Goal: Task Accomplishment & Management: Manage account settings

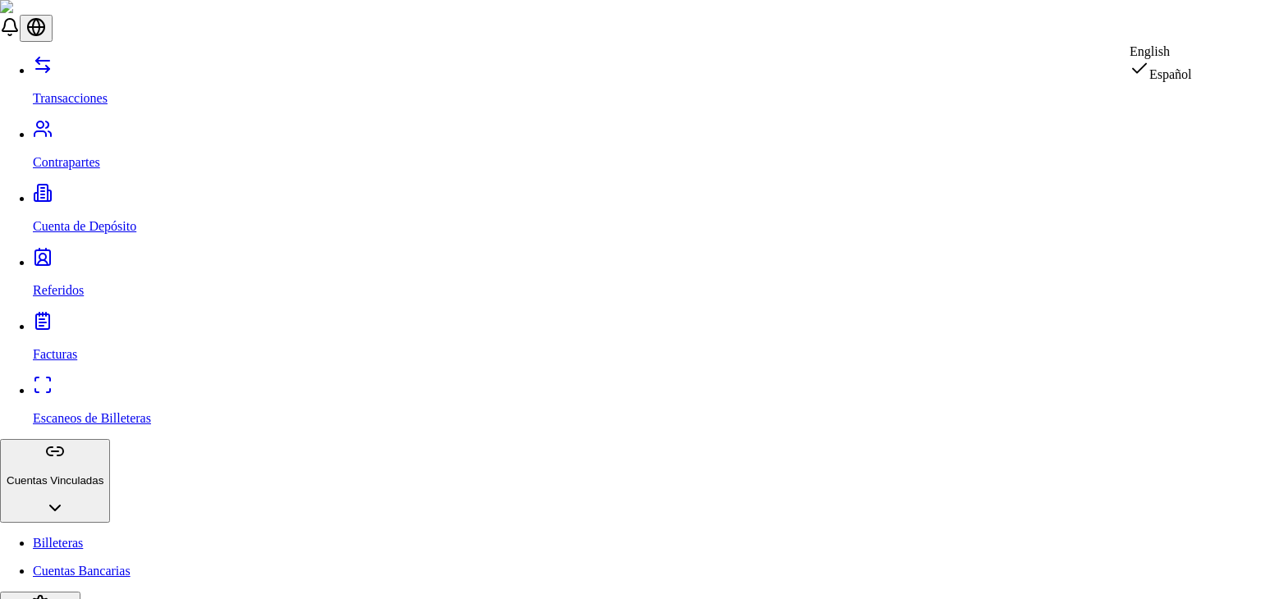
click at [1192, 53] on div "English" at bounding box center [1161, 51] width 62 height 15
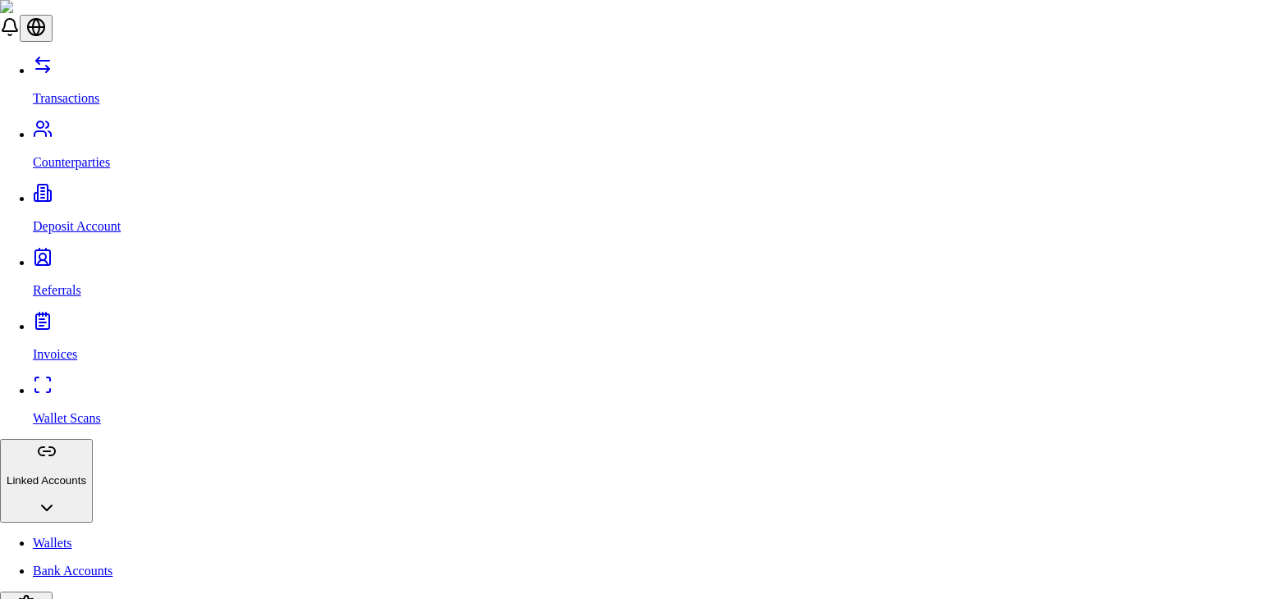
type input "***"
type input "******"
type input "***"
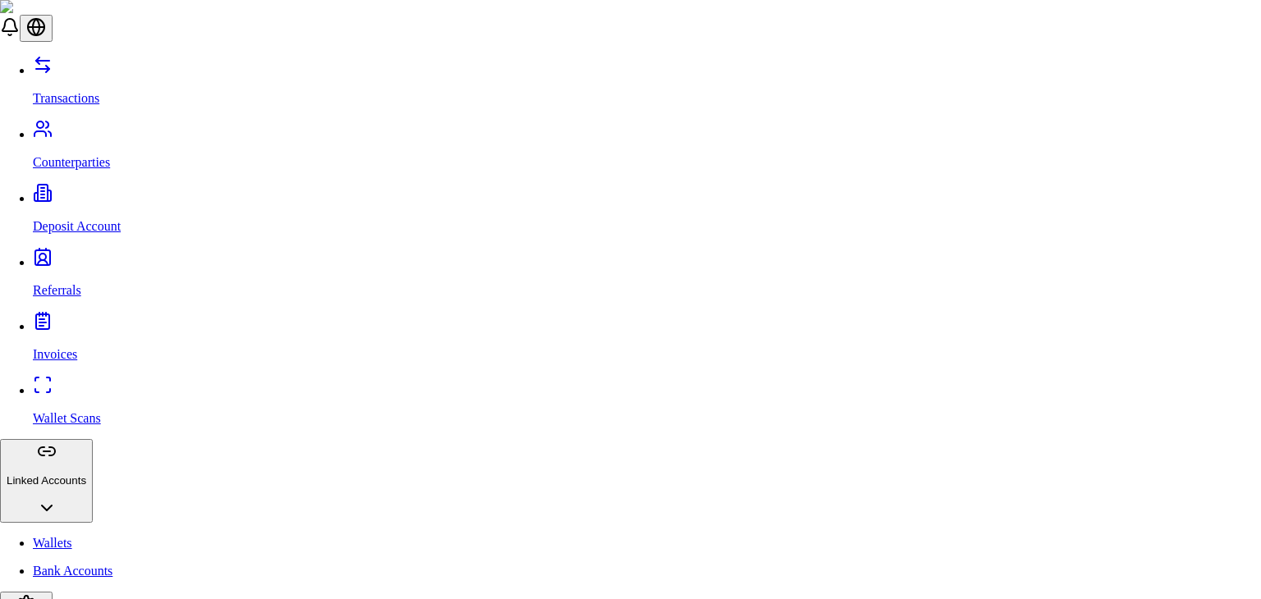
type input "***"
type input "**********"
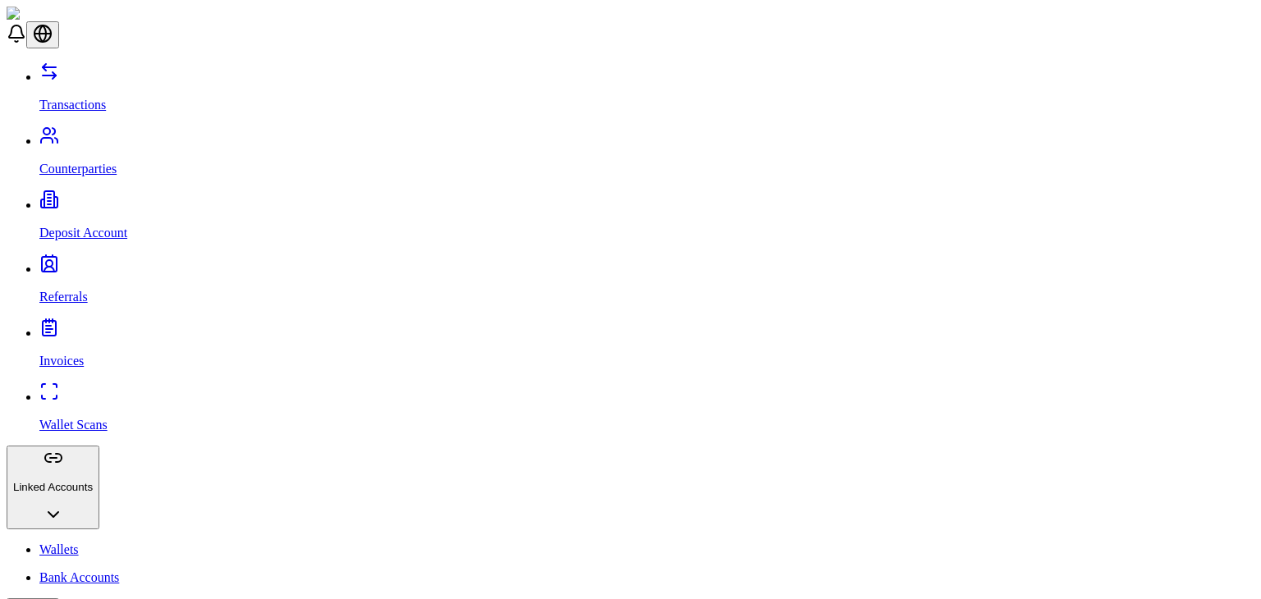
scroll to position [0, 0]
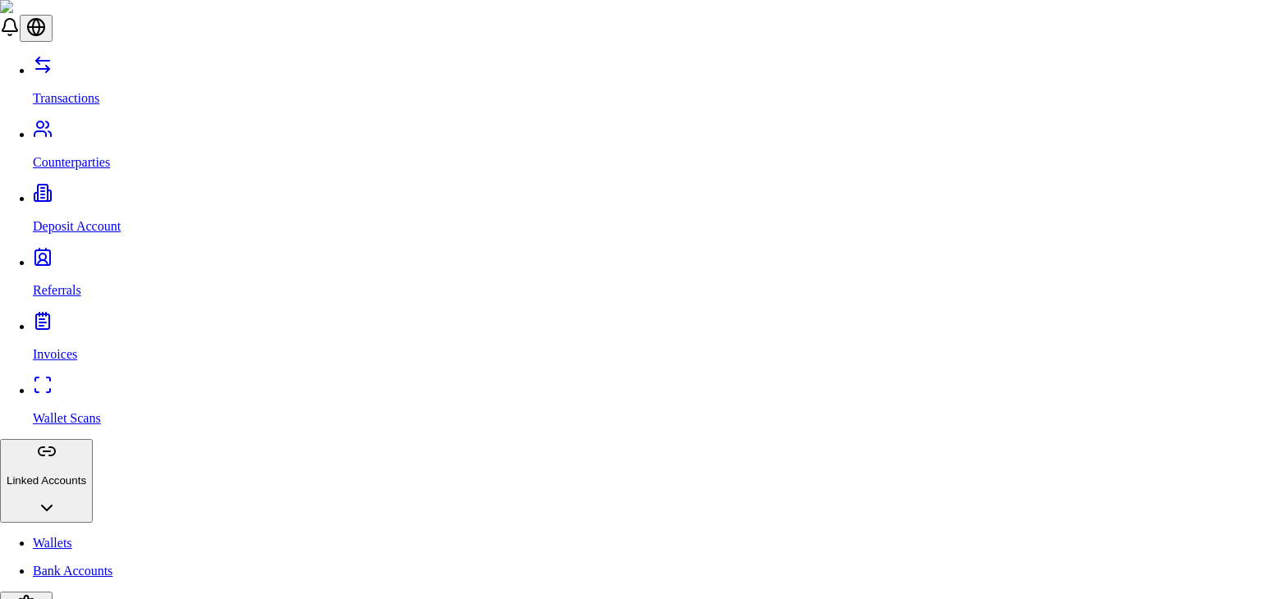
select select "***"
select select "****"
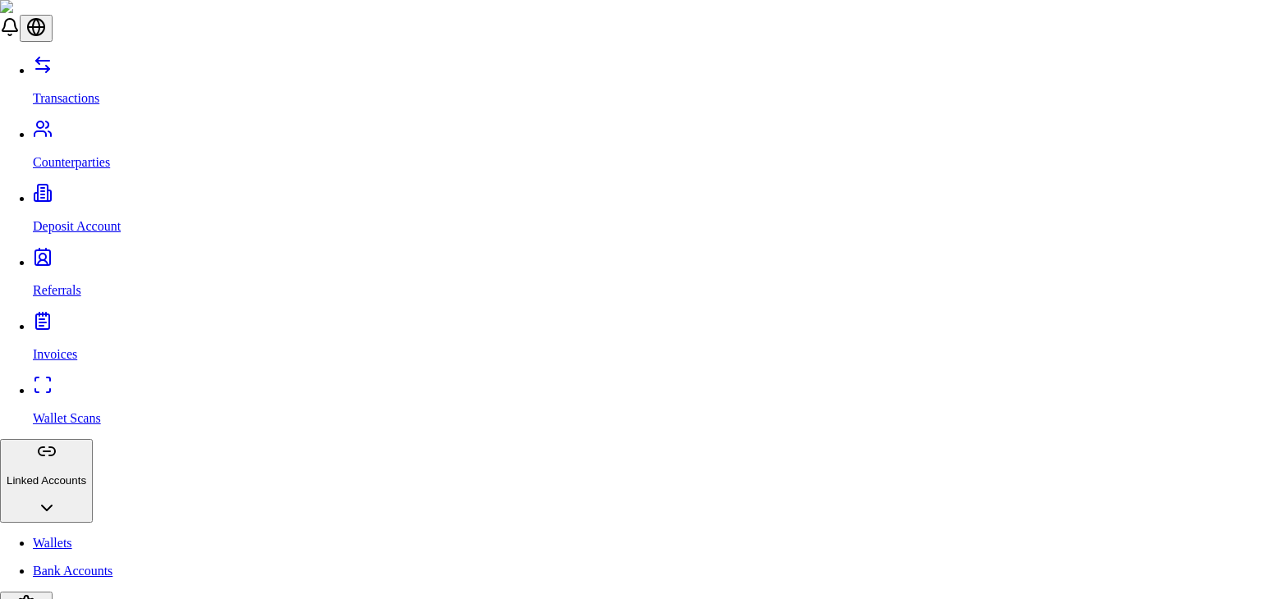
type input "***"
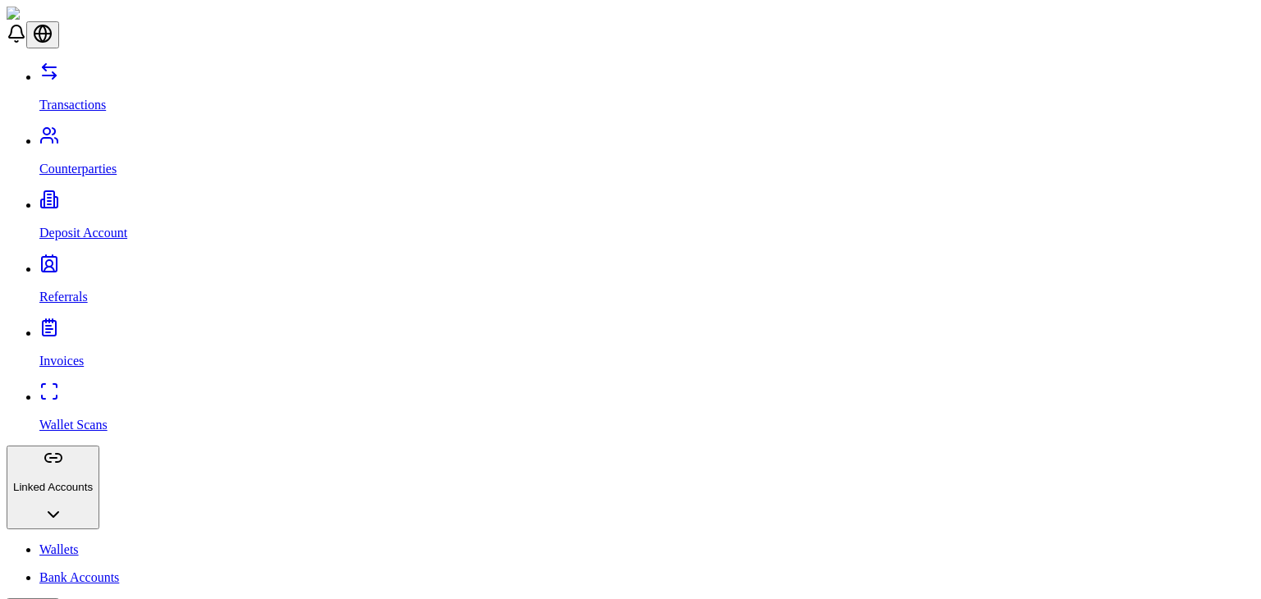
click at [61, 543] on p "Wallets" at bounding box center [646, 550] width 1215 height 15
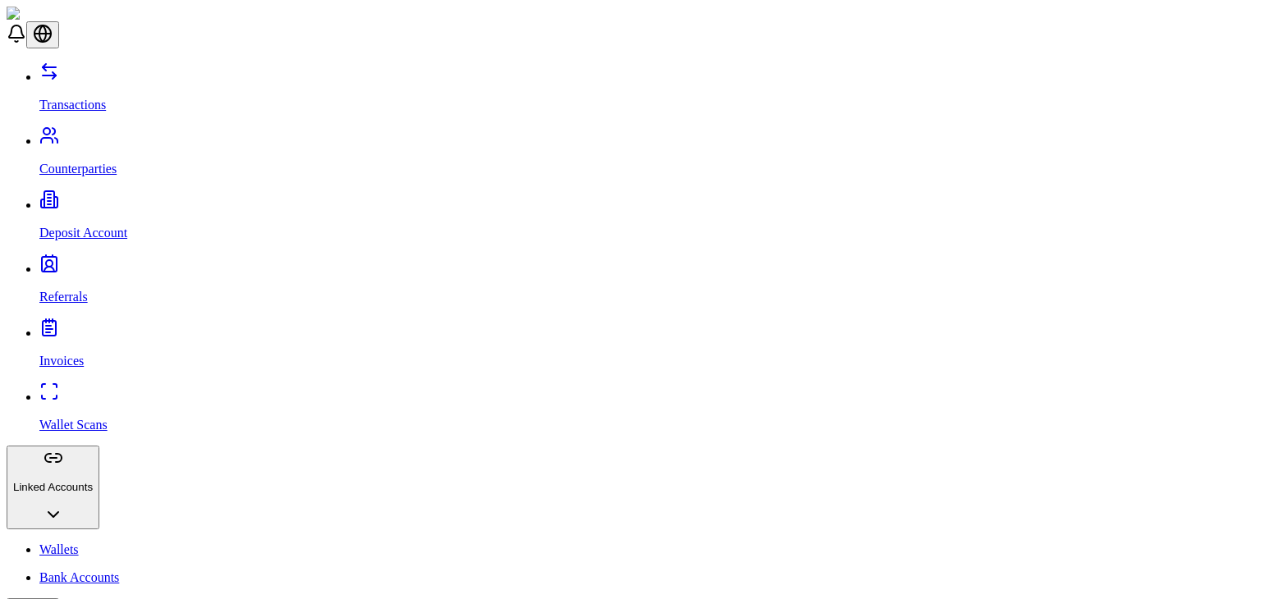
click at [92, 98] on p "Transactions" at bounding box center [646, 105] width 1215 height 15
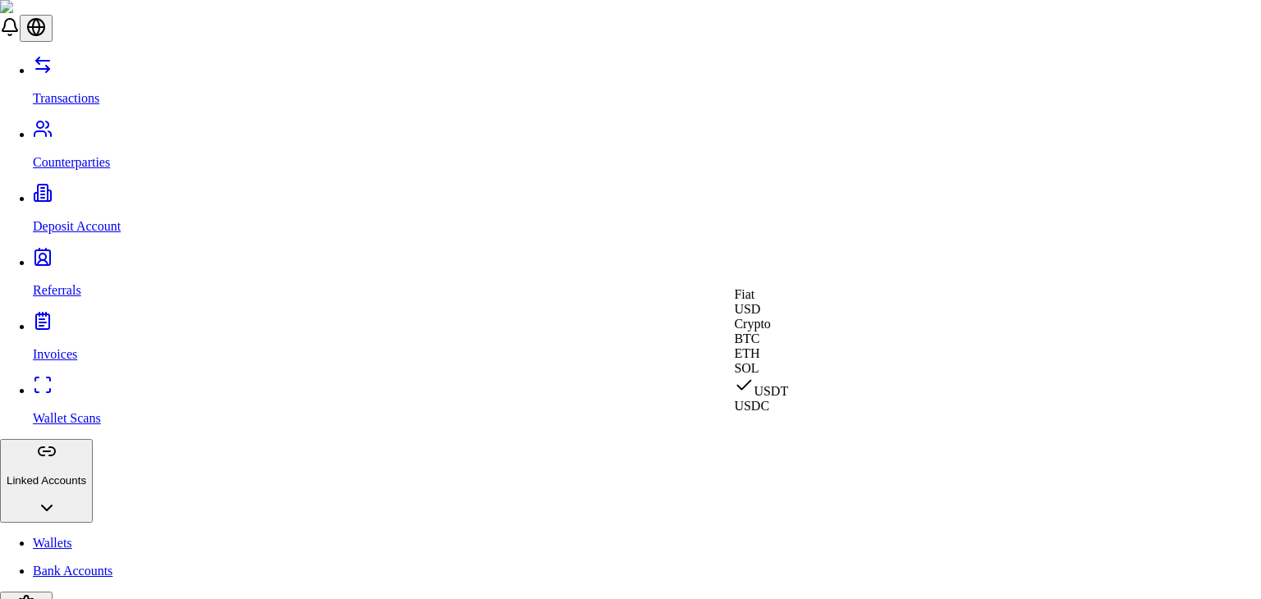
select select "***"
select select "****"
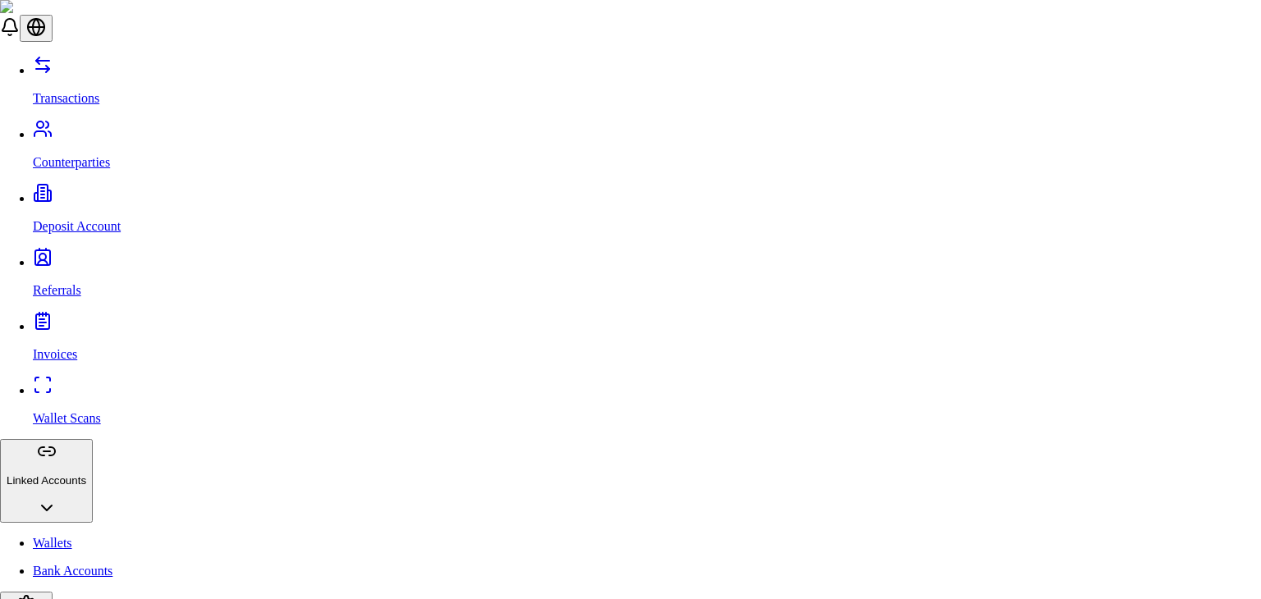
type input "***"
type input "*****"
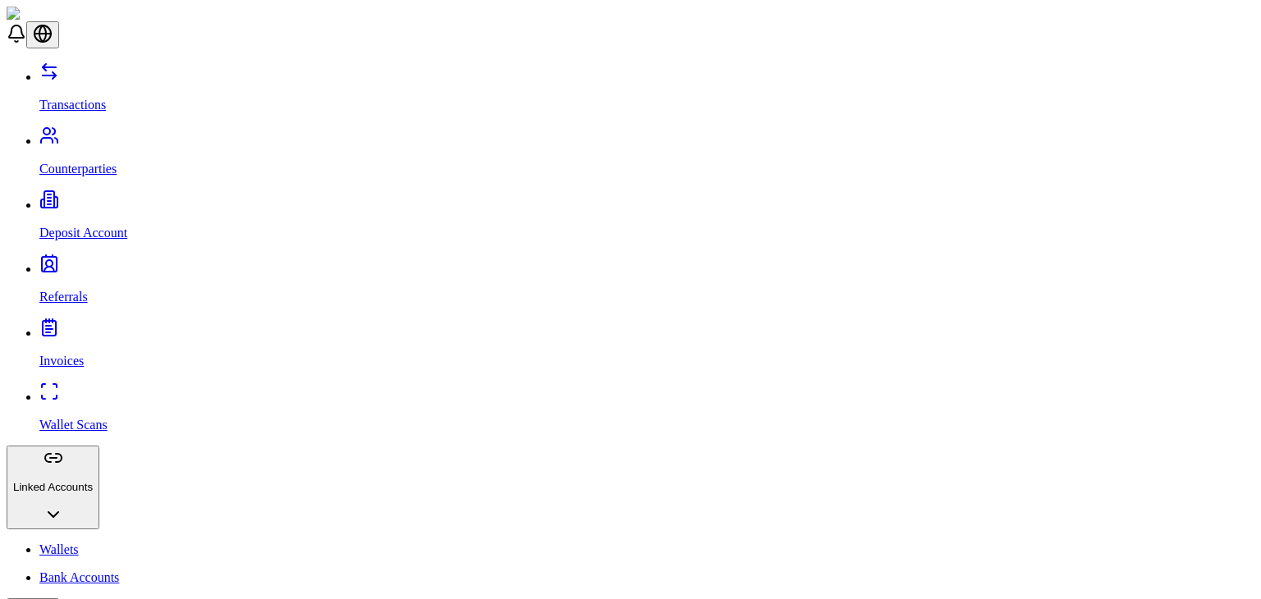
click at [89, 390] on link "Wallet Scans" at bounding box center [646, 411] width 1215 height 43
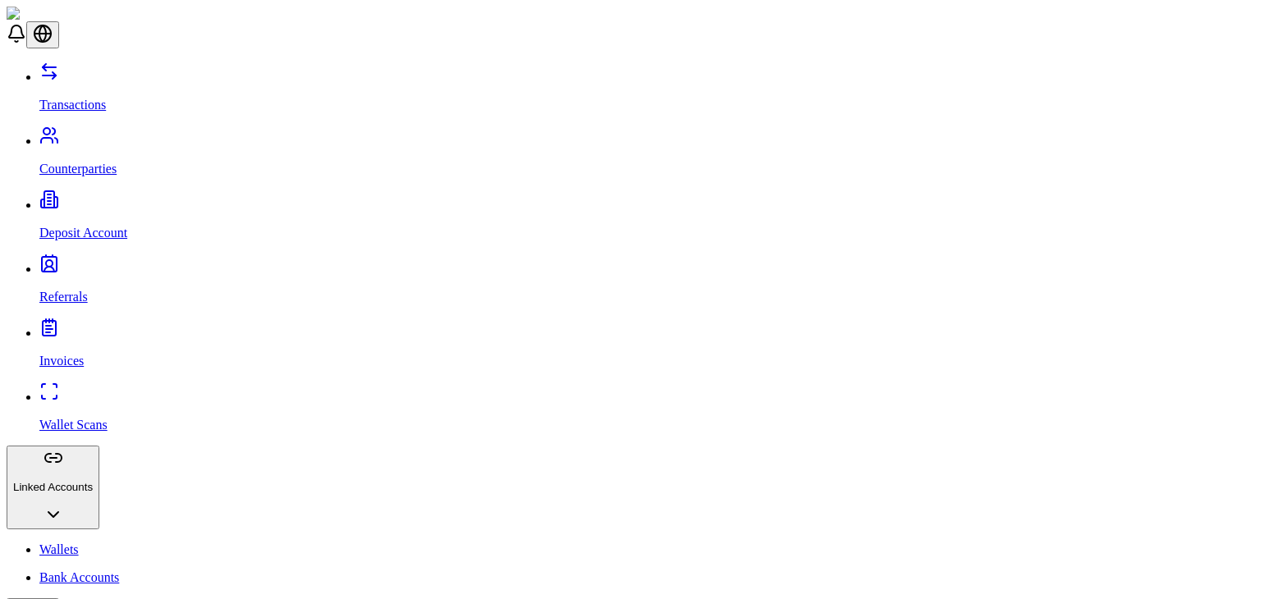
click at [79, 543] on p "Wallets" at bounding box center [646, 550] width 1215 height 15
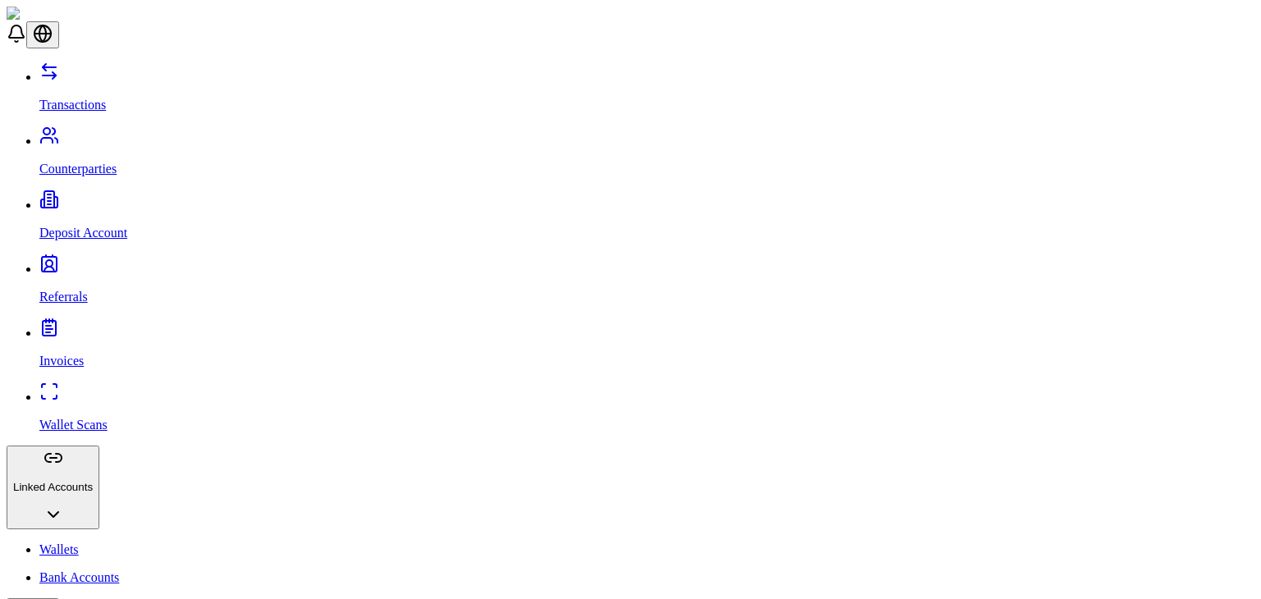
scroll to position [37, 0]
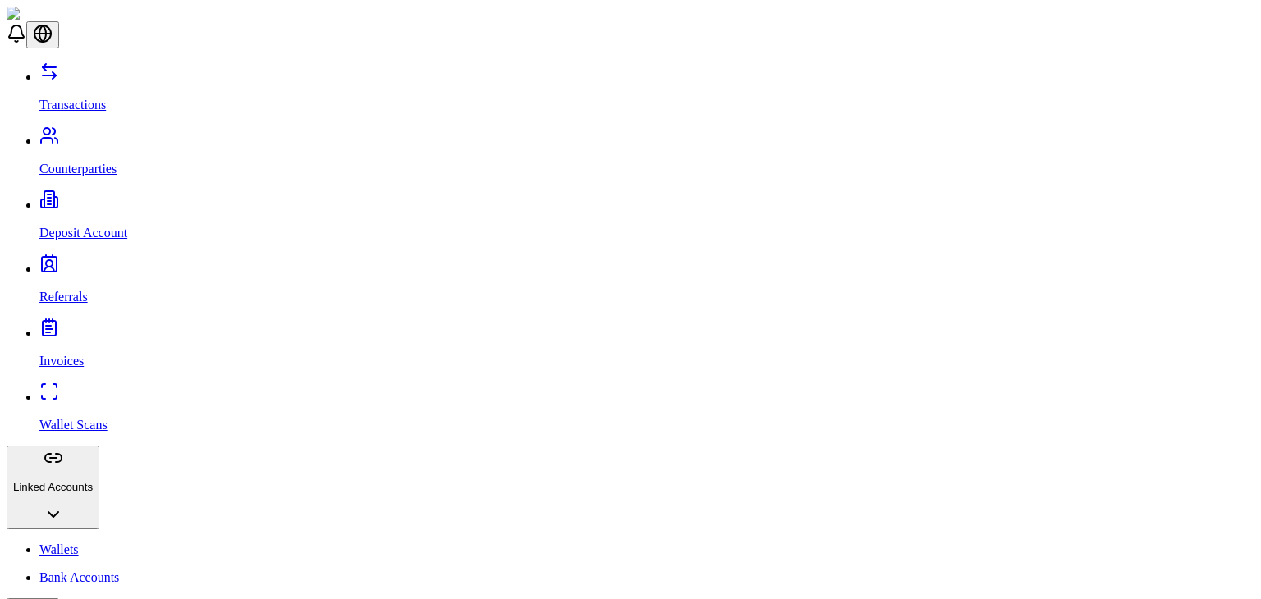
click at [121, 571] on link "Bank Accounts" at bounding box center [646, 578] width 1215 height 15
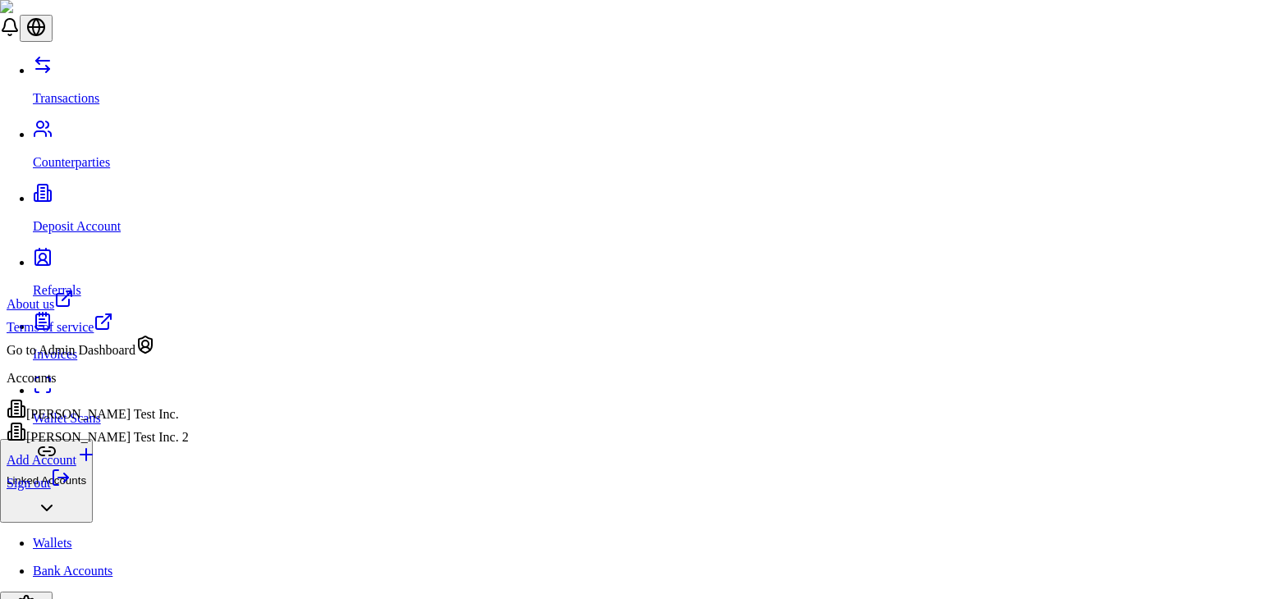
click at [71, 490] on link "Sign out" at bounding box center [39, 483] width 64 height 14
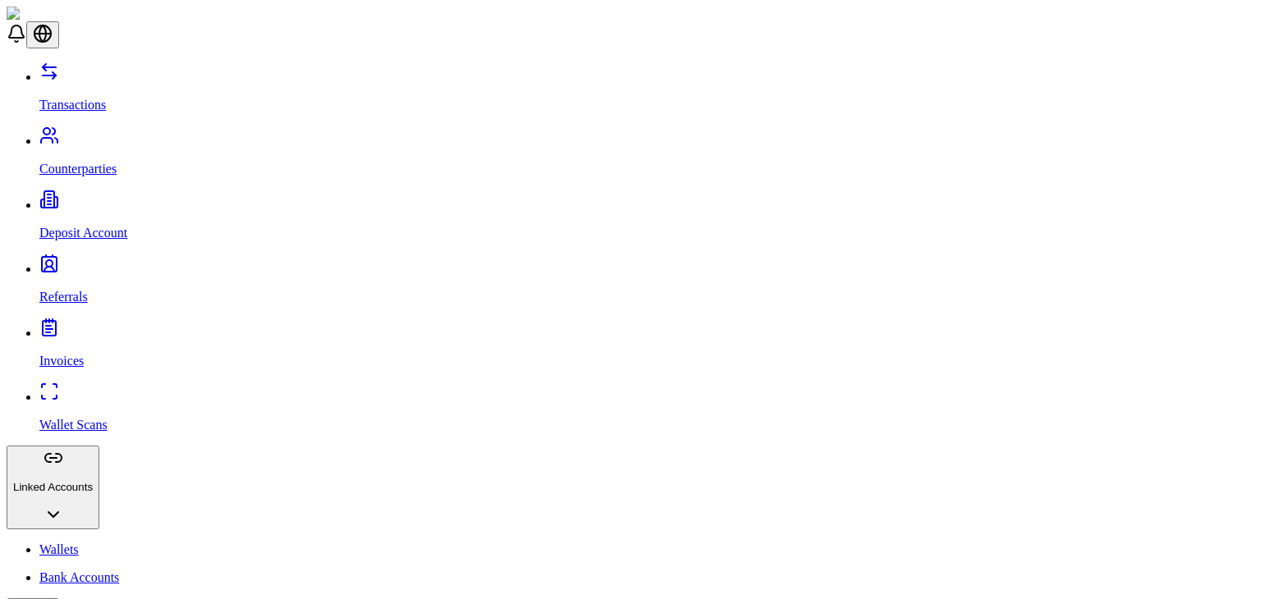
click at [83, 543] on link "Wallets" at bounding box center [646, 550] width 1215 height 15
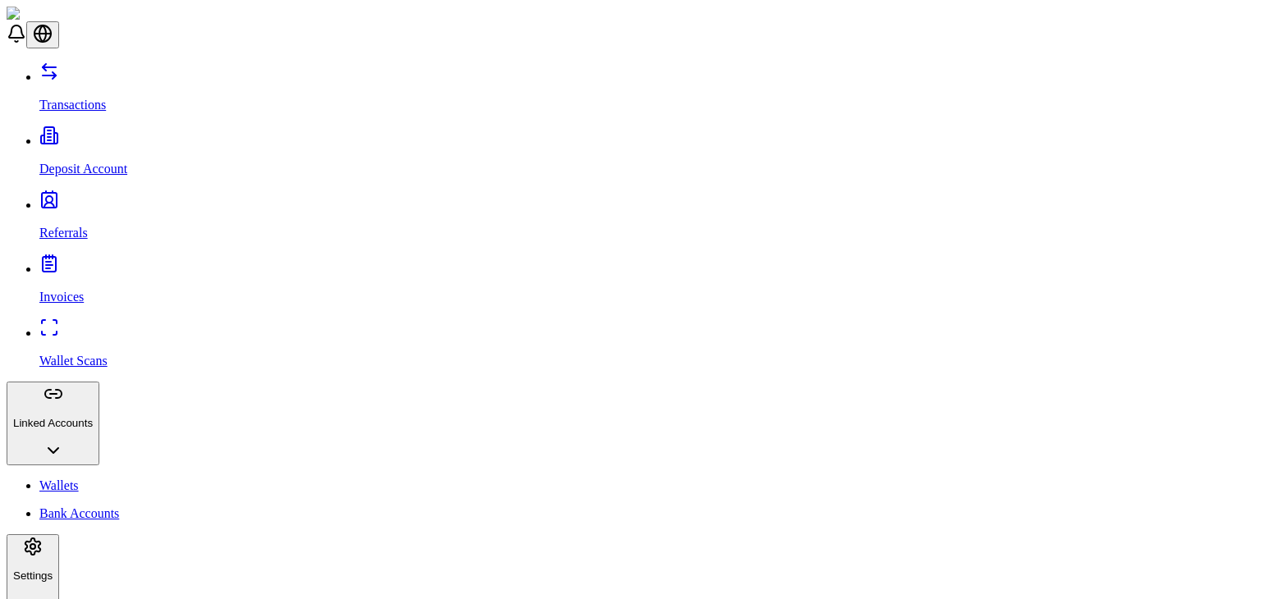
click at [7, 429] on div "Transactions Deposit Account Referrals Invoices Wallet Scans Linked Accounts Wa…" at bounding box center [631, 400] width 1248 height 676
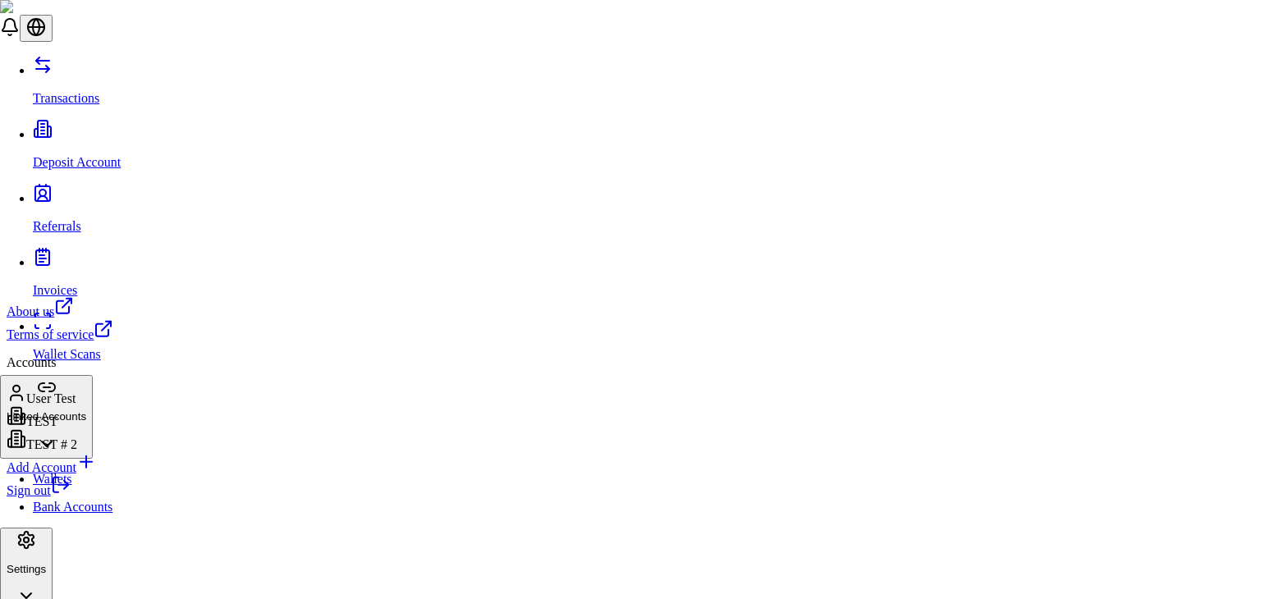
click at [71, 498] on link "Sign out" at bounding box center [39, 491] width 64 height 14
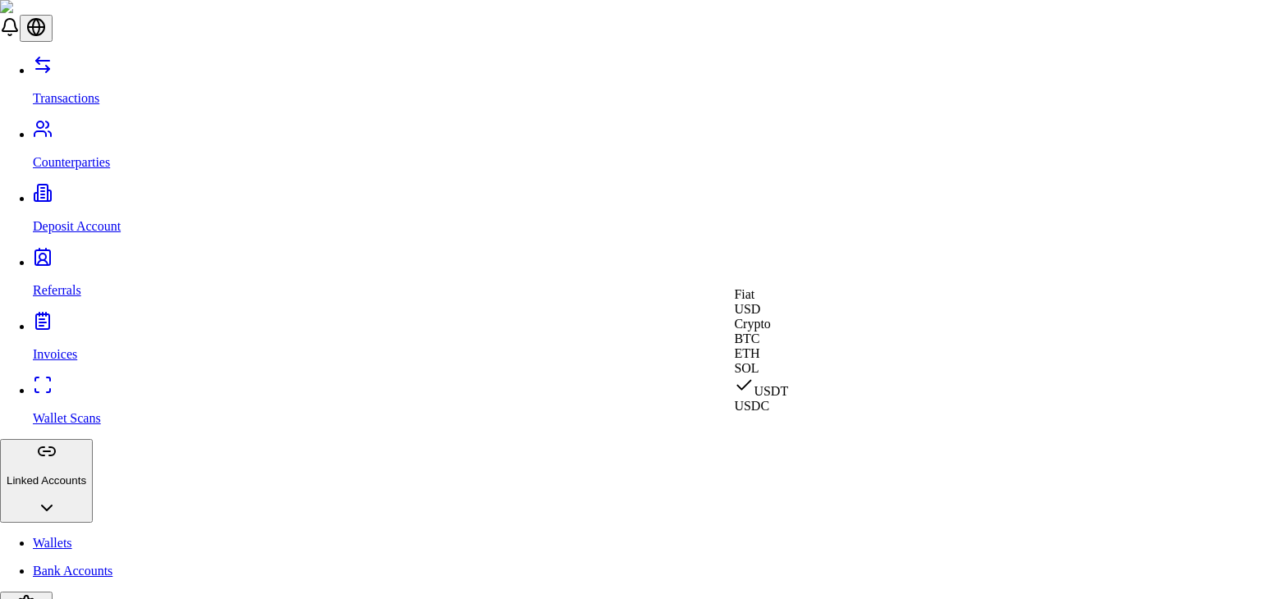
select select "***"
select select "****"
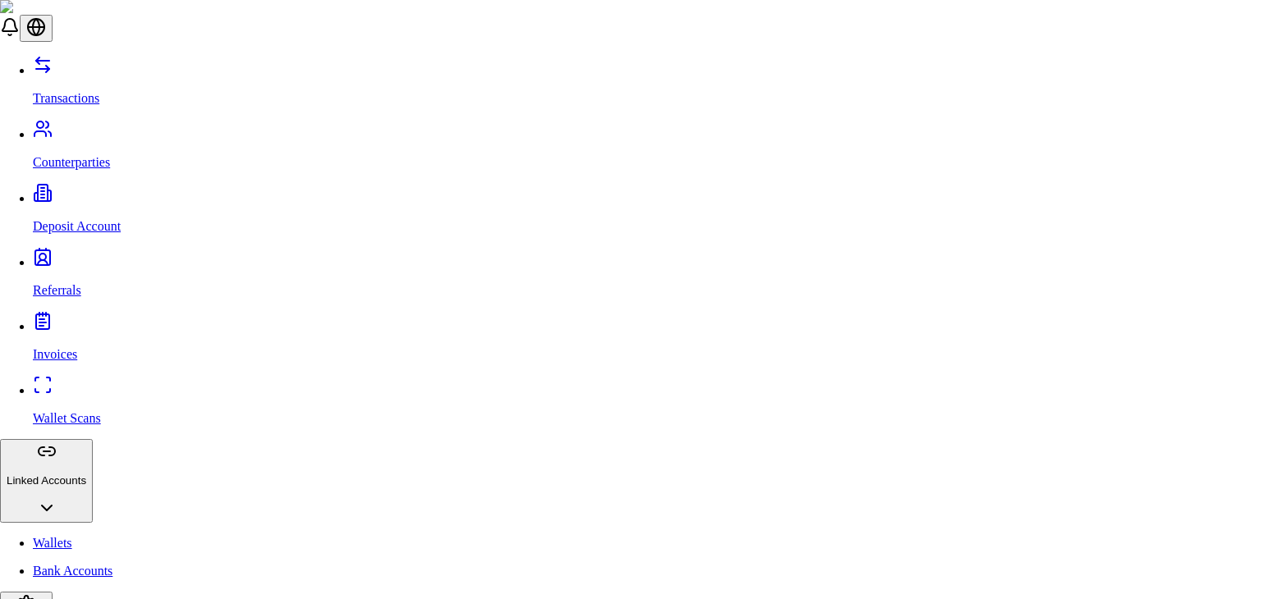
type input "**"
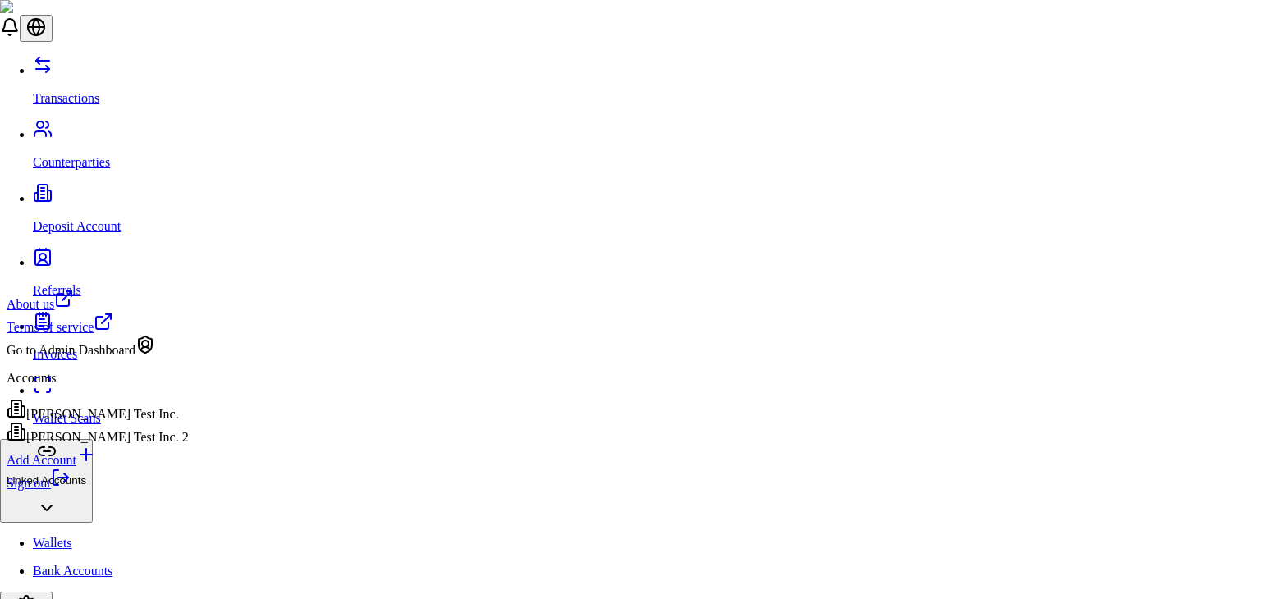
click at [131, 491] on div "Sign out" at bounding box center [98, 479] width 182 height 23
click at [71, 490] on link "Sign out" at bounding box center [39, 483] width 64 height 14
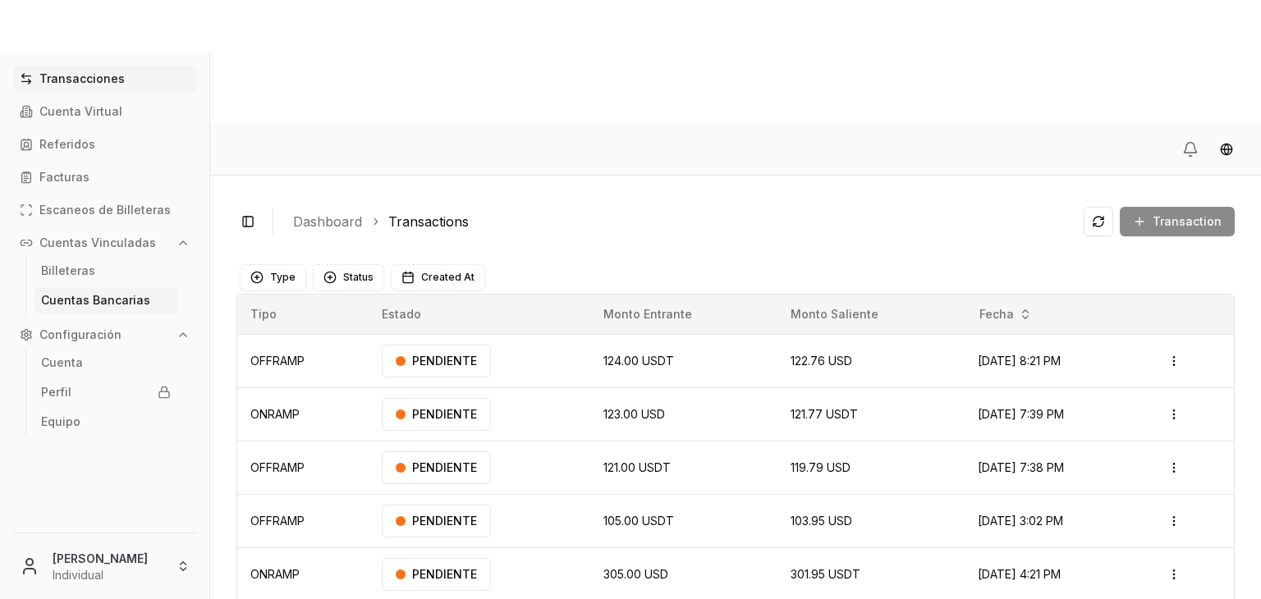
click at [116, 298] on p "Cuentas Bancarias" at bounding box center [95, 300] width 109 height 11
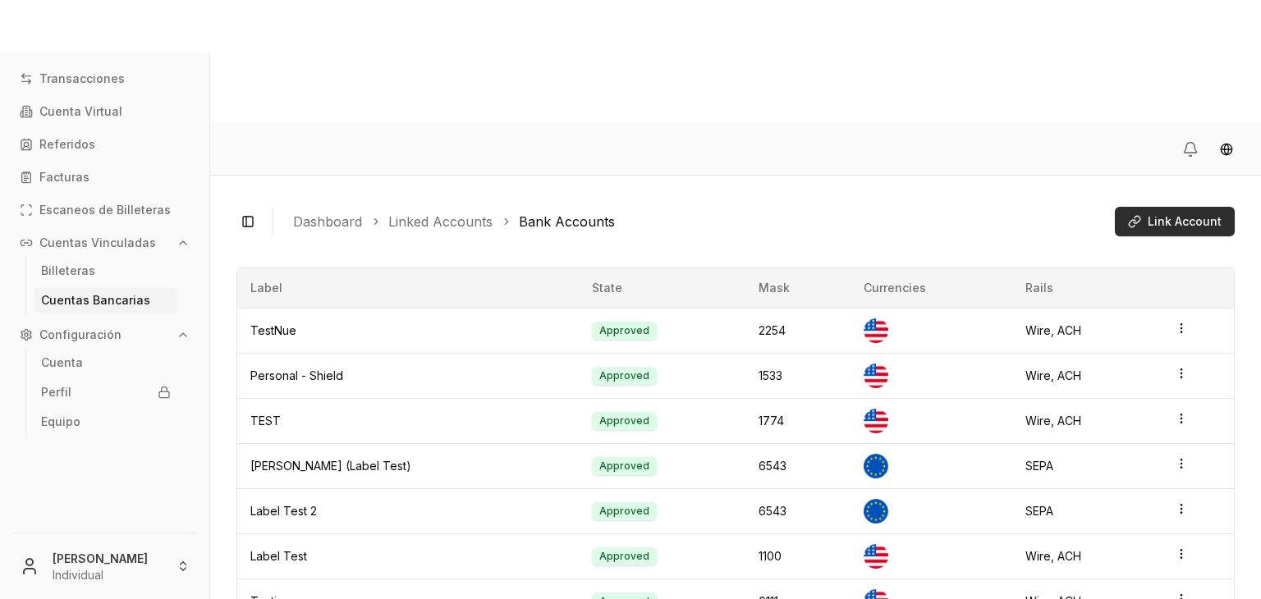
click at [1174, 214] on span "Link Account" at bounding box center [1185, 222] width 74 height 16
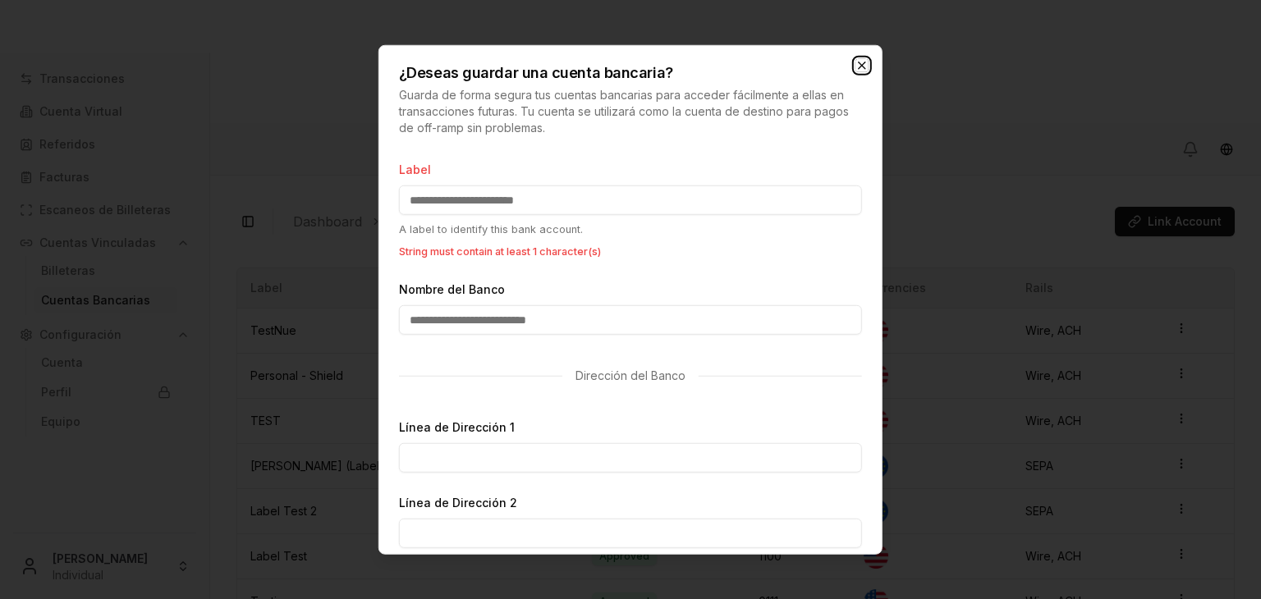
click at [861, 63] on icon "button" at bounding box center [862, 65] width 7 height 7
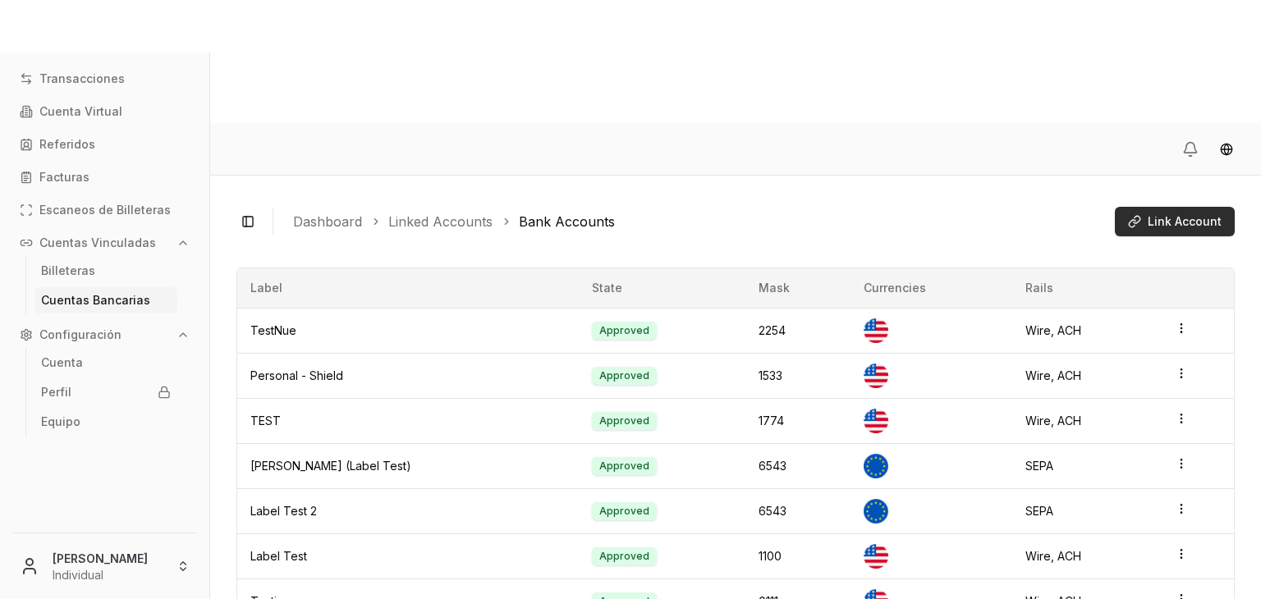
click at [1184, 214] on span "Link Account" at bounding box center [1185, 222] width 74 height 16
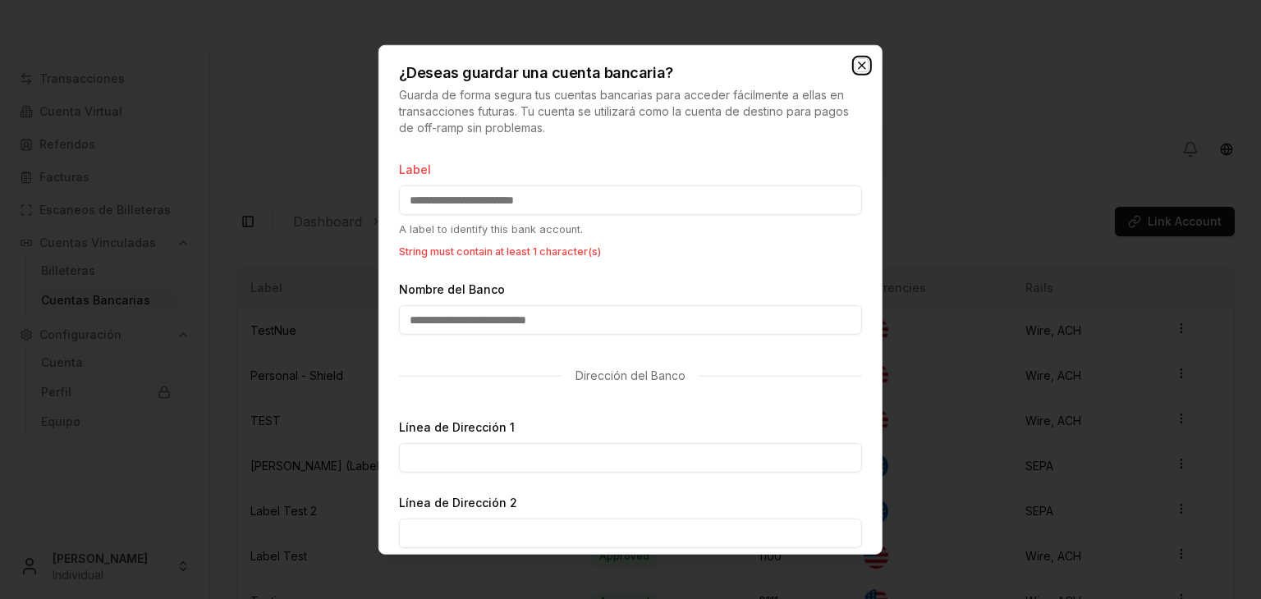
click at [867, 67] on icon "button" at bounding box center [862, 65] width 13 height 13
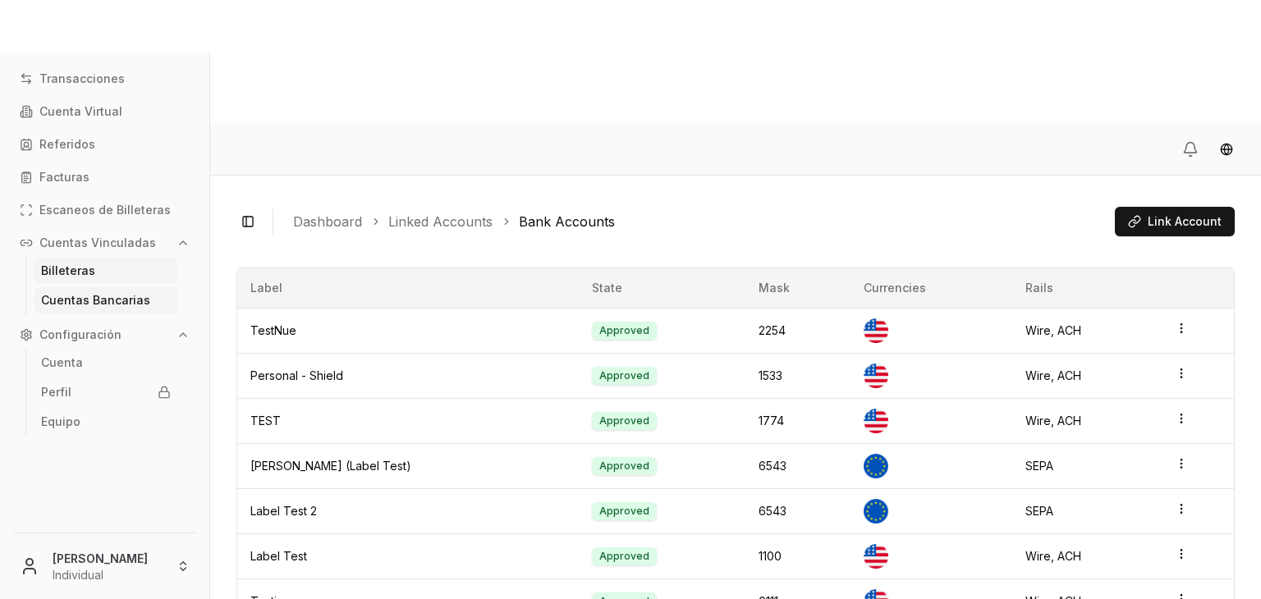
click at [70, 262] on link "Billeteras" at bounding box center [105, 271] width 143 height 26
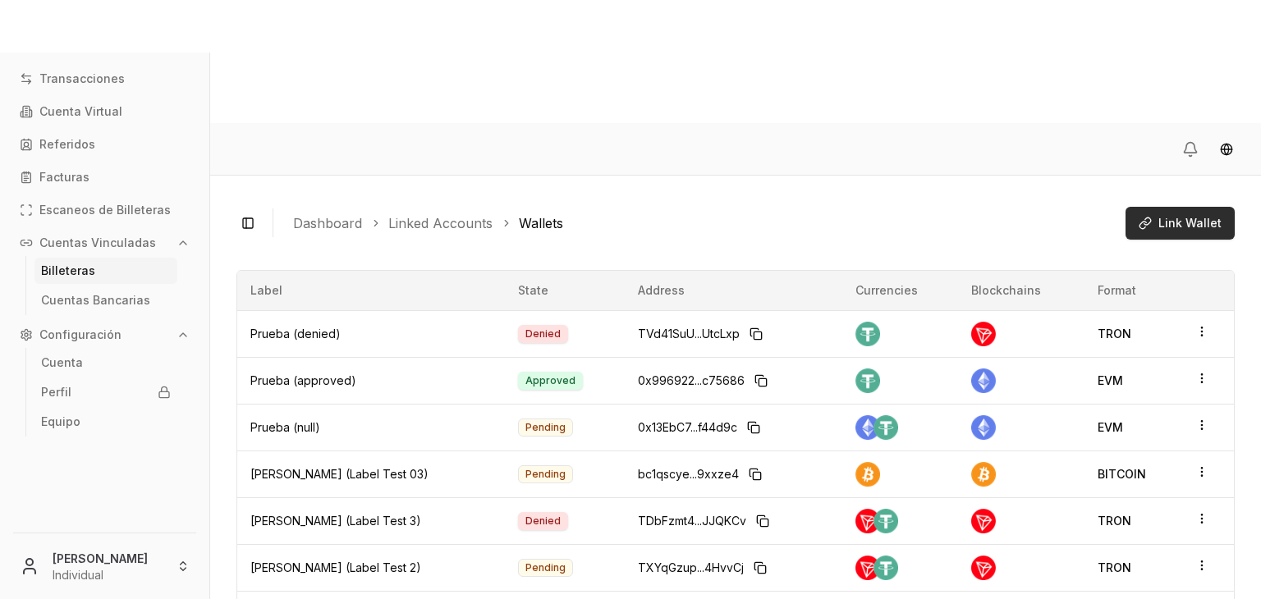
click at [1135, 207] on button "Link Wallet" at bounding box center [1180, 223] width 109 height 33
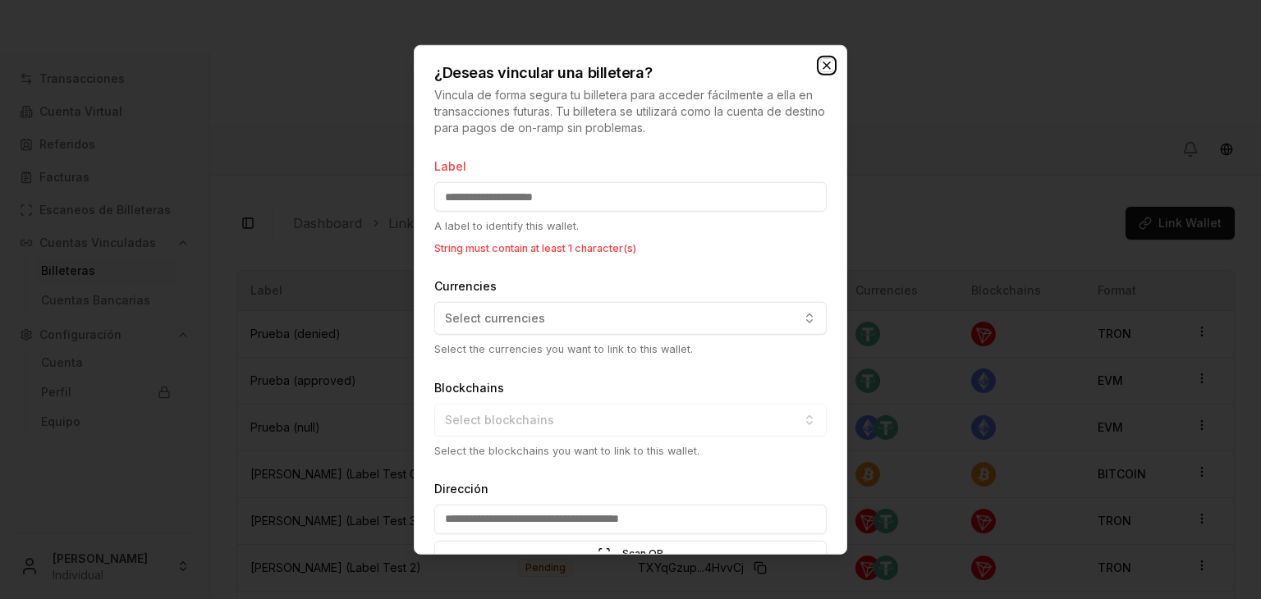
click at [833, 64] on icon "button" at bounding box center [826, 65] width 13 height 13
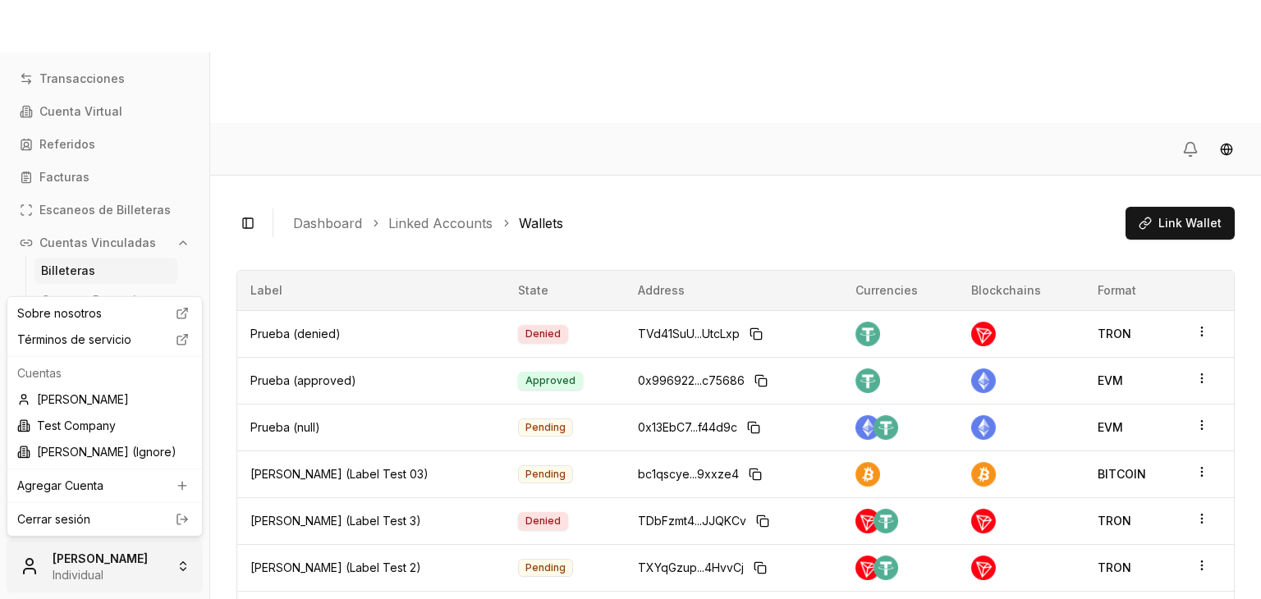
click at [99, 542] on html "Transacciones Cuenta Virtual Referidos Facturas Escaneos de Billeteras Cuentas …" at bounding box center [630, 361] width 1261 height 723
click at [128, 517] on link "Cerrar sesión" at bounding box center [104, 520] width 175 height 16
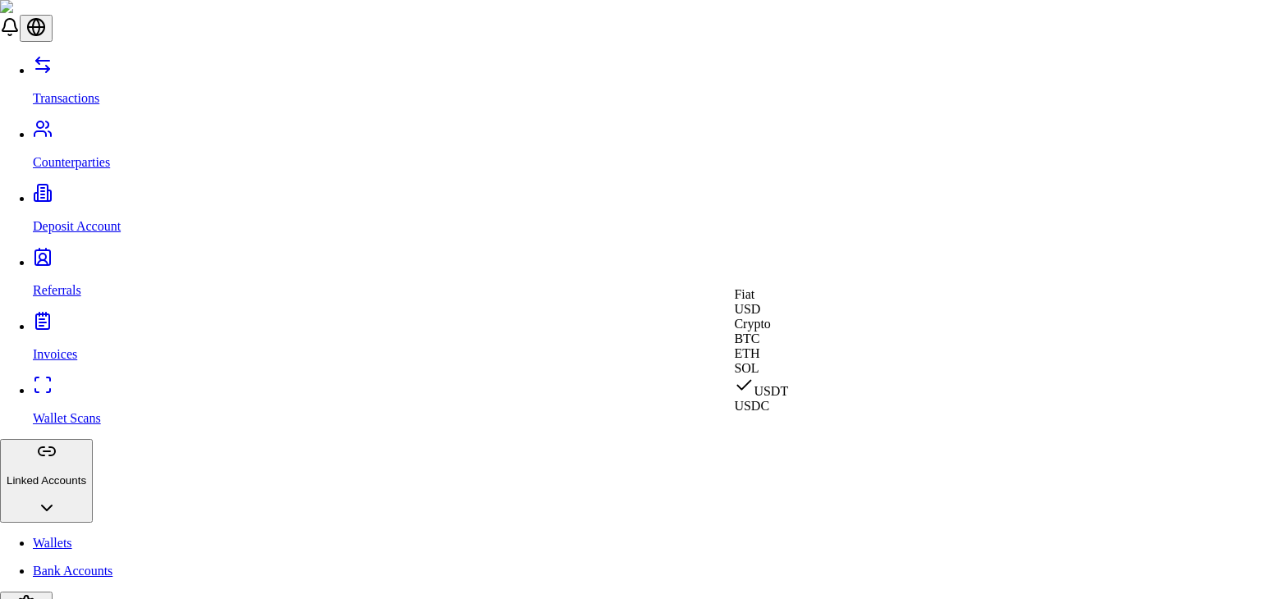
select select "***"
select select "****"
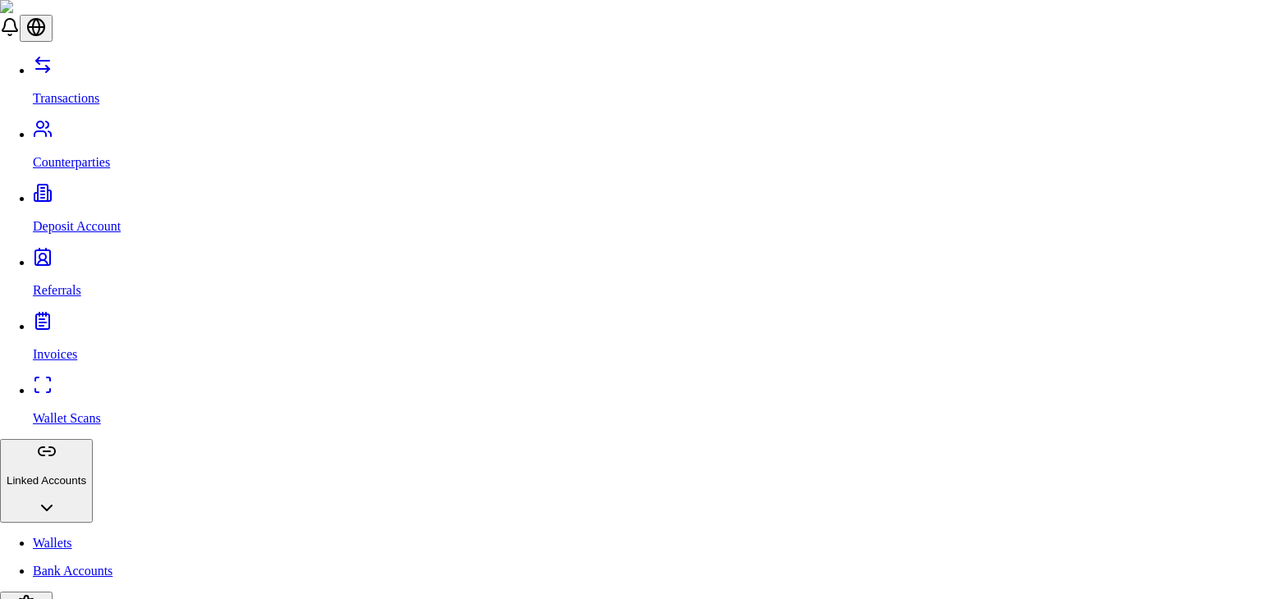
type input "***"
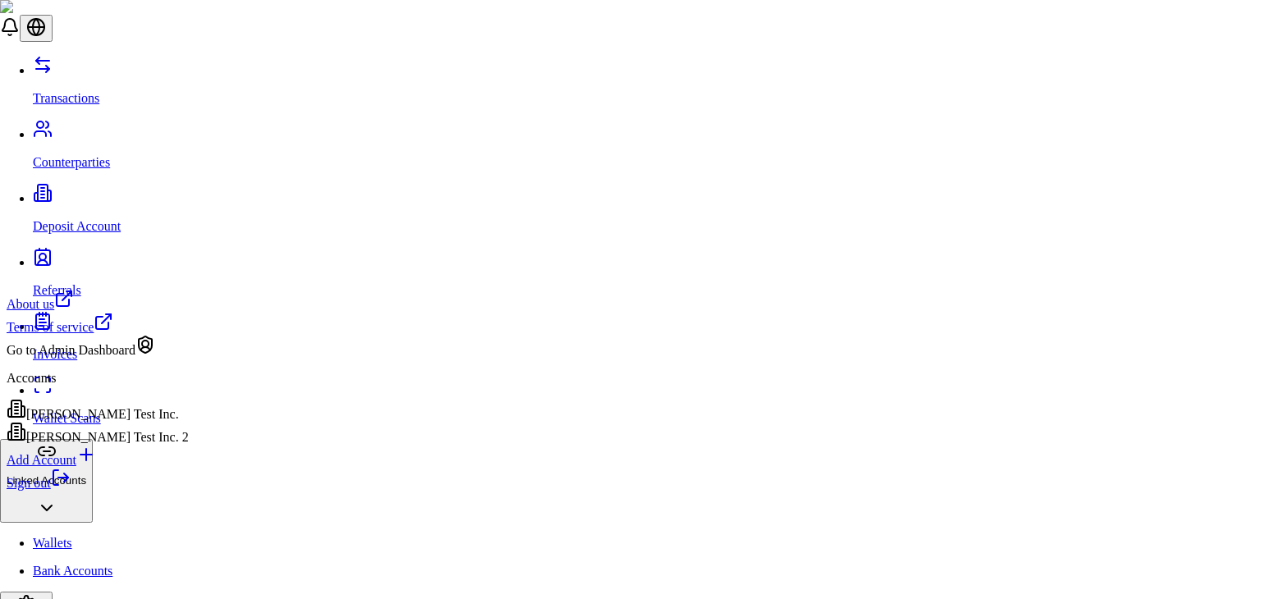
click at [118, 358] on div "Go to Admin Dashboard" at bounding box center [98, 346] width 182 height 23
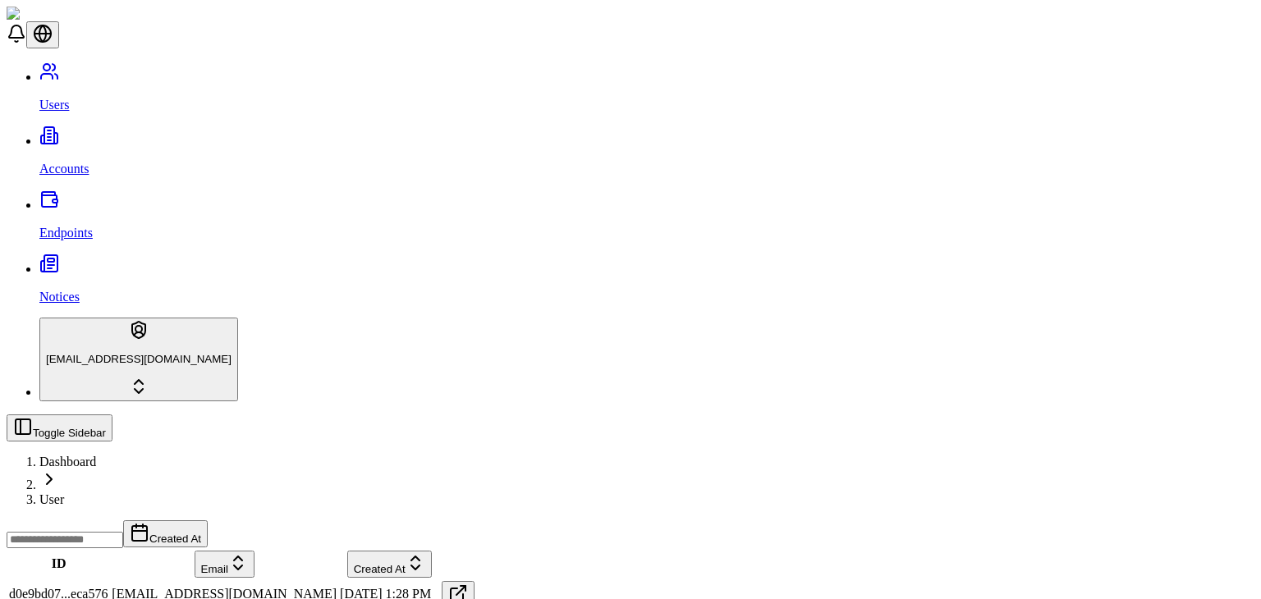
click at [78, 162] on p "Accounts" at bounding box center [646, 169] width 1215 height 15
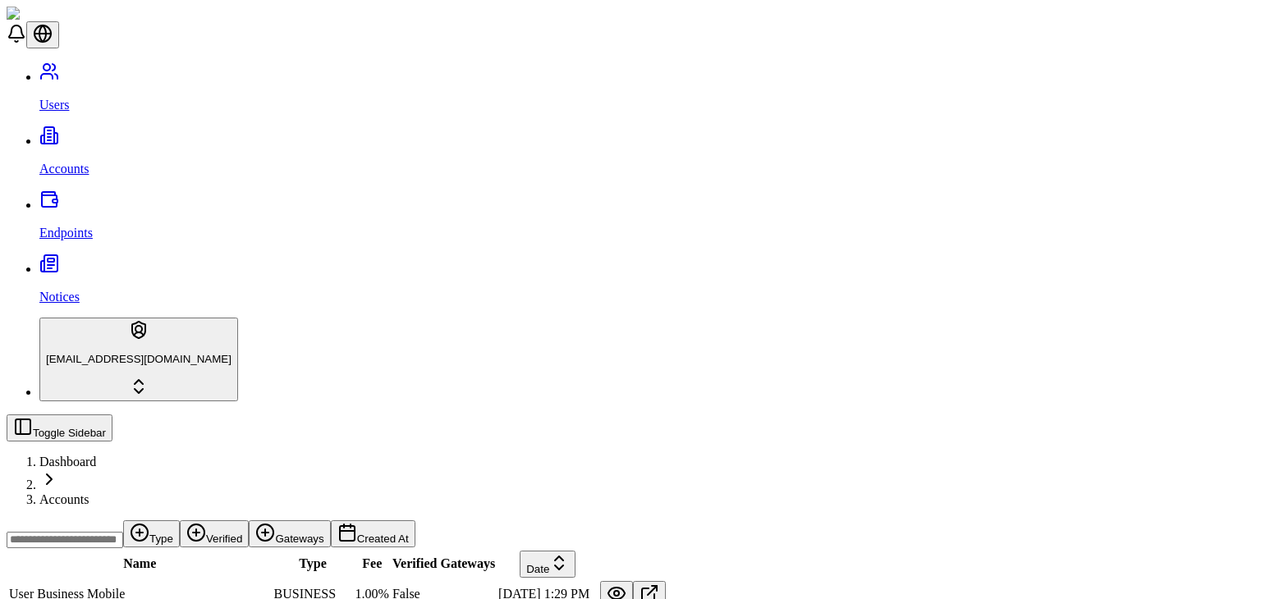
click at [330, 521] on button "Gateways" at bounding box center [289, 534] width 81 height 27
click at [605, 219] on div "Suggestions" at bounding box center [654, 207] width 136 height 23
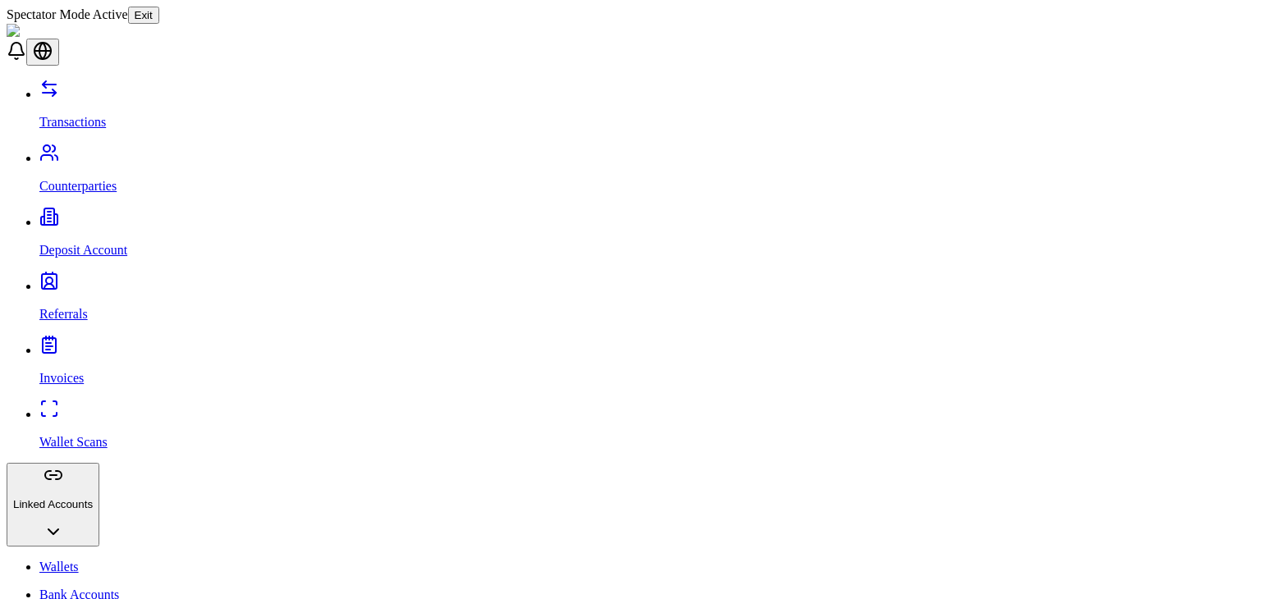
click at [159, 12] on button "Exit" at bounding box center [143, 15] width 31 height 17
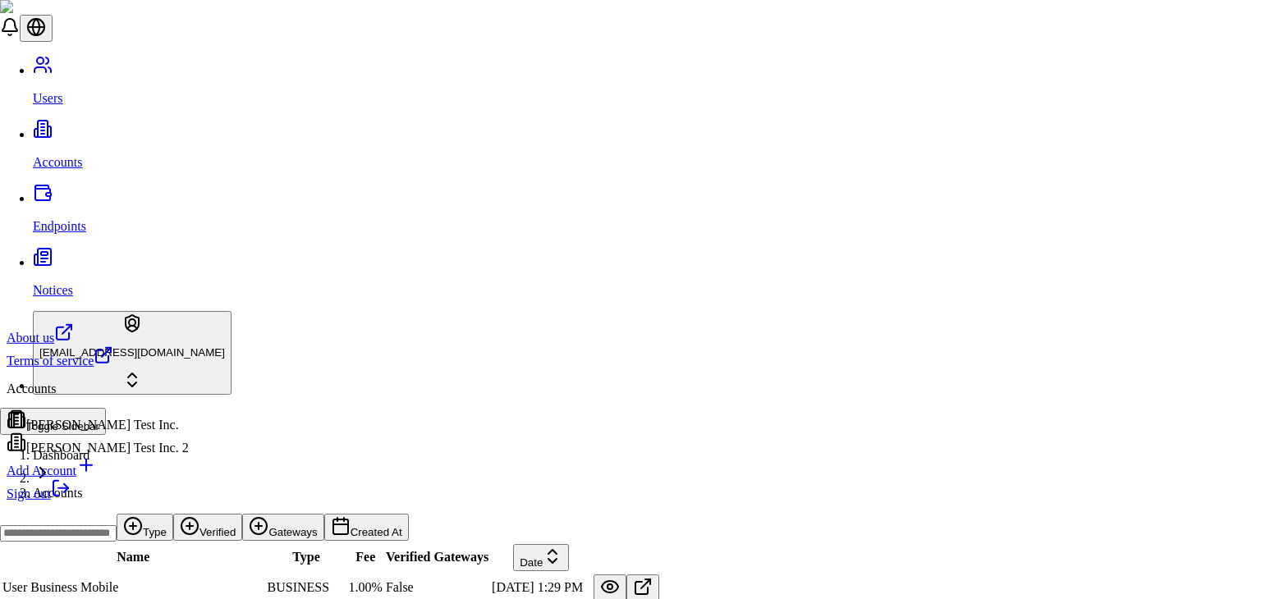
click at [116, 577] on html "Users Accounts Endpoints Notices stagingbrandon@gmail.com Toggle Sidebar Dashbo…" at bounding box center [630, 493] width 1261 height 987
click at [71, 501] on link "Sign out" at bounding box center [39, 494] width 64 height 14
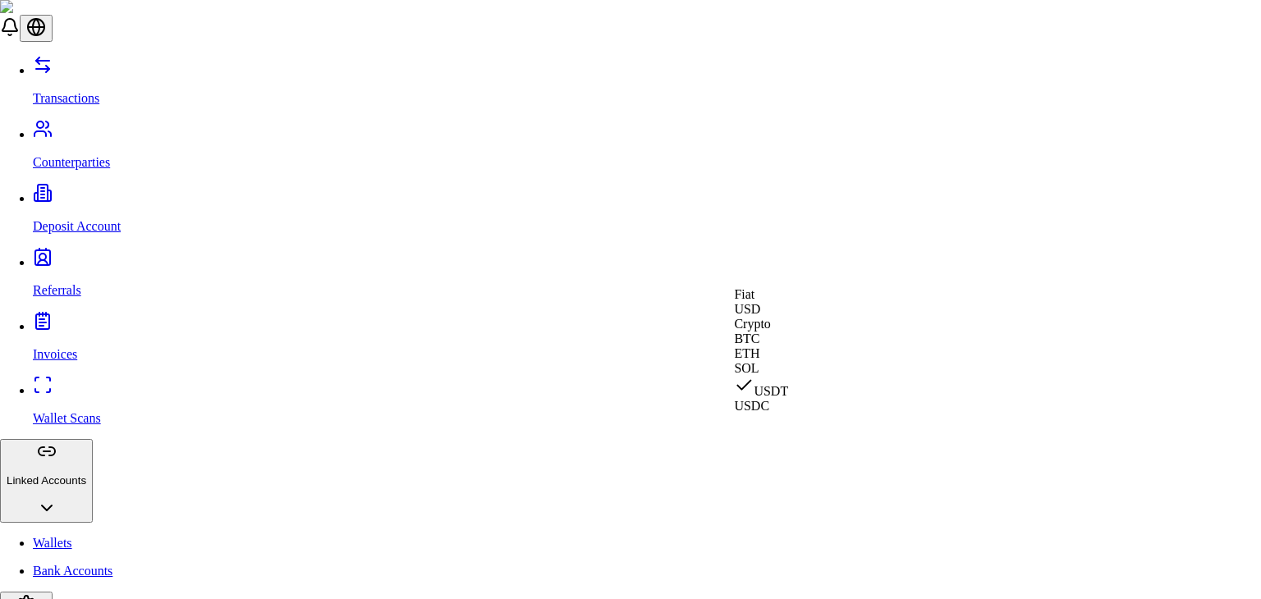
type input "***"
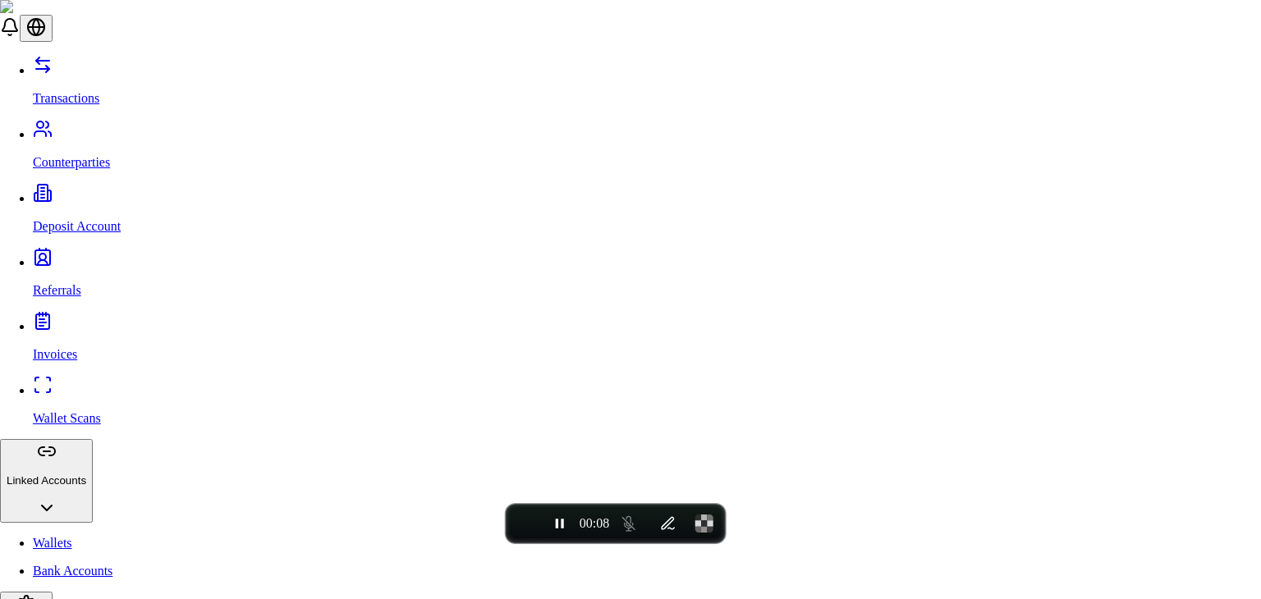
type input "***"
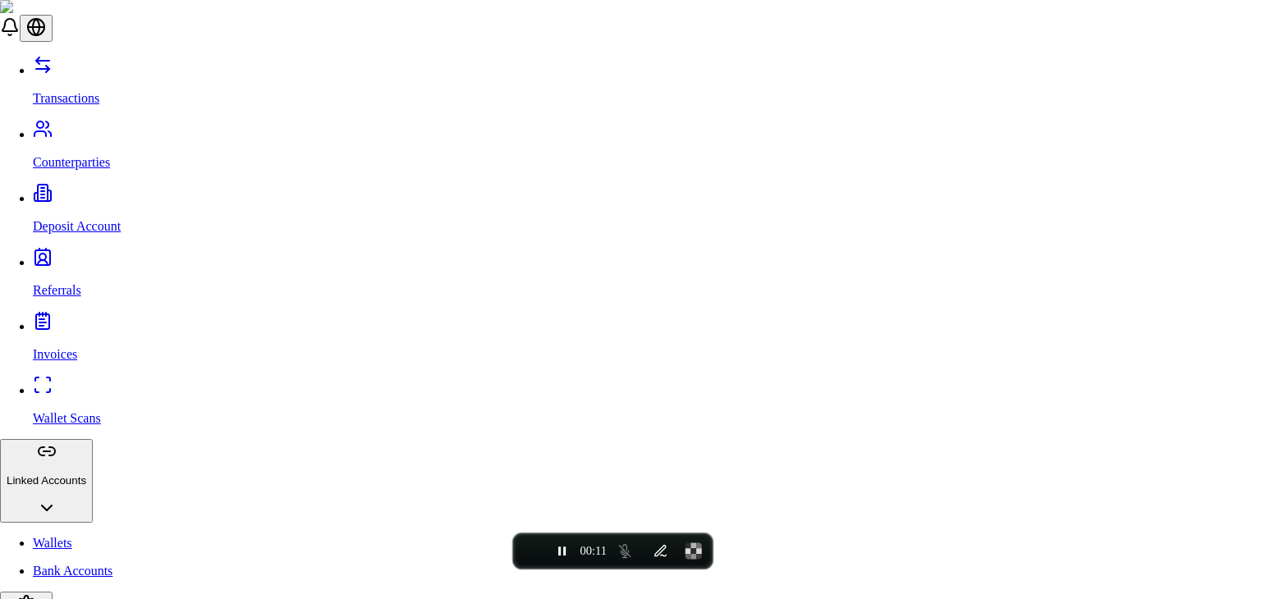
drag, startPoint x: 578, startPoint y: 513, endPoint x: 576, endPoint y: 541, distance: 28.0
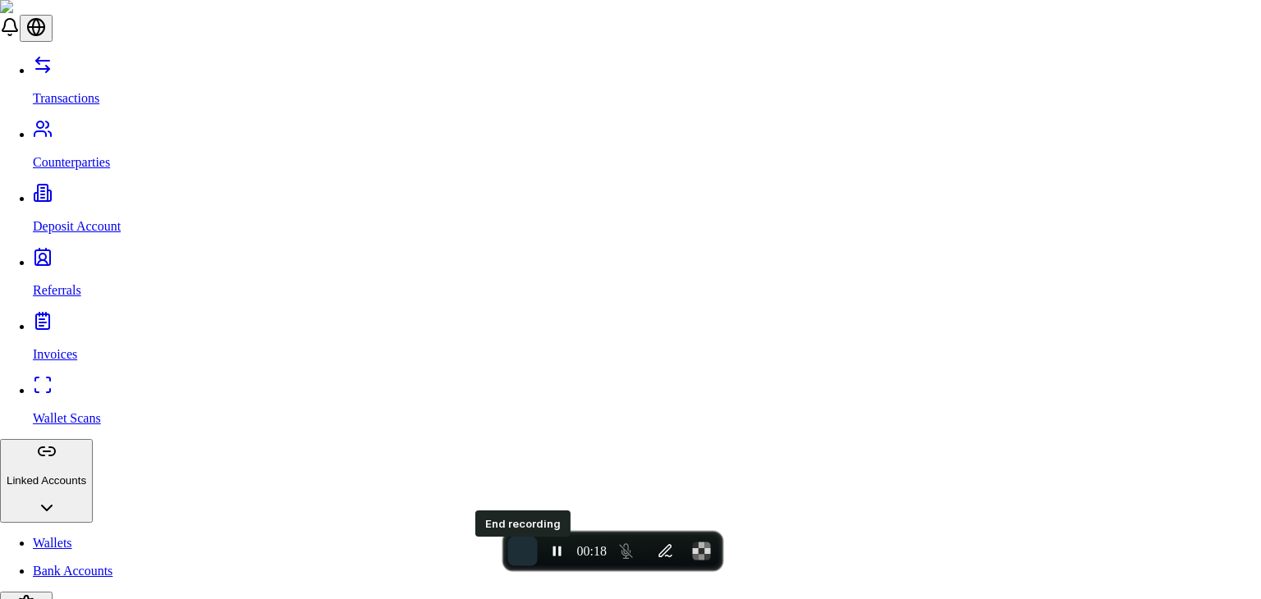
click at [523, 552] on span "End recording" at bounding box center [523, 552] width 0 height 0
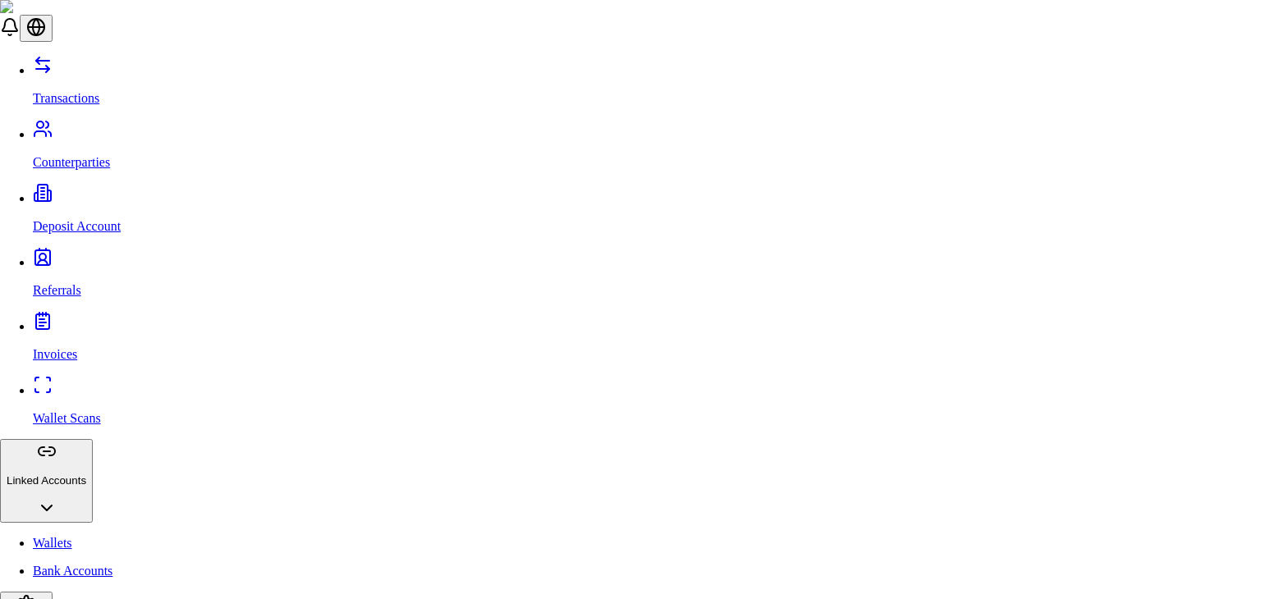
type input "***"
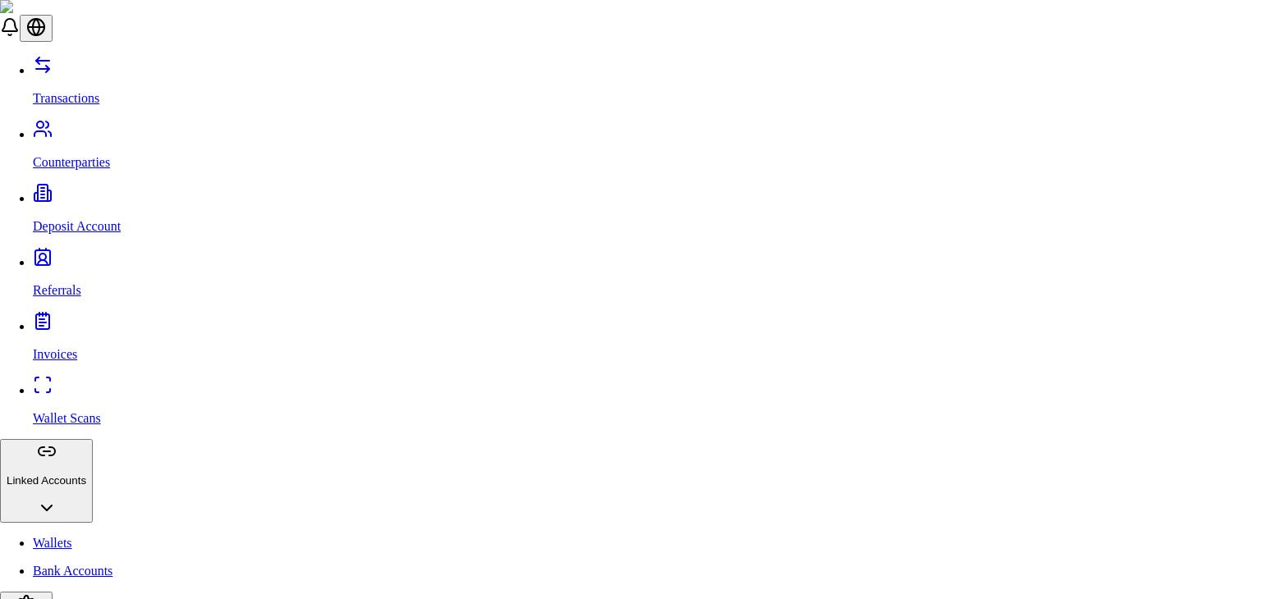
type input "***"
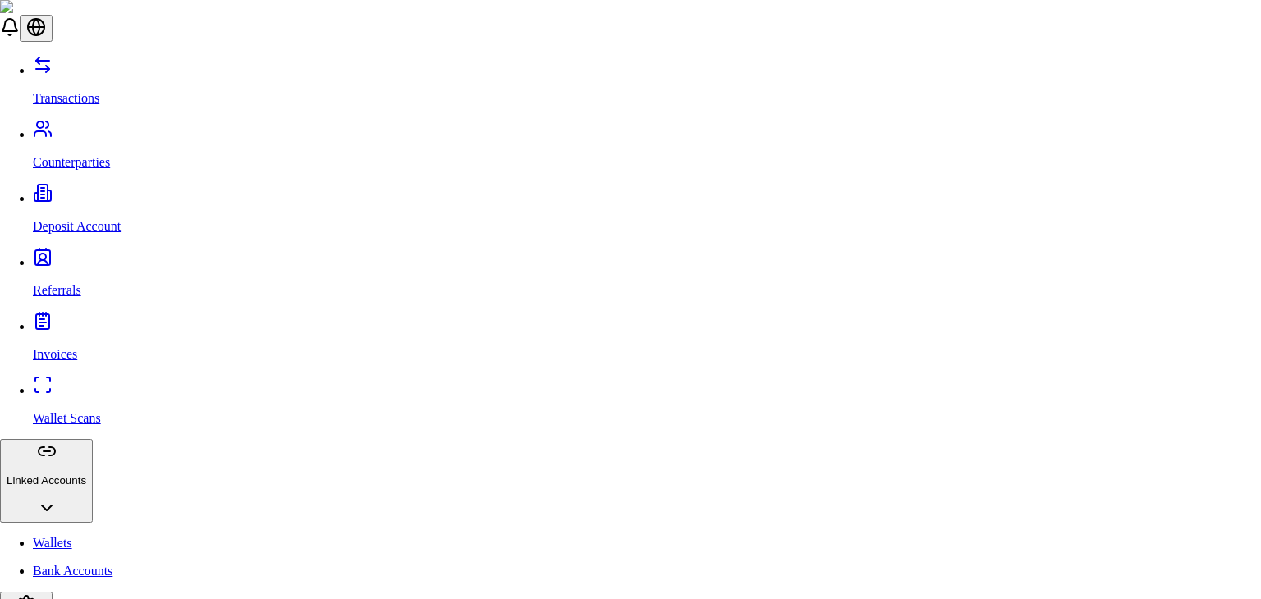
type input "***"
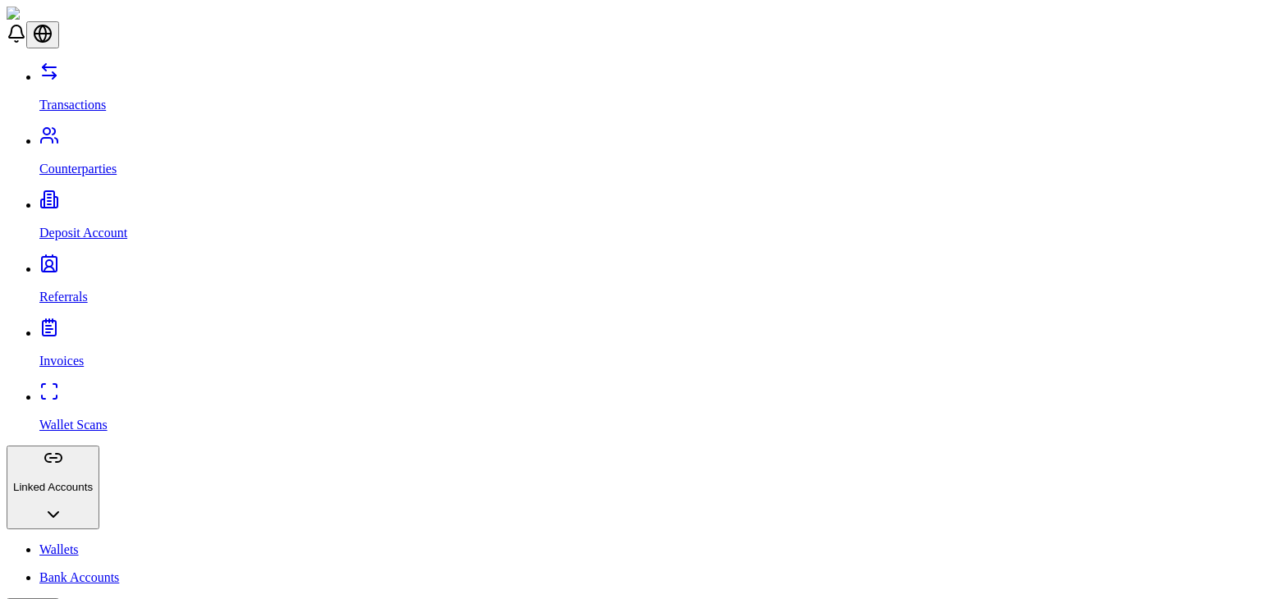
click at [109, 326] on link "Invoices" at bounding box center [646, 347] width 1215 height 43
click at [107, 86] on link "Transactions" at bounding box center [646, 91] width 1215 height 43
click at [84, 571] on link "Bank Accounts" at bounding box center [646, 578] width 1215 height 15
click at [84, 543] on link "Wallets" at bounding box center [646, 550] width 1215 height 15
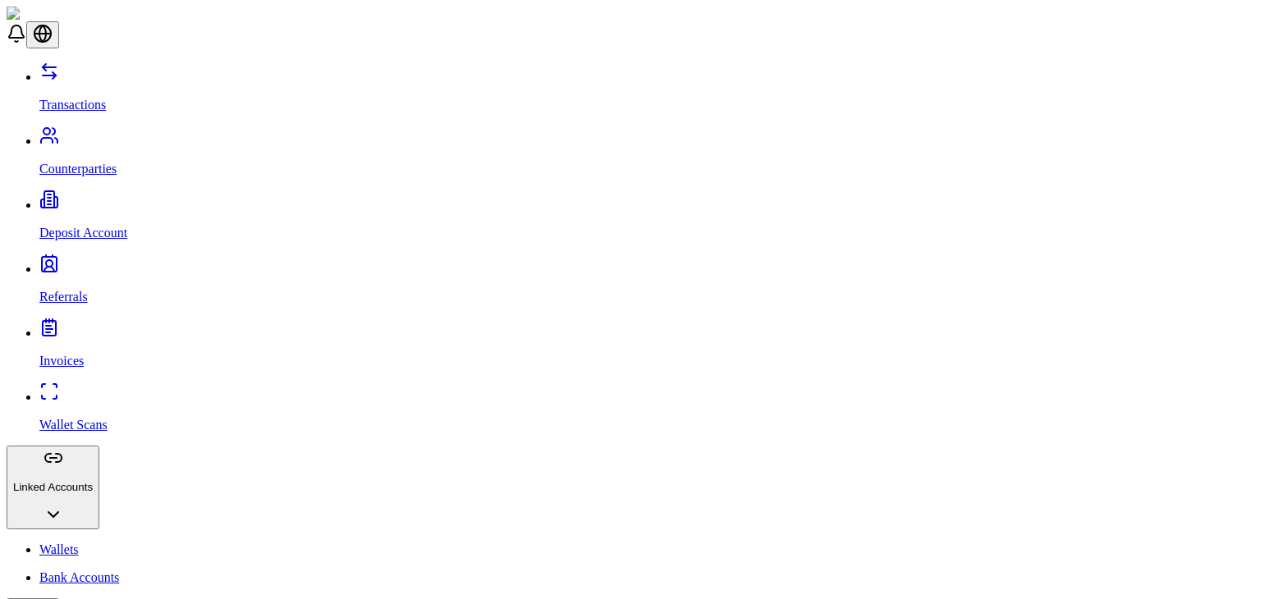
click at [112, 92] on div "Transactions Counterparties Deposit Account Referrals Invoices Wallet Scans Lin…" at bounding box center [631, 432] width 1248 height 740
click at [99, 98] on p "Transactions" at bounding box center [646, 105] width 1215 height 15
click at [69, 543] on p "Wallets" at bounding box center [646, 550] width 1215 height 15
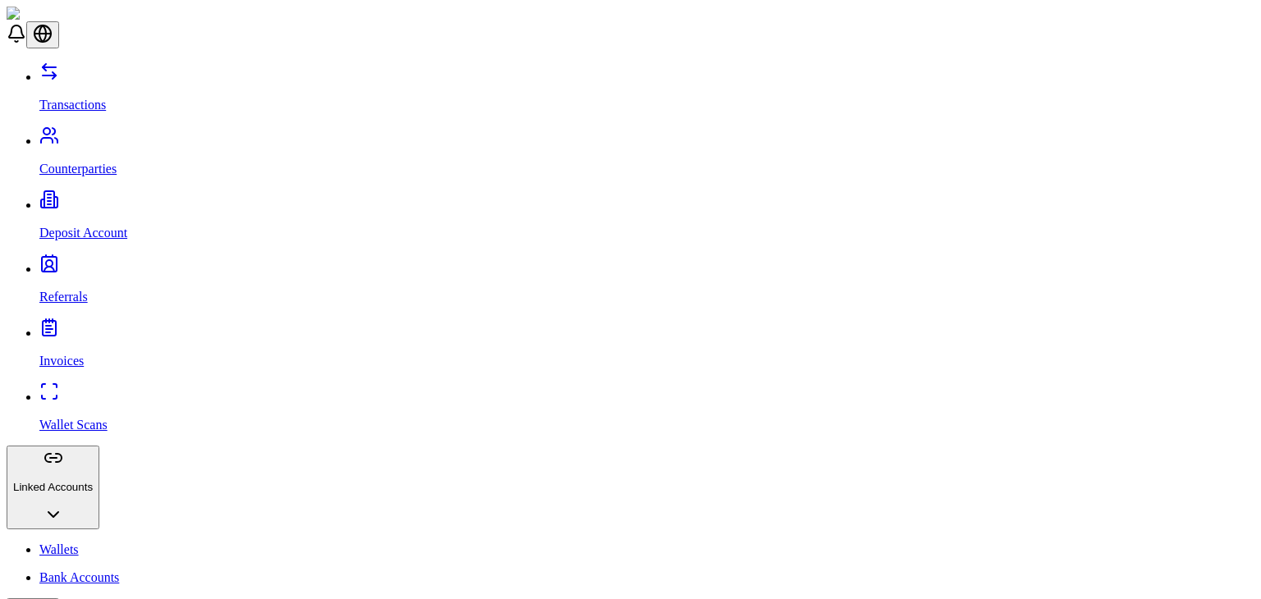
click at [112, 134] on link "Counterparties" at bounding box center [646, 155] width 1215 height 43
click at [93, 262] on link "Referrals" at bounding box center [646, 283] width 1215 height 43
click at [67, 354] on p "Invoices" at bounding box center [646, 361] width 1215 height 15
click at [82, 571] on p "Bank Accounts" at bounding box center [646, 578] width 1215 height 15
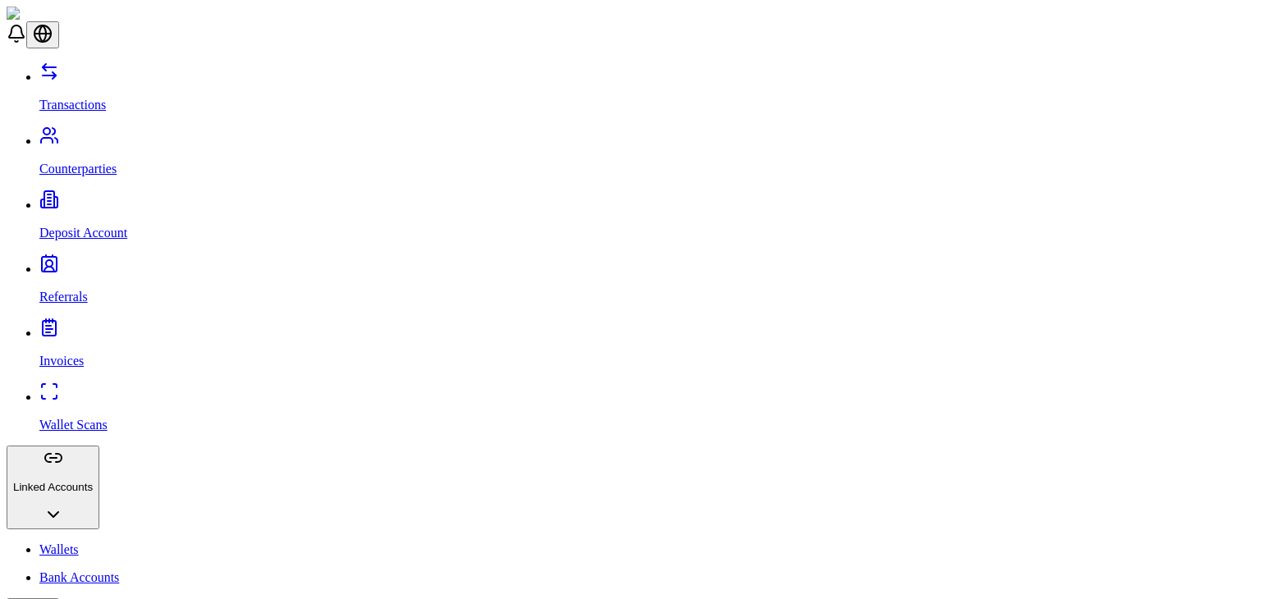
click at [72, 543] on p "Wallets" at bounding box center [646, 550] width 1215 height 15
click at [108, 98] on p "Transactions" at bounding box center [646, 105] width 1215 height 15
click at [137, 134] on link "Counterparties" at bounding box center [646, 155] width 1215 height 43
click at [116, 226] on p "Deposit Account" at bounding box center [646, 233] width 1215 height 15
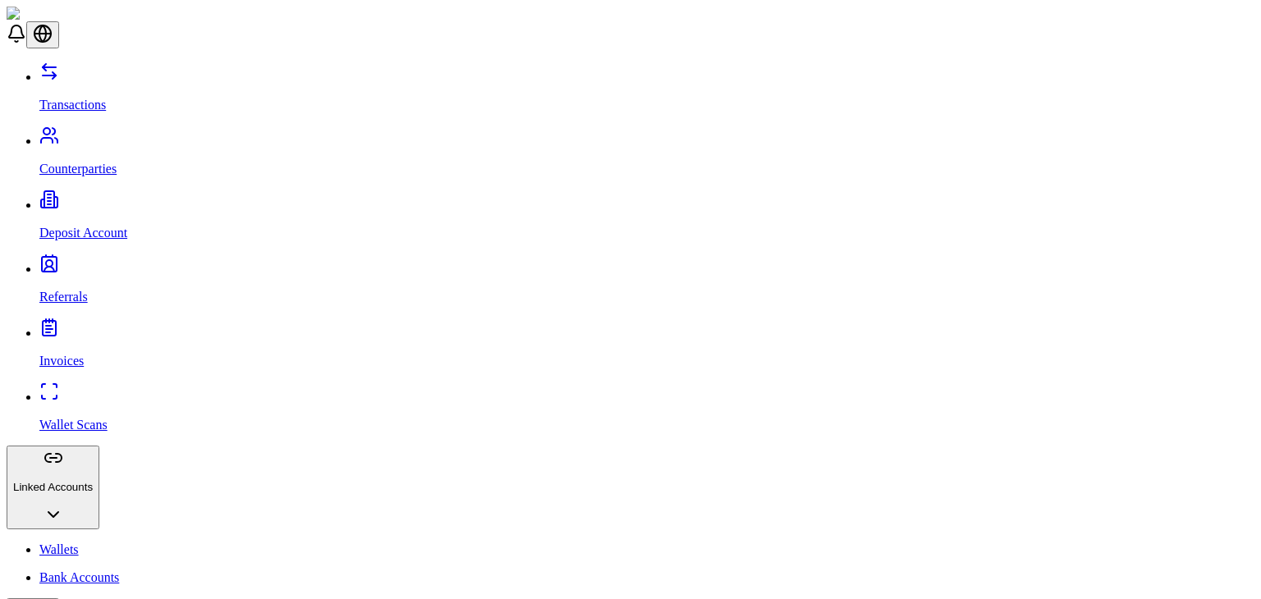
click at [101, 262] on link "Referrals" at bounding box center [646, 283] width 1215 height 43
click at [90, 326] on link "Invoices" at bounding box center [646, 347] width 1215 height 43
click at [72, 418] on p "Wallet Scans" at bounding box center [646, 425] width 1215 height 15
click at [73, 543] on p "Wallets" at bounding box center [646, 550] width 1215 height 15
click at [73, 571] on link "Bank Accounts" at bounding box center [646, 578] width 1215 height 15
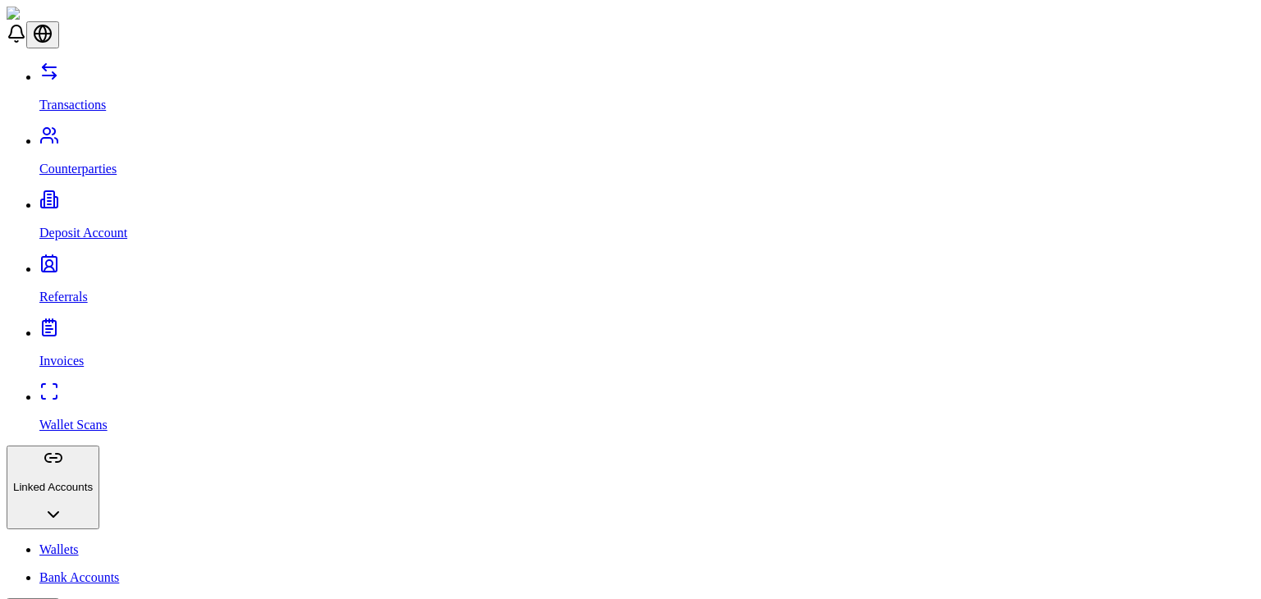
click at [84, 70] on link "Transactions" at bounding box center [646, 91] width 1215 height 43
click at [80, 162] on p "Counterparties" at bounding box center [646, 169] width 1215 height 15
click at [73, 198] on link "Deposit Account" at bounding box center [646, 219] width 1215 height 43
click at [75, 262] on link "Referrals" at bounding box center [646, 283] width 1215 height 43
click at [69, 326] on link "Invoices" at bounding box center [646, 347] width 1215 height 43
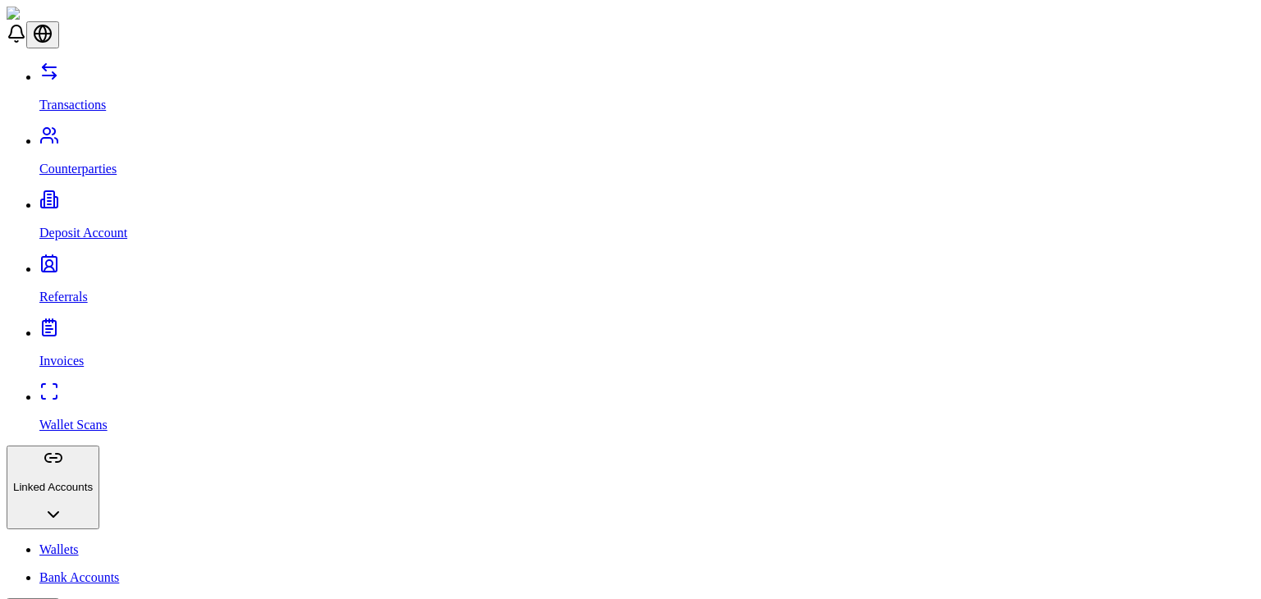
click at [79, 418] on p "Wallet Scans" at bounding box center [646, 425] width 1215 height 15
click at [77, 543] on p "Wallets" at bounding box center [646, 550] width 1215 height 15
click at [88, 571] on p "Bank Accounts" at bounding box center [646, 578] width 1215 height 15
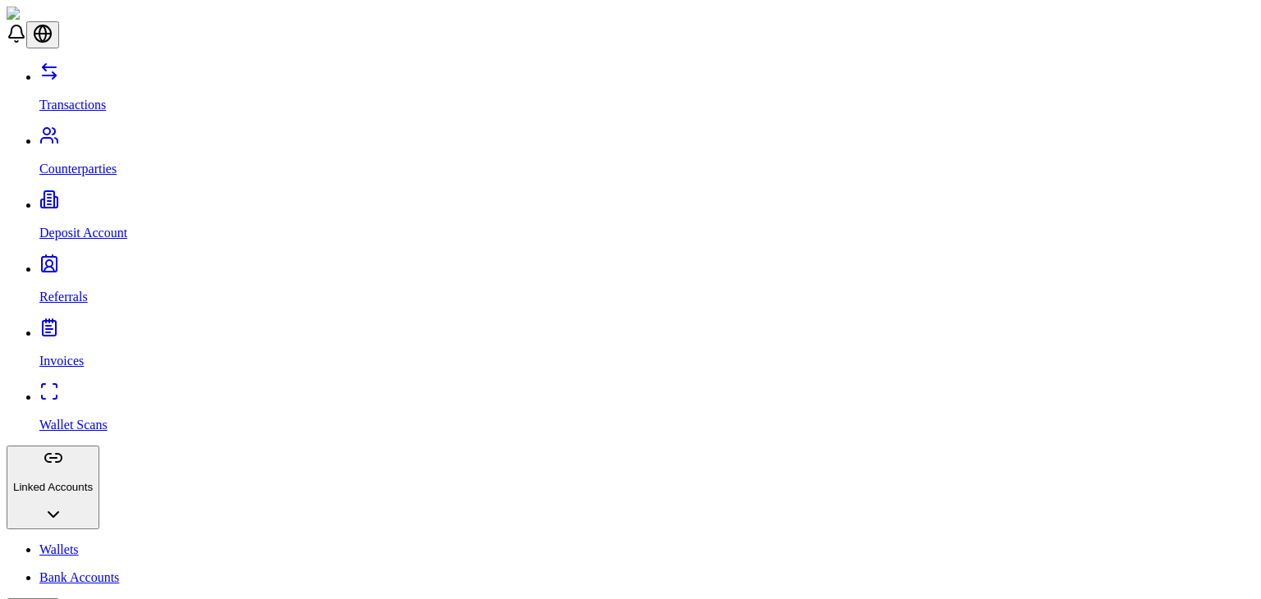
click at [86, 571] on link "Bank Accounts" at bounding box center [646, 578] width 1215 height 15
click at [73, 390] on link "Wallet Scans" at bounding box center [646, 411] width 1215 height 43
click at [93, 262] on link "Referrals" at bounding box center [646, 283] width 1215 height 43
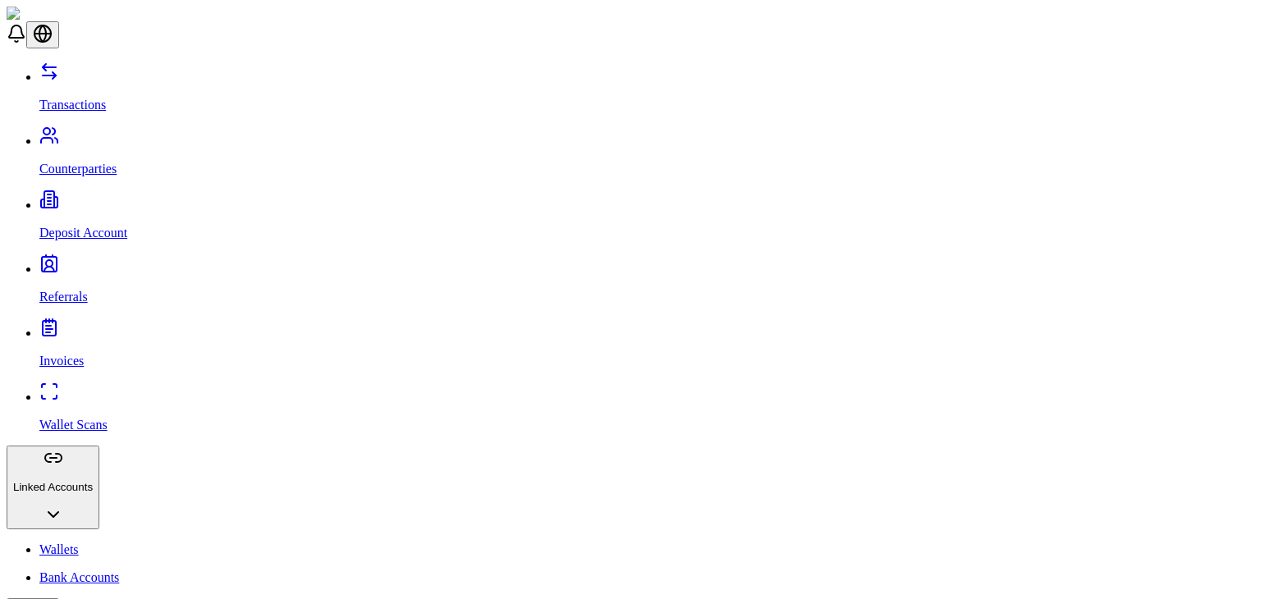
click at [100, 162] on p "Counterparties" at bounding box center [646, 169] width 1215 height 15
click at [102, 98] on p "Transactions" at bounding box center [646, 105] width 1215 height 15
drag, startPoint x: 102, startPoint y: 76, endPoint x: 79, endPoint y: 98, distance: 31.9
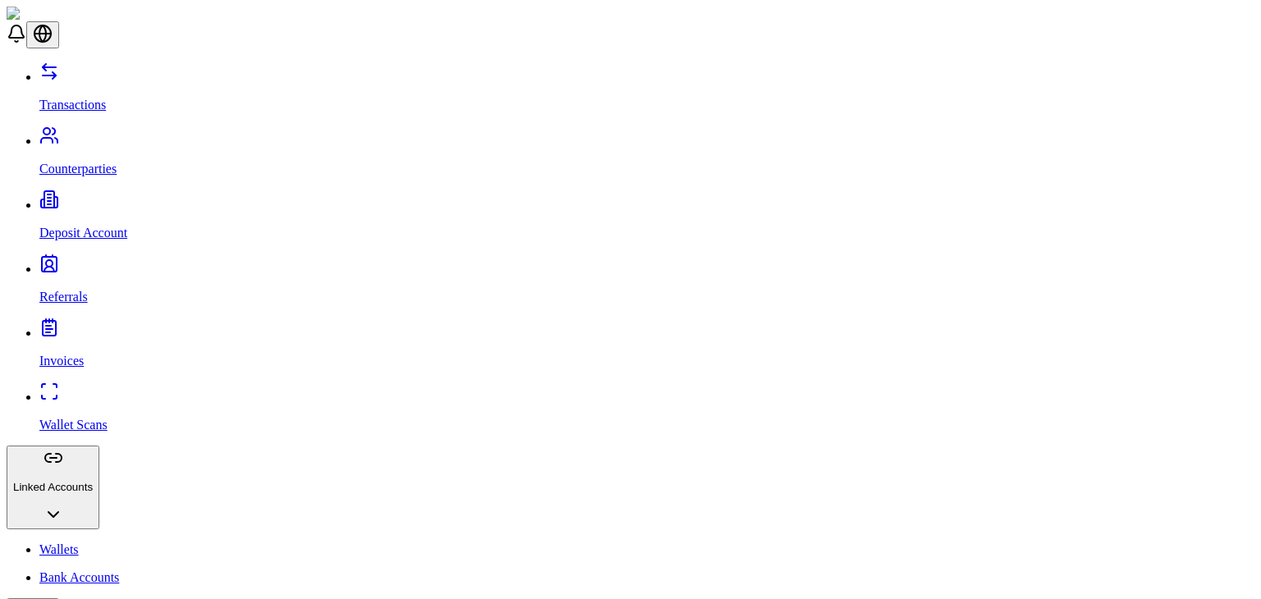
click at [79, 98] on div "Transactions Counterparties Deposit Account Referrals Invoices Wallet Scans Lin…" at bounding box center [631, 432] width 1248 height 740
click at [73, 162] on p "Counterparties" at bounding box center [646, 169] width 1215 height 15
click at [103, 98] on p "Transactions" at bounding box center [646, 105] width 1215 height 15
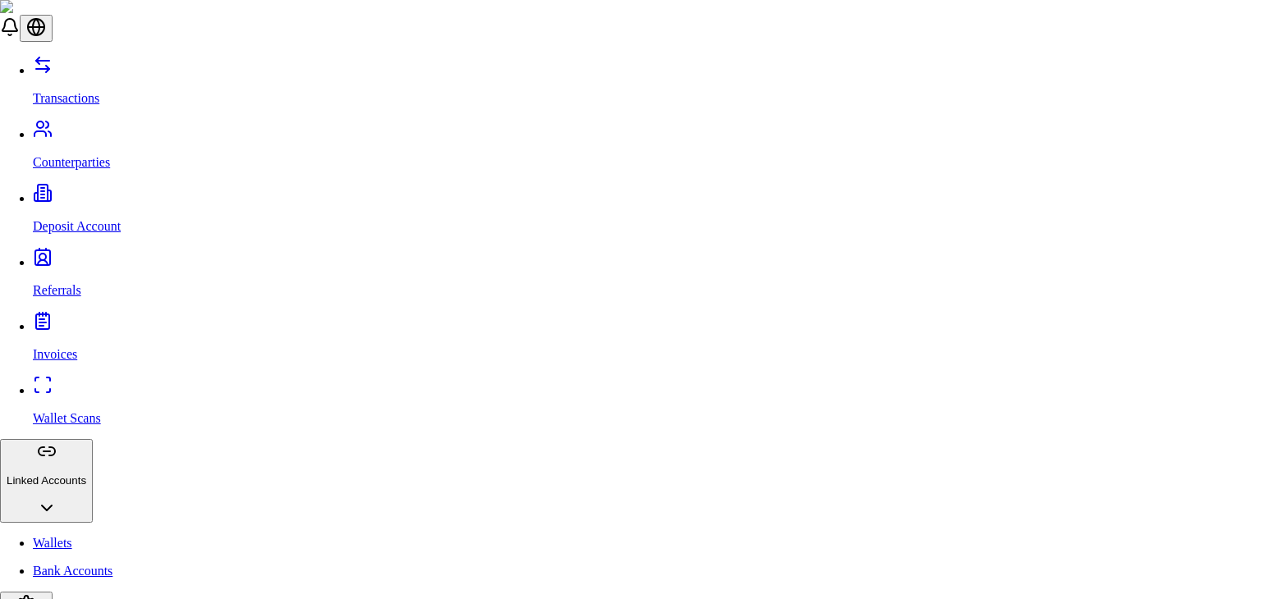
type input "**"
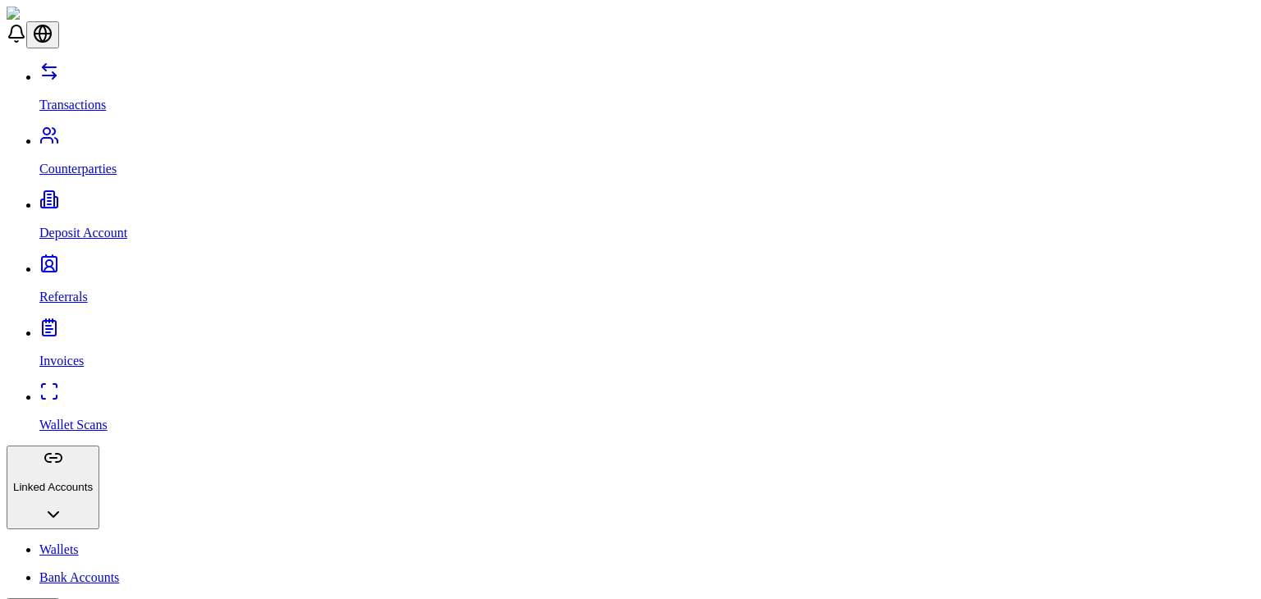
click at [56, 354] on p "Invoices" at bounding box center [646, 361] width 1215 height 15
click at [70, 290] on p "Referrals" at bounding box center [646, 297] width 1215 height 15
click at [83, 226] on p "Deposit Account" at bounding box center [646, 233] width 1215 height 15
click at [95, 134] on link "Counterparties" at bounding box center [646, 155] width 1215 height 43
click at [51, 418] on p "Wallet Scans" at bounding box center [646, 425] width 1215 height 15
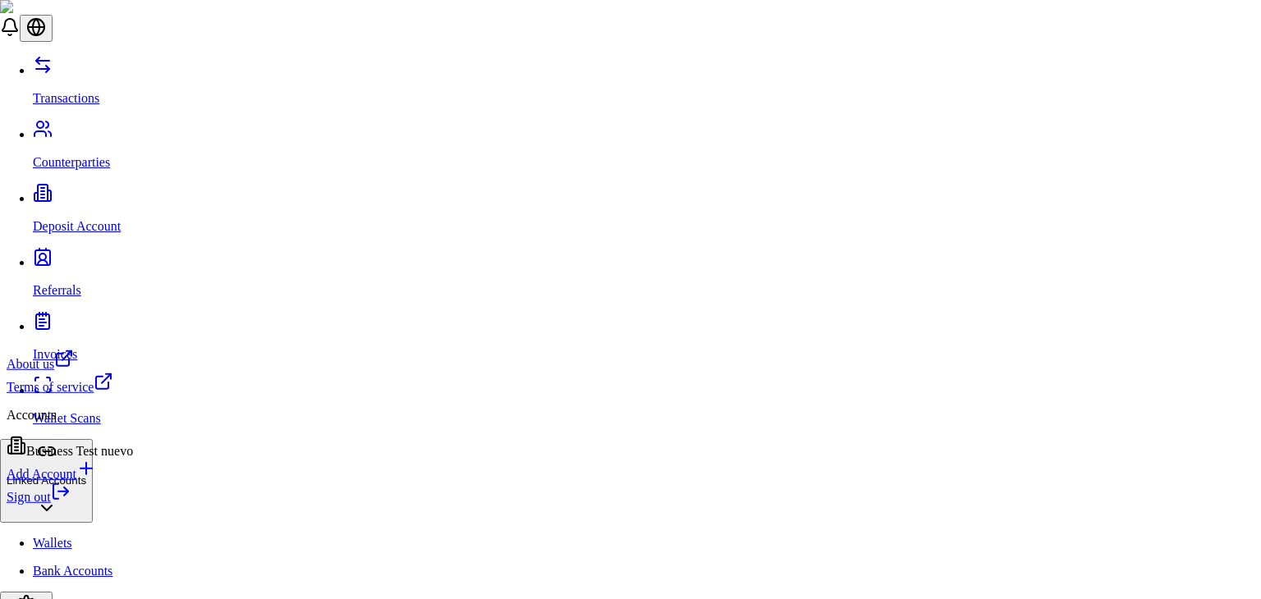
click at [71, 504] on link "Sign out" at bounding box center [39, 497] width 64 height 14
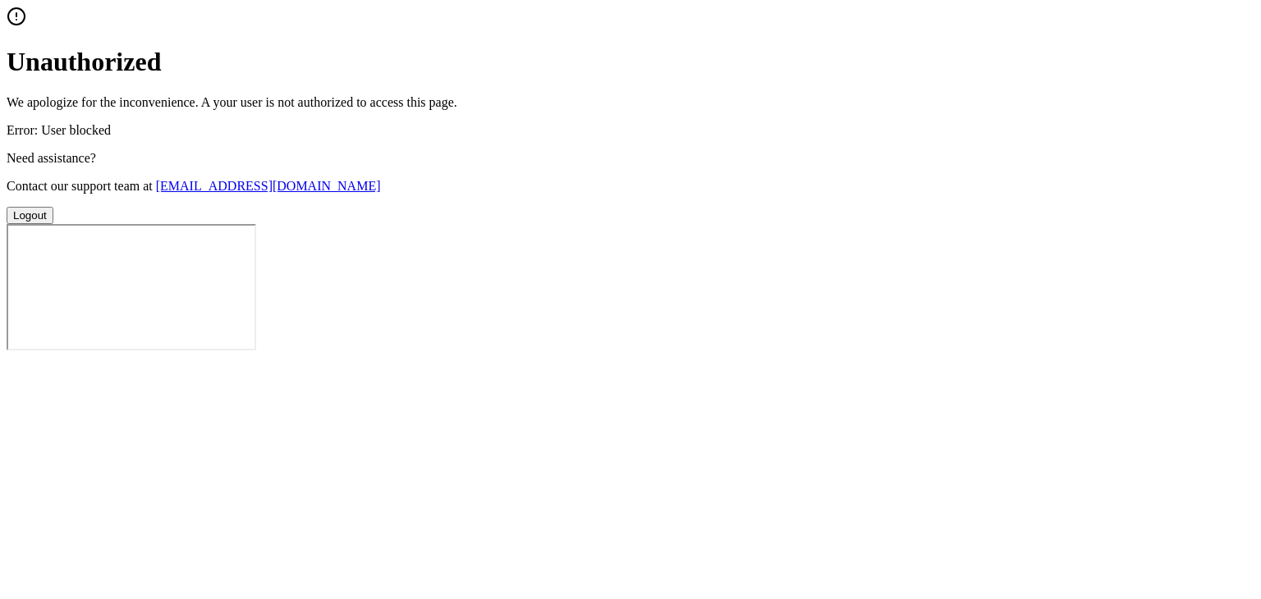
click at [53, 224] on button "Logout" at bounding box center [30, 215] width 47 height 17
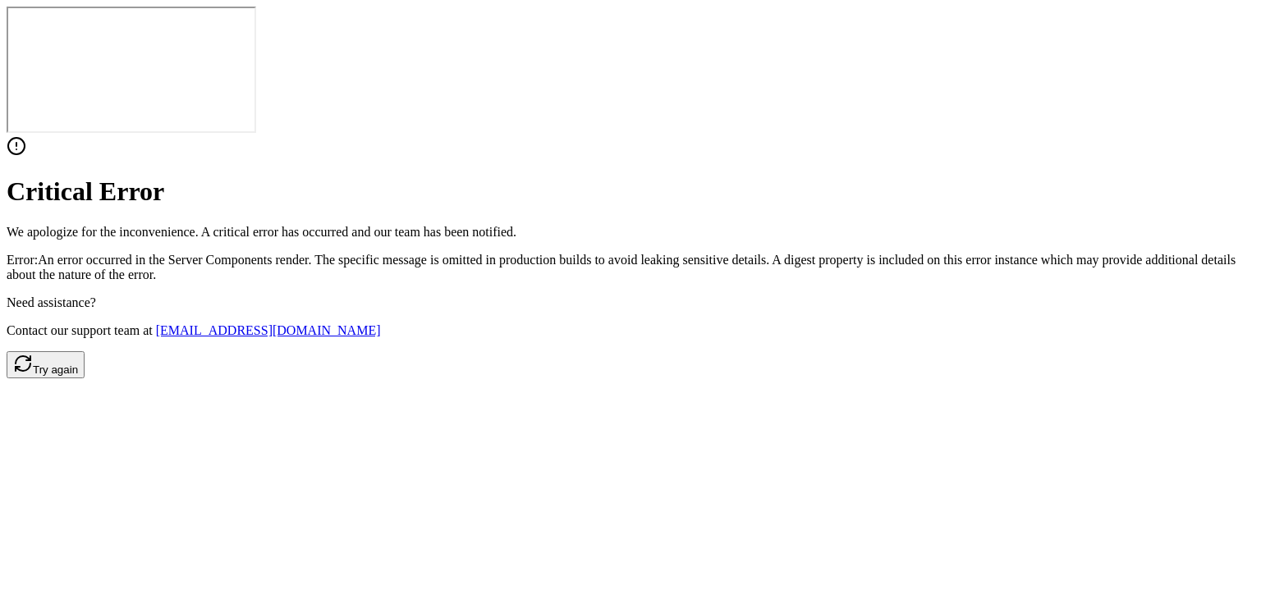
click at [598, 338] on div "Need assistance? Contact our support team at support@getshield.xyz" at bounding box center [631, 317] width 1248 height 43
click at [85, 379] on button "Try again" at bounding box center [46, 364] width 78 height 27
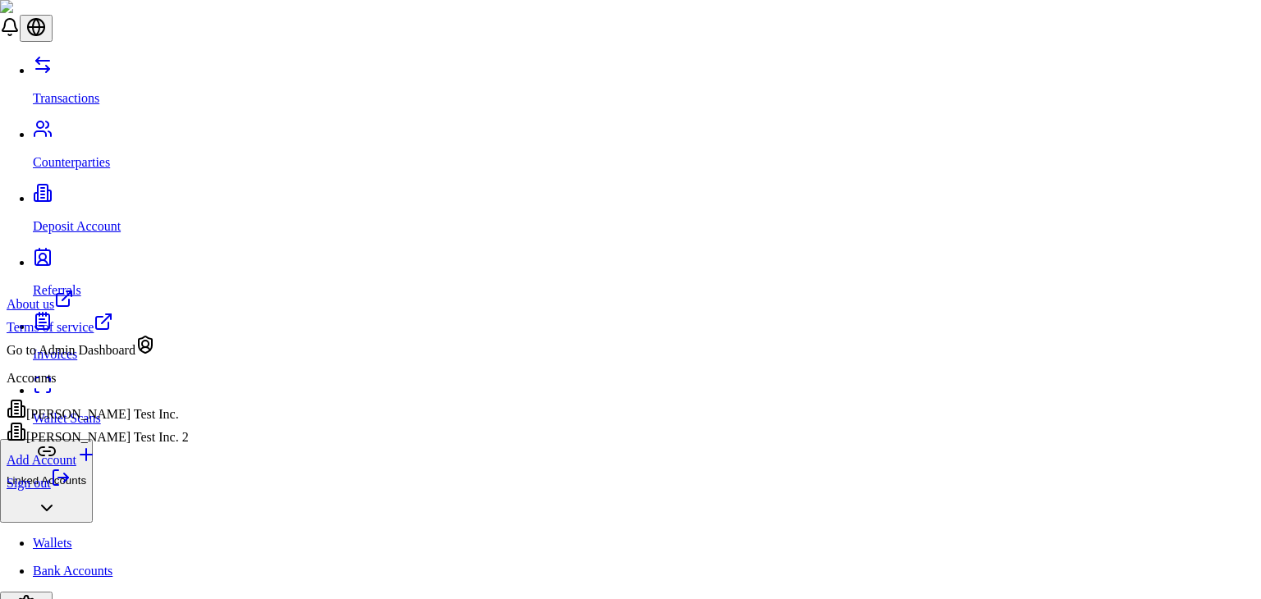
click at [137, 358] on div "Go to Admin Dashboard" at bounding box center [98, 346] width 182 height 23
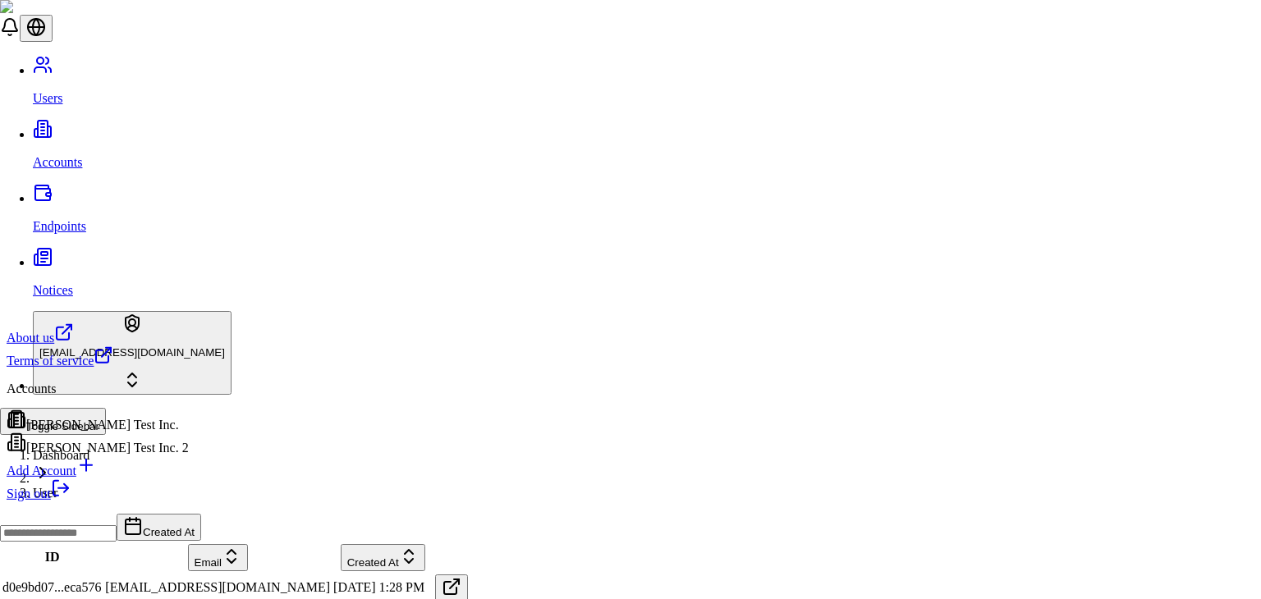
click at [159, 591] on html "Users Accounts Endpoints Notices stagingbrandon@gmail.com Toggle Sidebar Dashbo…" at bounding box center [630, 493] width 1261 height 987
click at [126, 431] on div "[PERSON_NAME] Test Inc." at bounding box center [98, 421] width 182 height 23
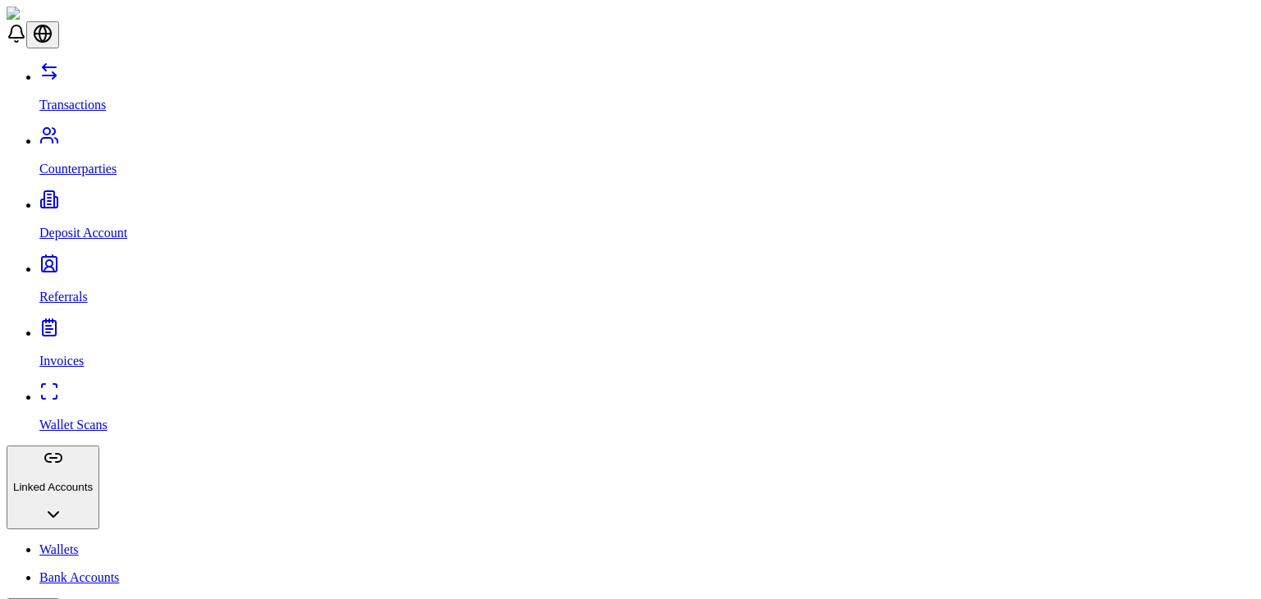
click at [76, 571] on link "Bank Accounts" at bounding box center [646, 578] width 1215 height 15
click at [76, 543] on p "Wallets" at bounding box center [646, 550] width 1215 height 15
click at [91, 418] on p "Wallet Scans" at bounding box center [646, 425] width 1215 height 15
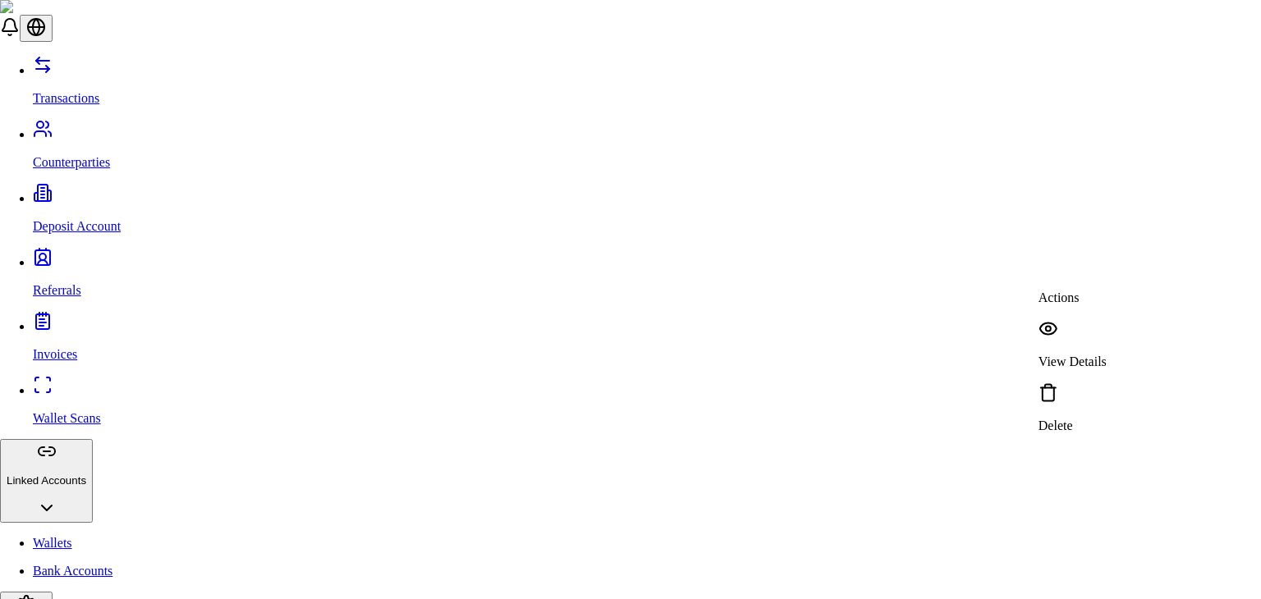
click at [1099, 355] on p "View Details" at bounding box center [1073, 362] width 68 height 15
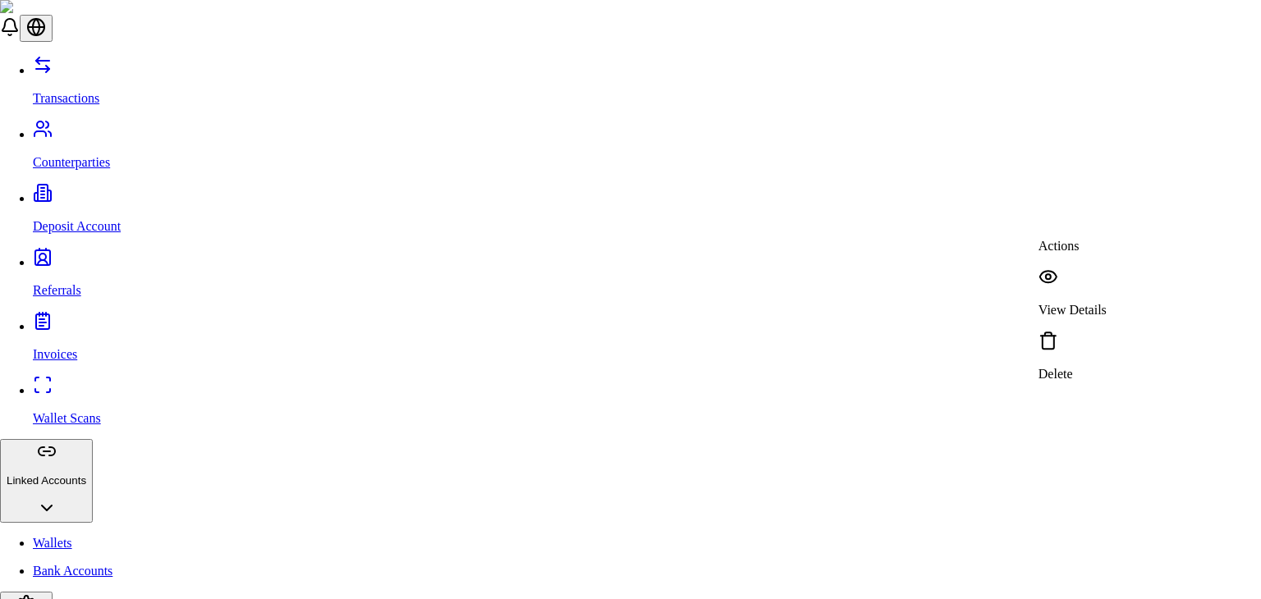
click at [1084, 303] on p "View Details" at bounding box center [1073, 310] width 68 height 15
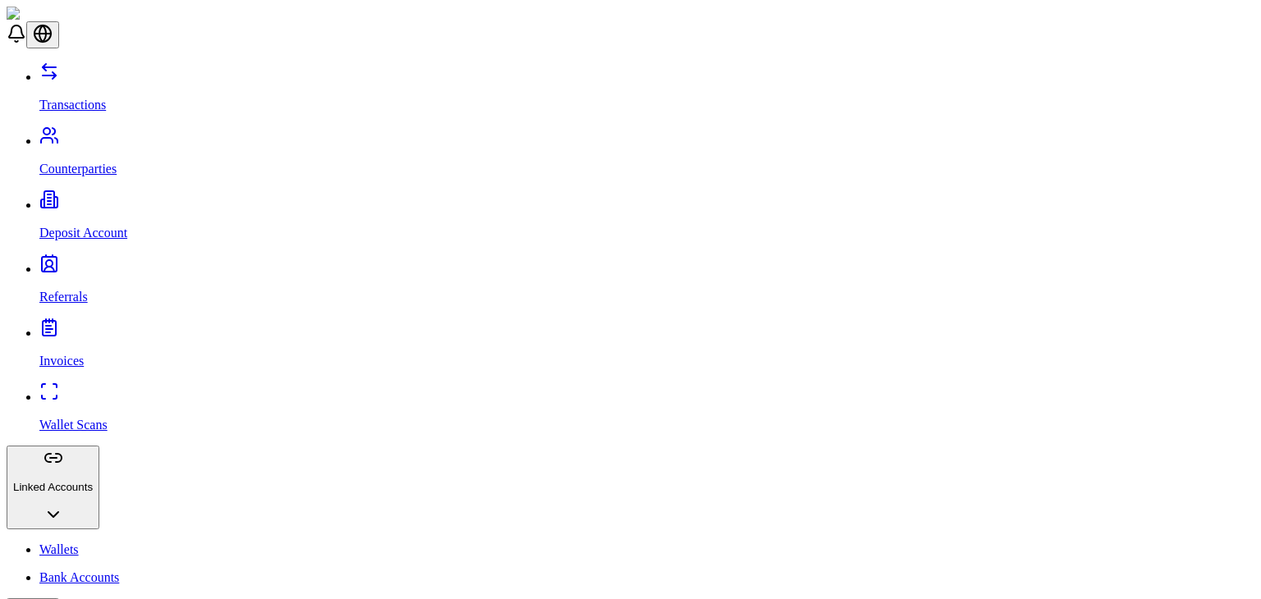
scroll to position [49, 0]
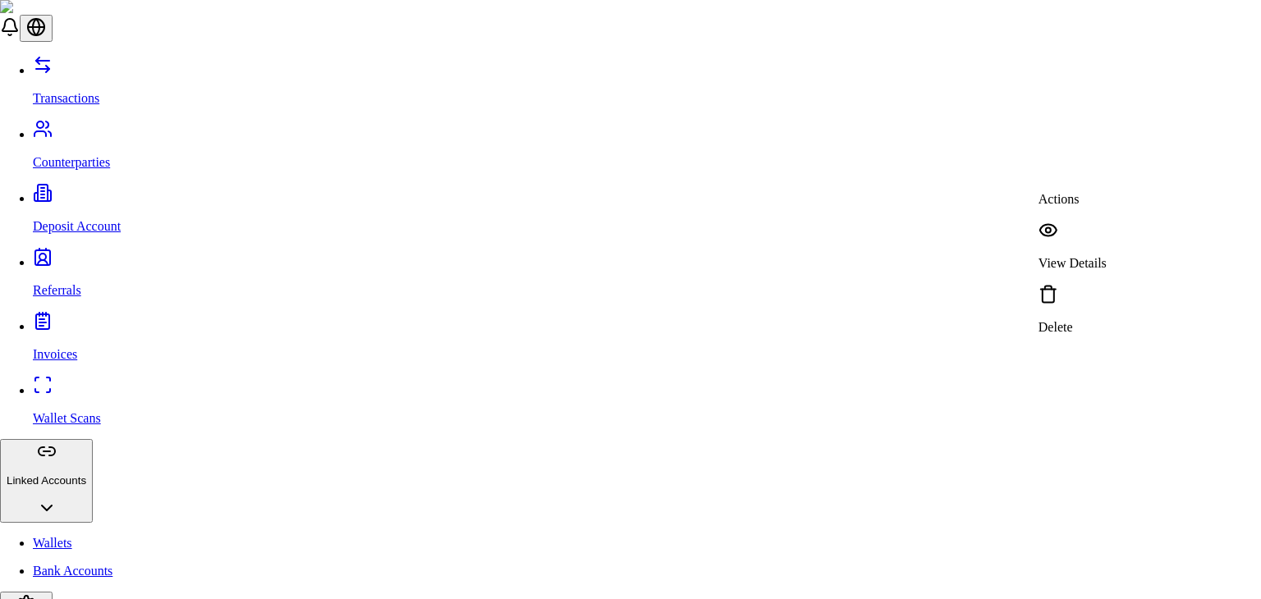
click at [1107, 256] on p "View Details" at bounding box center [1073, 263] width 68 height 15
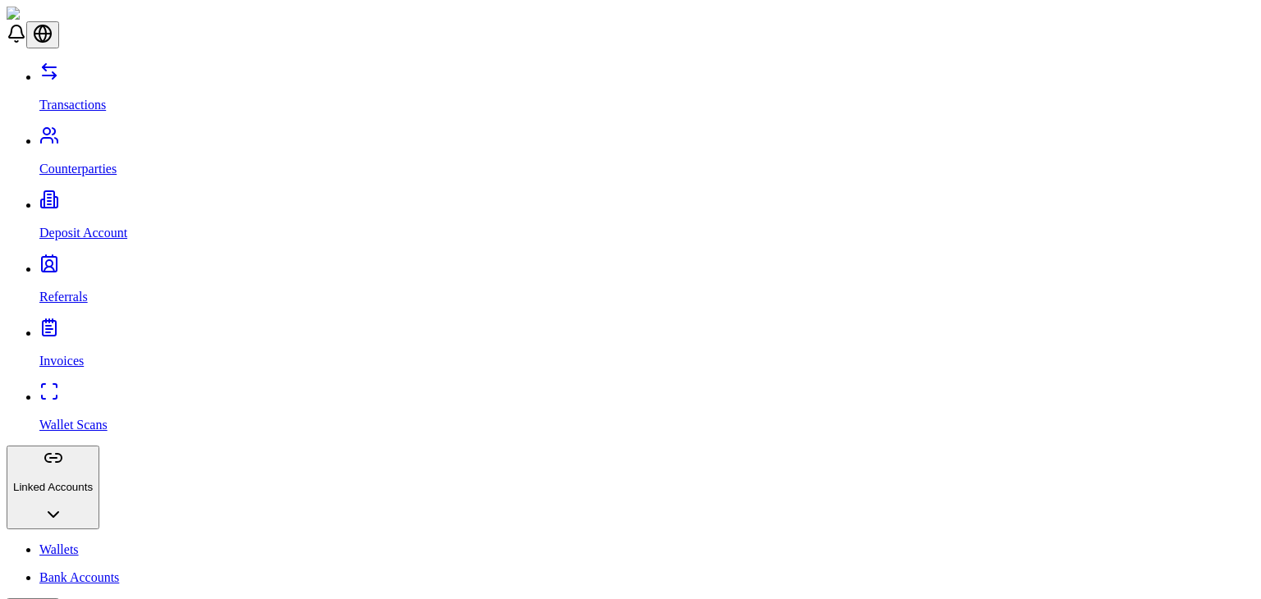
scroll to position [76, 0]
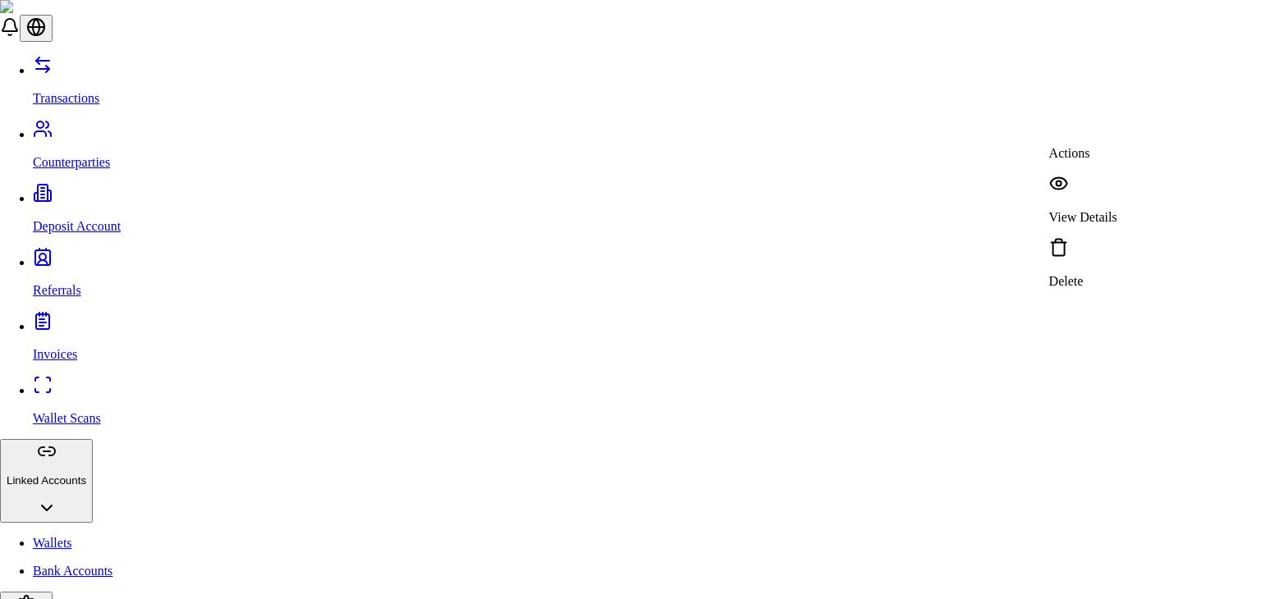
click at [1110, 210] on p "View Details" at bounding box center [1083, 217] width 68 height 15
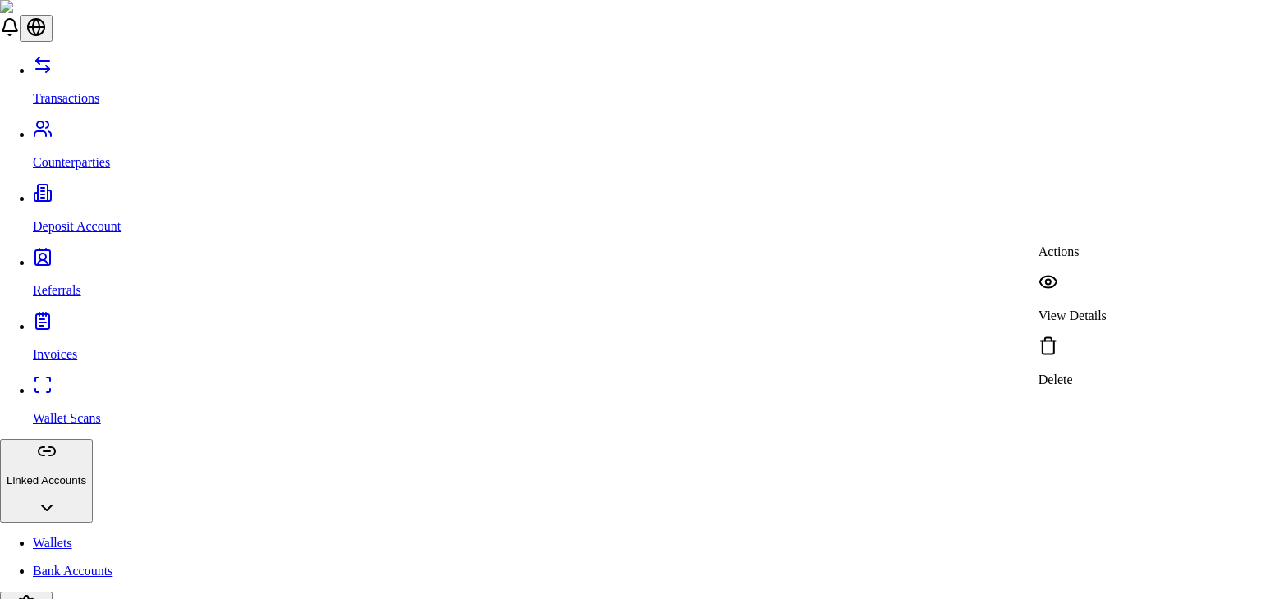
click at [1107, 355] on p "View Details" at bounding box center [1073, 362] width 68 height 15
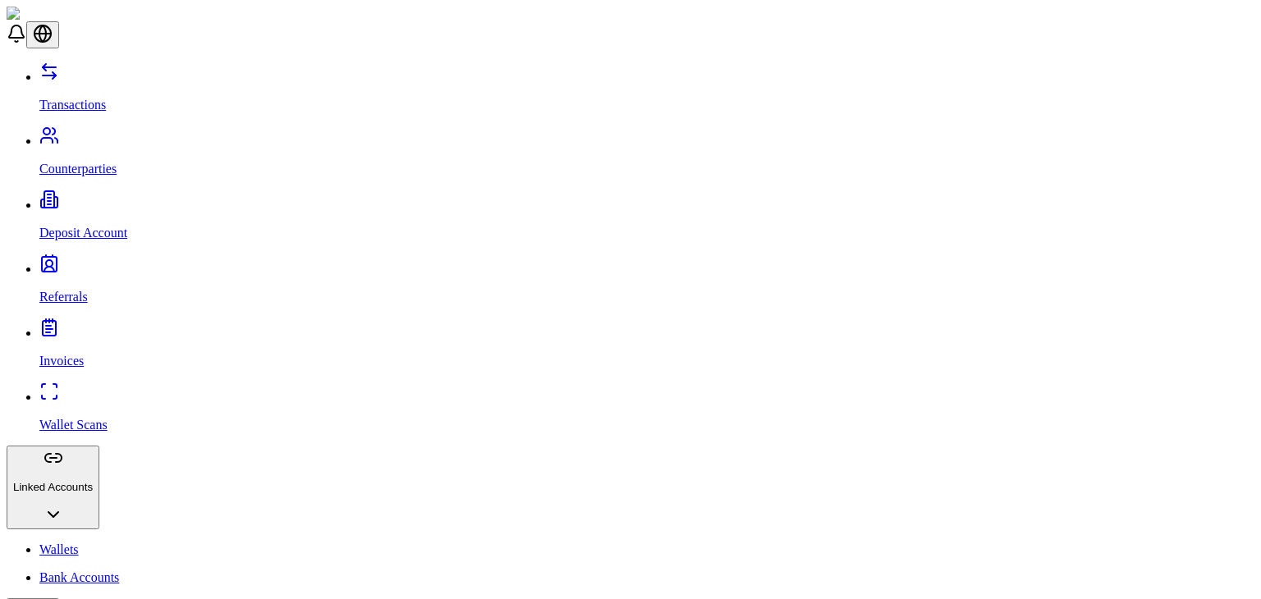
scroll to position [200, 0]
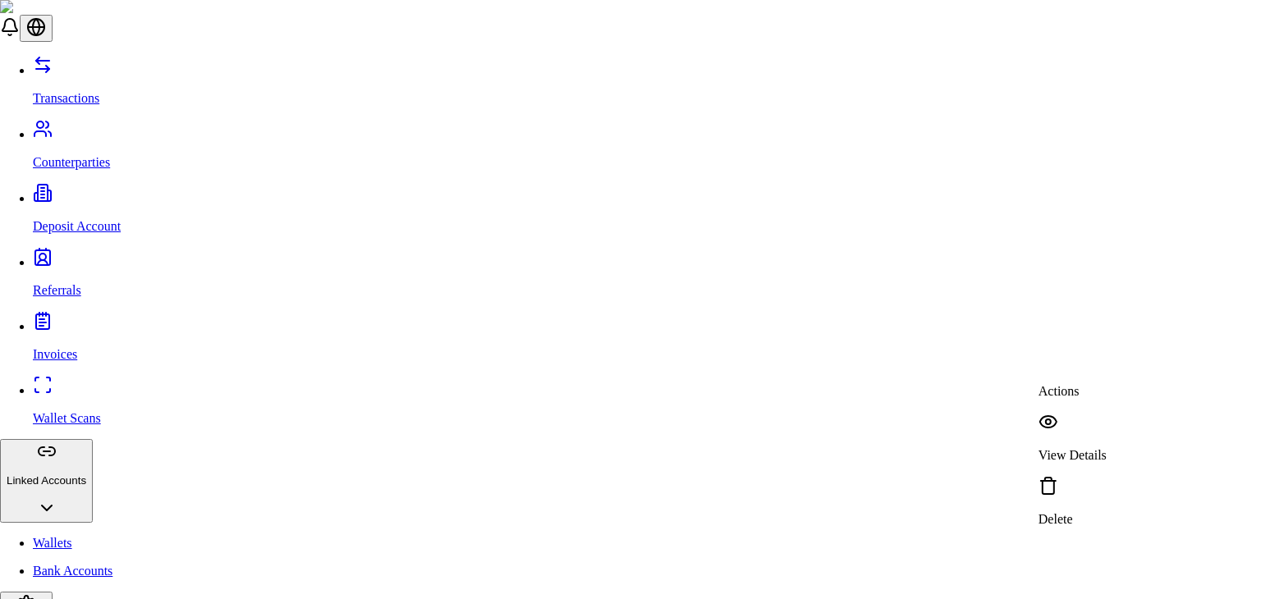
click at [1107, 476] on div "Delete" at bounding box center [1073, 501] width 68 height 51
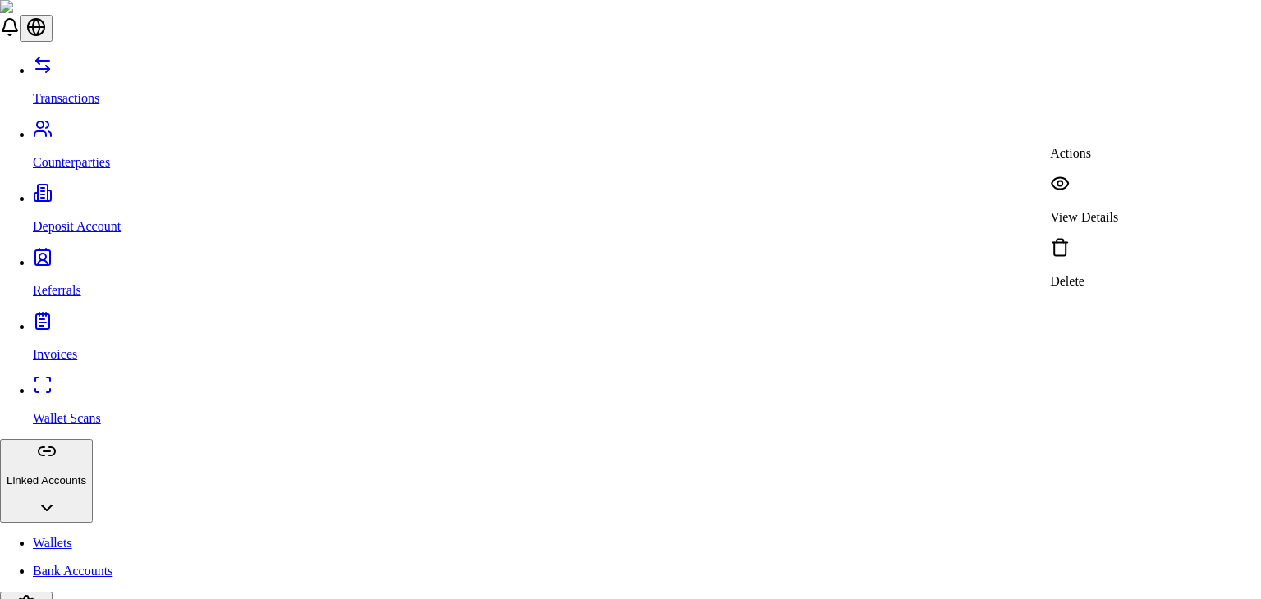
click at [1118, 238] on div "Delete" at bounding box center [1084, 263] width 68 height 51
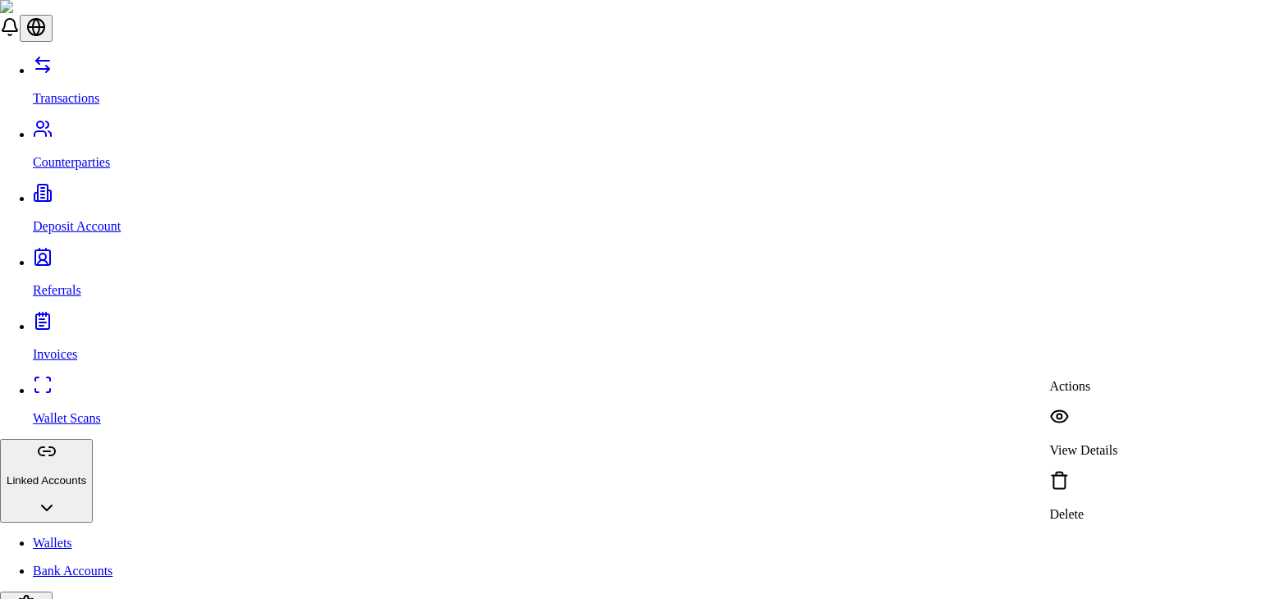
click at [1118, 443] on p "View Details" at bounding box center [1083, 450] width 68 height 15
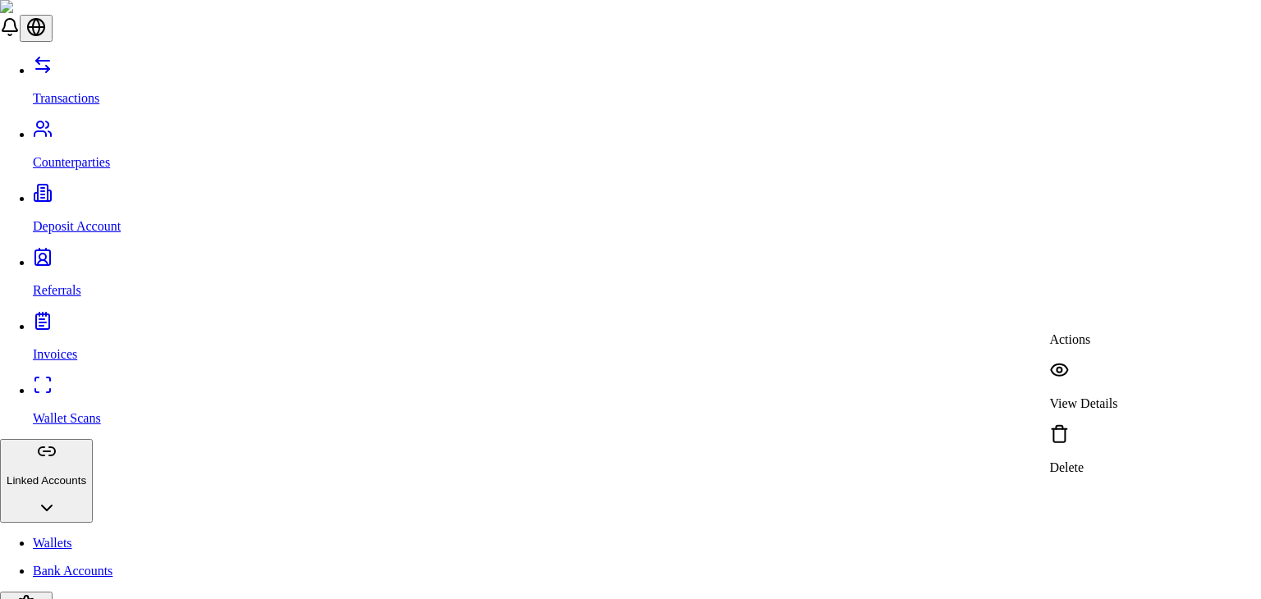
click at [1118, 374] on div "View Details" at bounding box center [1083, 386] width 68 height 51
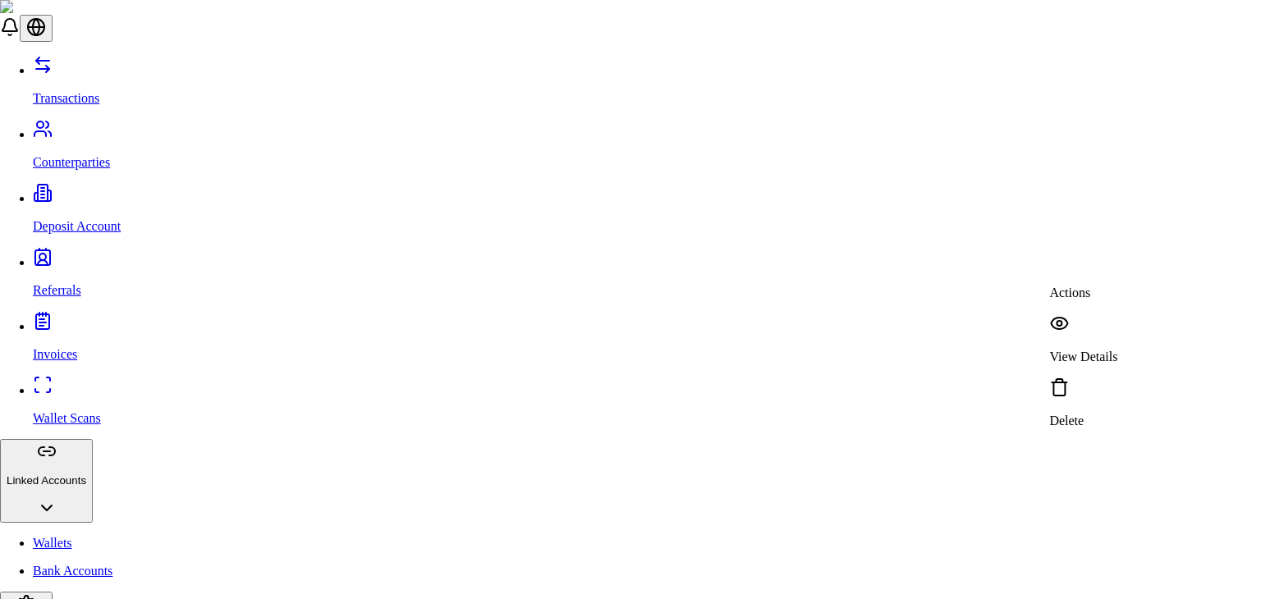
click at [1118, 350] on p "View Details" at bounding box center [1083, 357] width 68 height 15
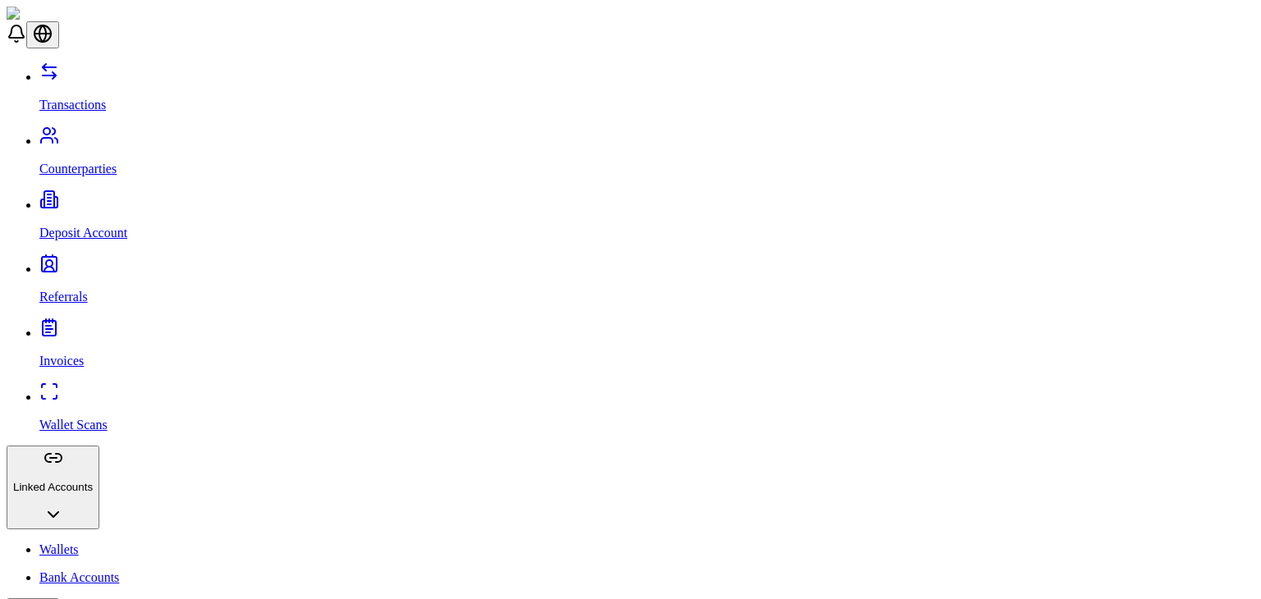
scroll to position [110, 0]
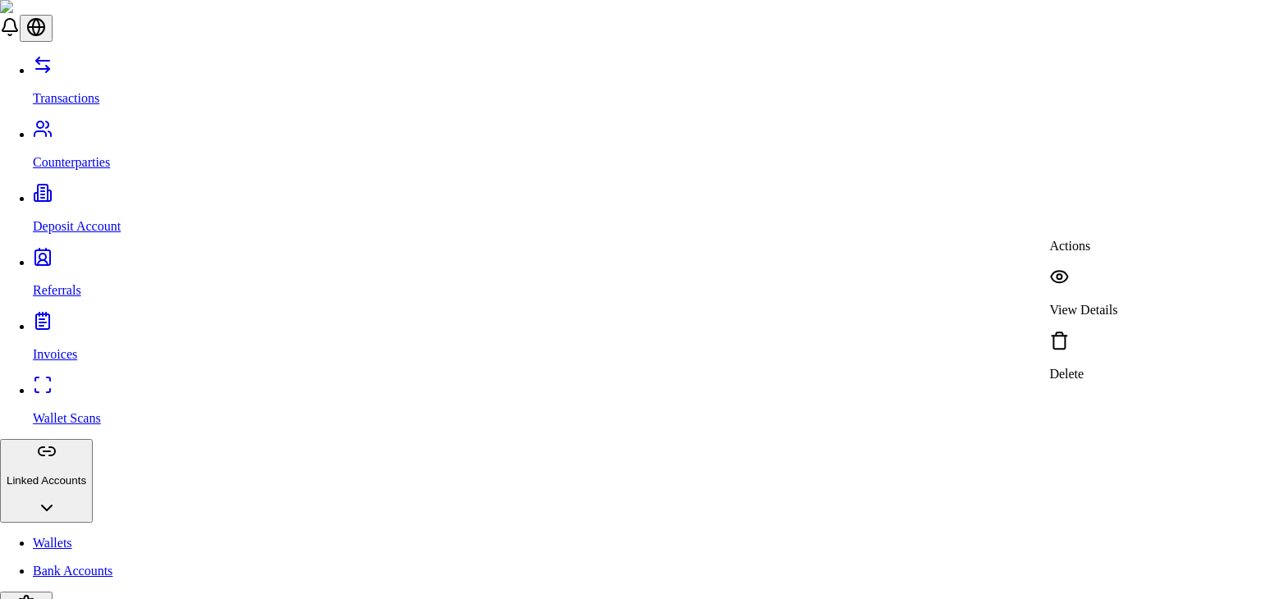
click at [1118, 303] on p "View Details" at bounding box center [1083, 310] width 68 height 15
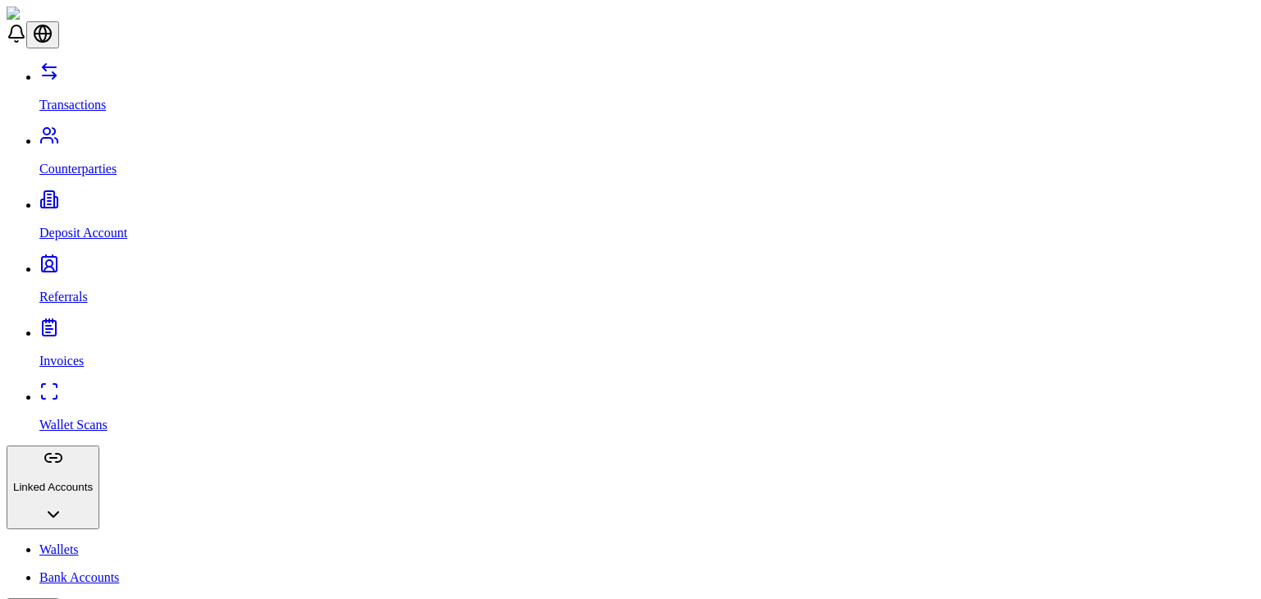
scroll to position [381, 0]
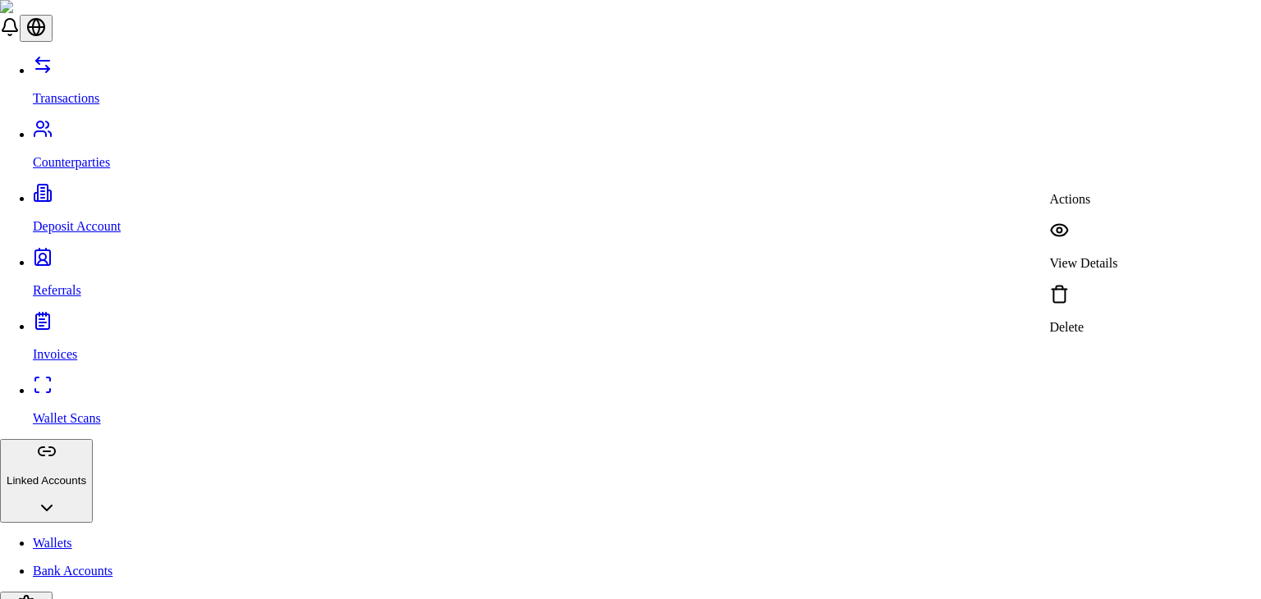
click at [1114, 256] on p "View Details" at bounding box center [1083, 263] width 68 height 15
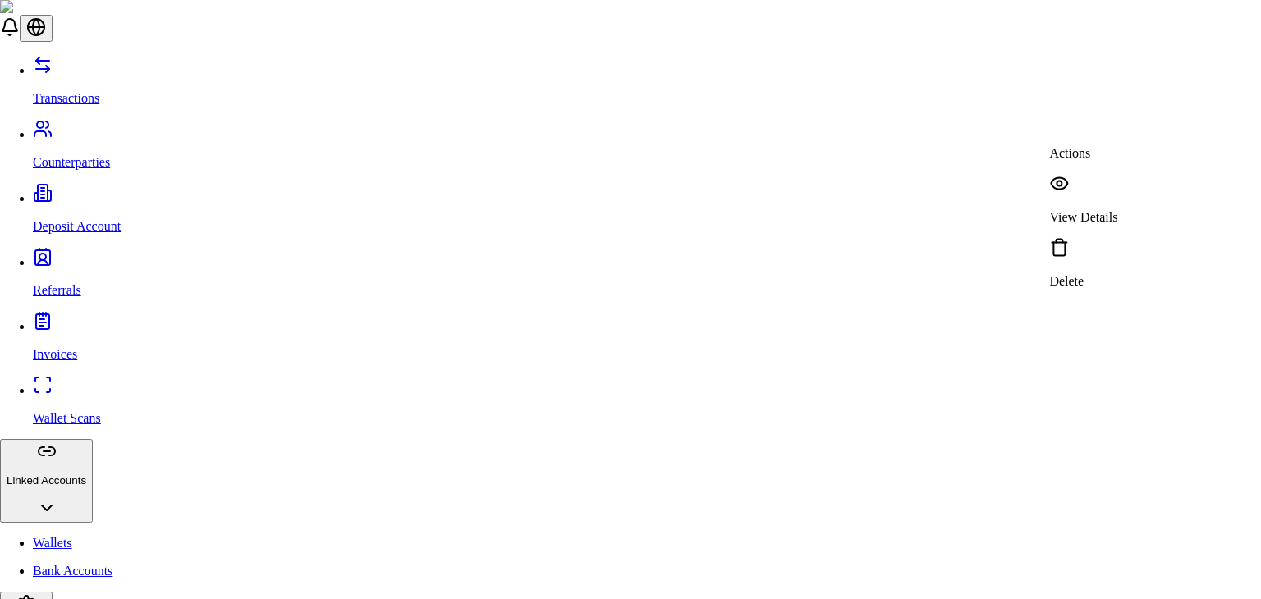
click at [1118, 210] on p "View Details" at bounding box center [1083, 217] width 68 height 15
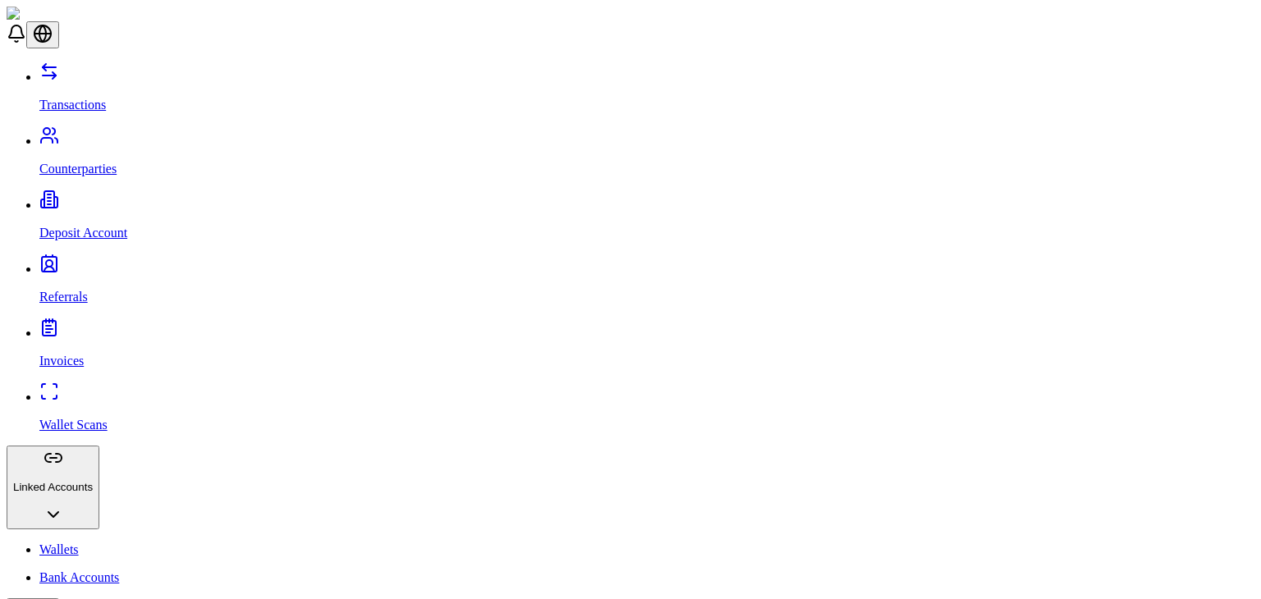
click at [138, 543] on link "Wallets" at bounding box center [646, 550] width 1215 height 15
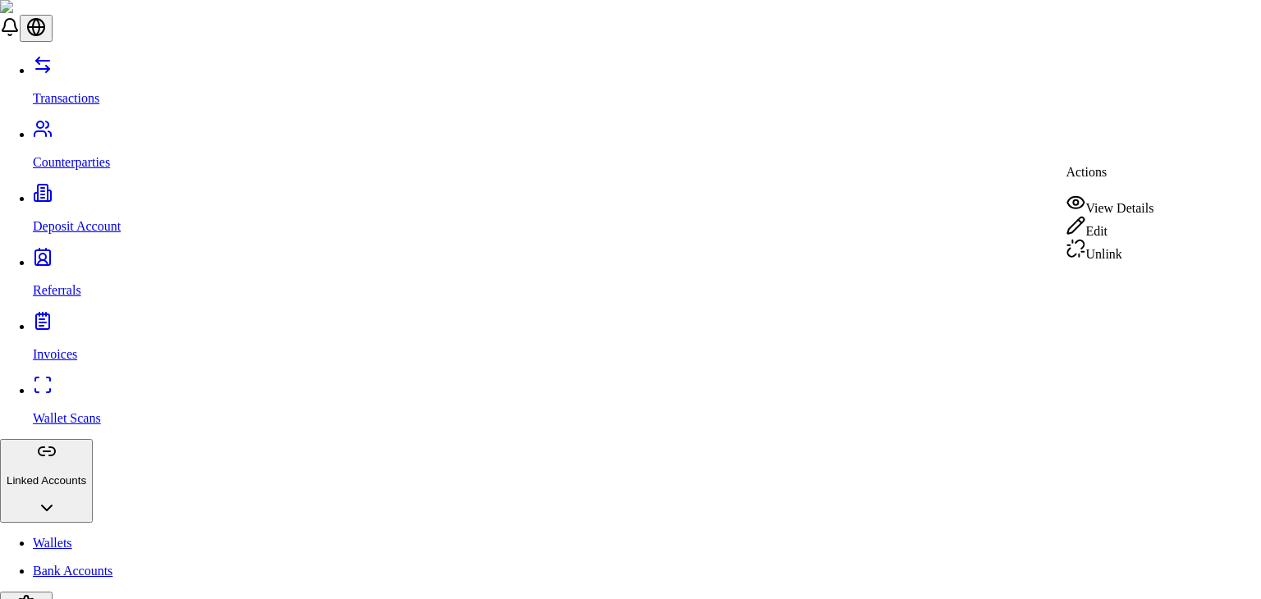
click at [1135, 261] on div "Unlink" at bounding box center [1110, 250] width 88 height 23
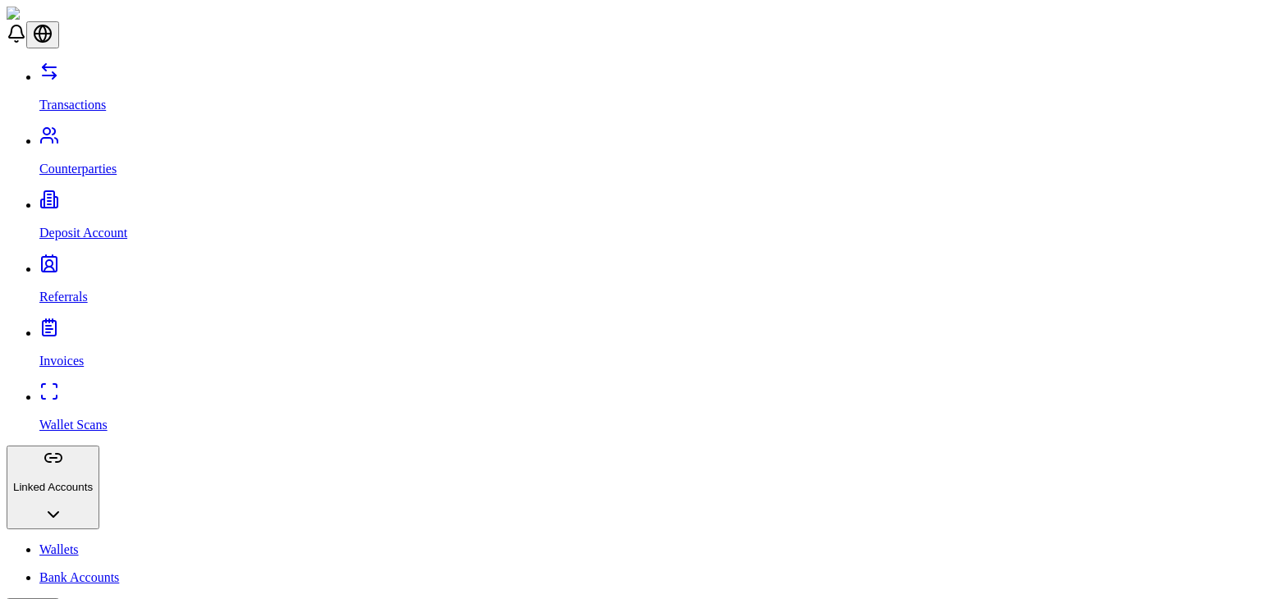
scroll to position [0, 0]
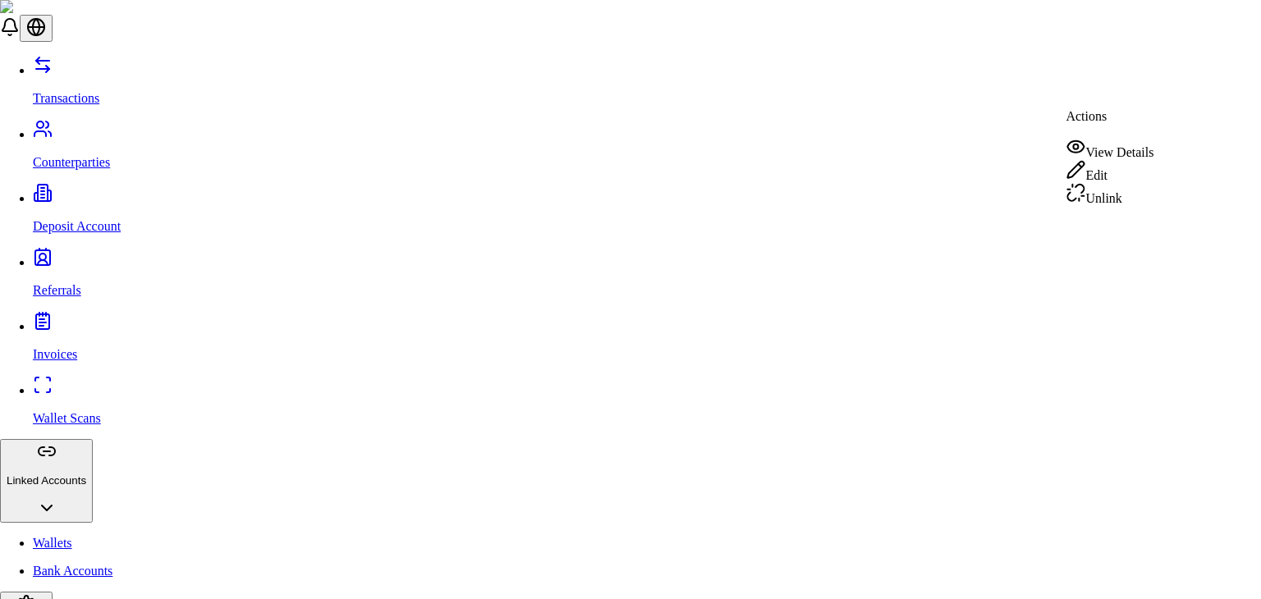
click at [1123, 202] on div "Unlink" at bounding box center [1110, 194] width 88 height 23
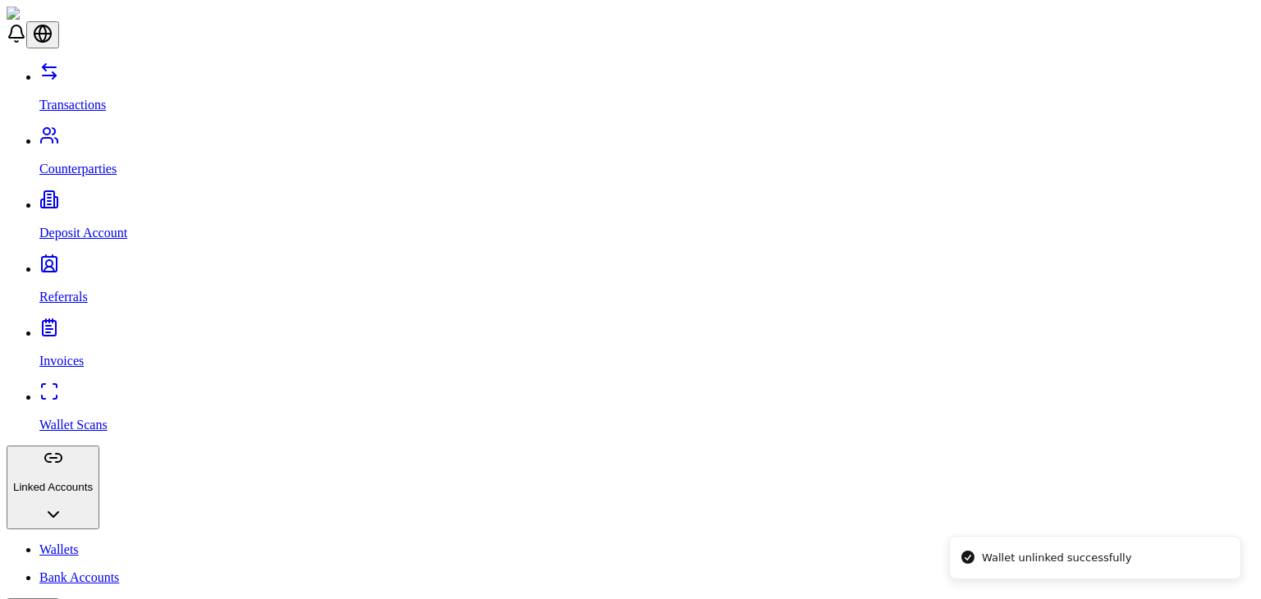
scroll to position [37, 0]
drag, startPoint x: 1204, startPoint y: 558, endPoint x: 1214, endPoint y: 622, distance: 64.8
click at [1214, 580] on li "Wallet unlinked successfully" at bounding box center [1095, 558] width 292 height 44
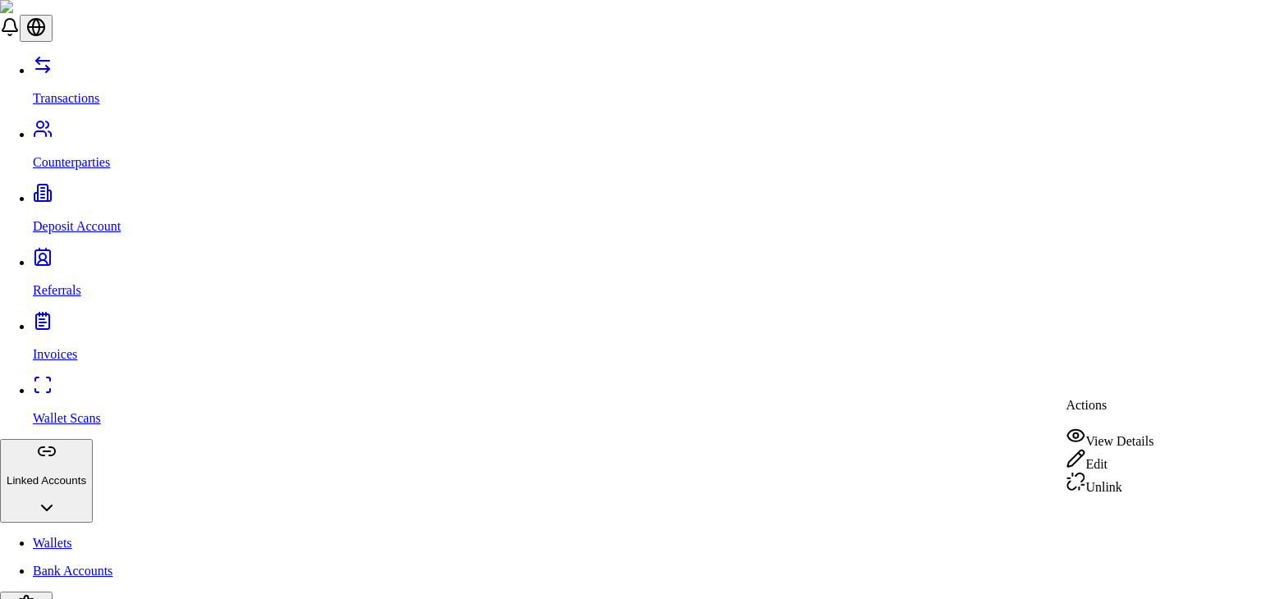
click at [1133, 482] on div "Unlink" at bounding box center [1110, 483] width 88 height 23
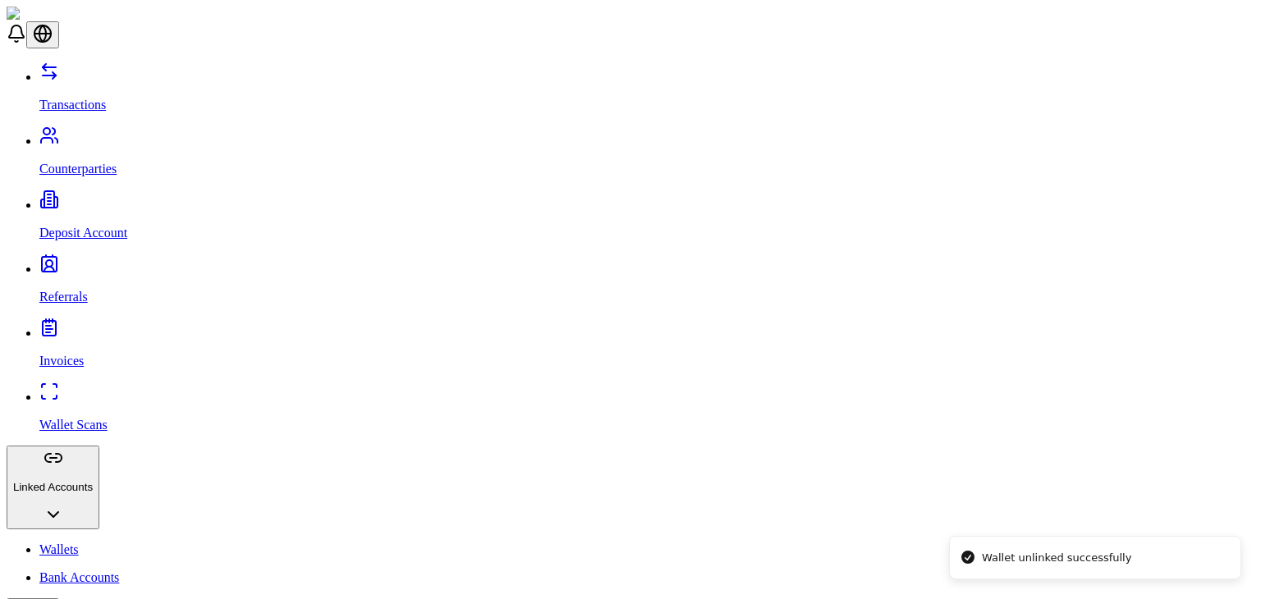
scroll to position [0, 0]
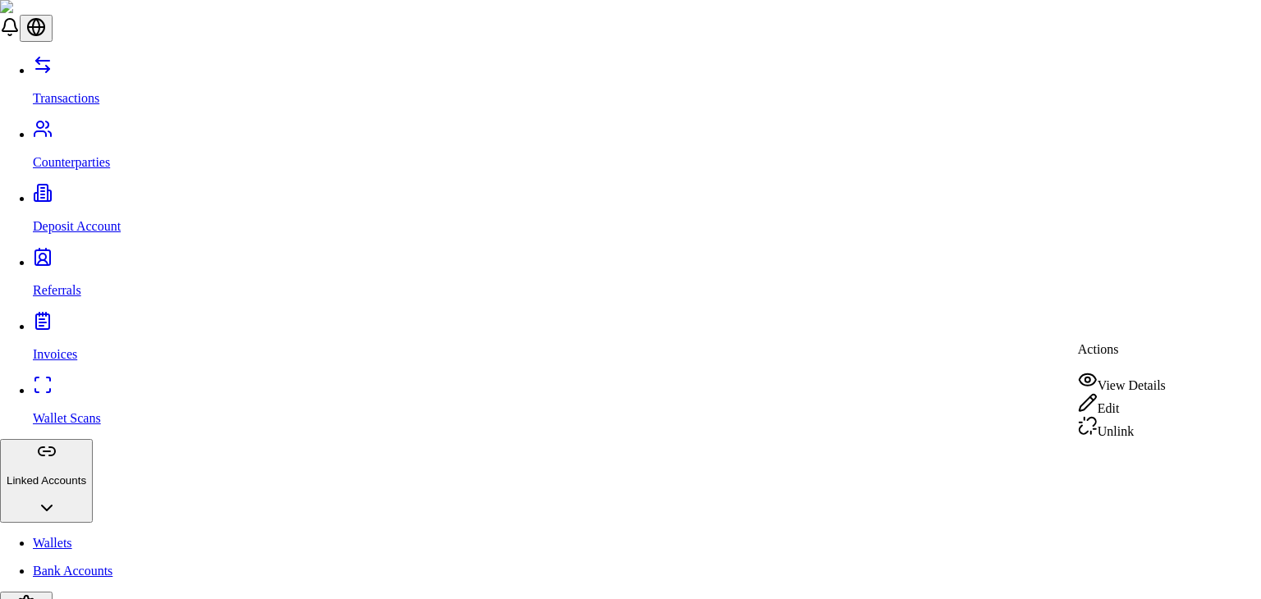
click at [1130, 439] on div "Unlink" at bounding box center [1122, 427] width 88 height 23
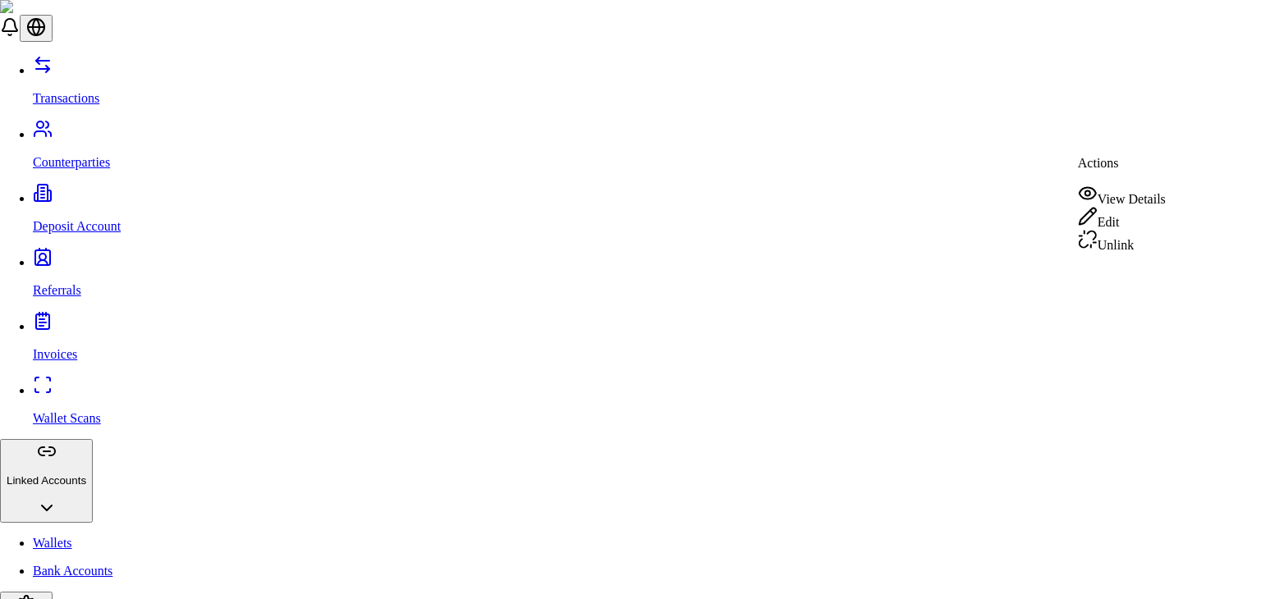
click at [1136, 249] on div "Unlink" at bounding box center [1122, 241] width 88 height 23
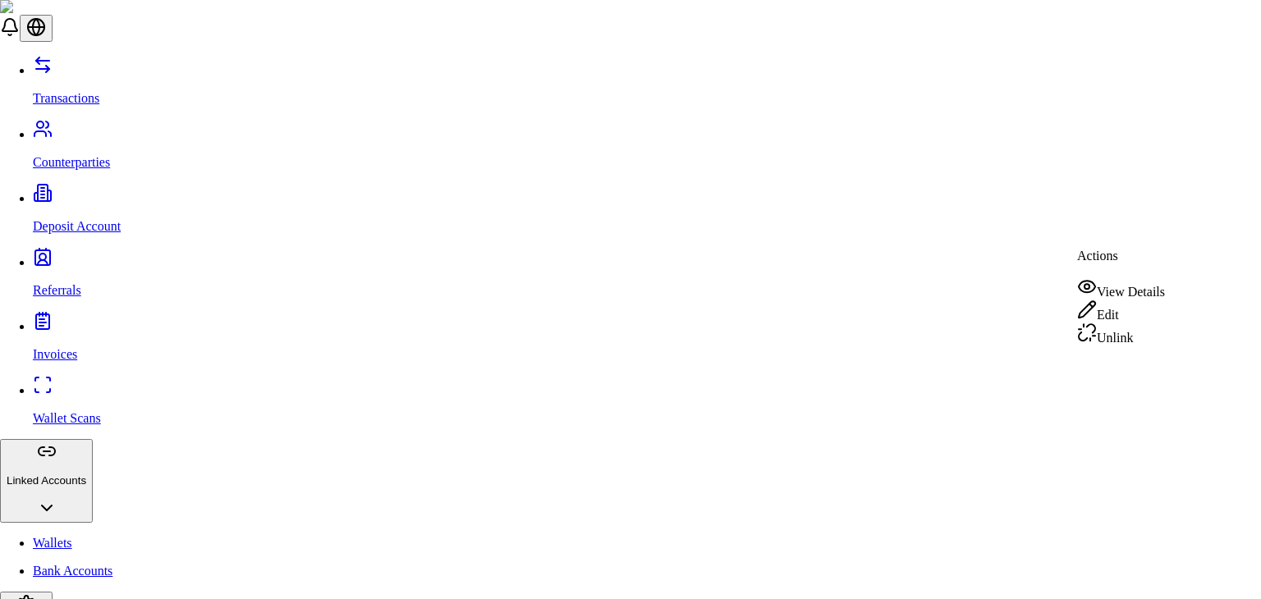
click at [1129, 318] on div "Edit" at bounding box center [1121, 311] width 88 height 23
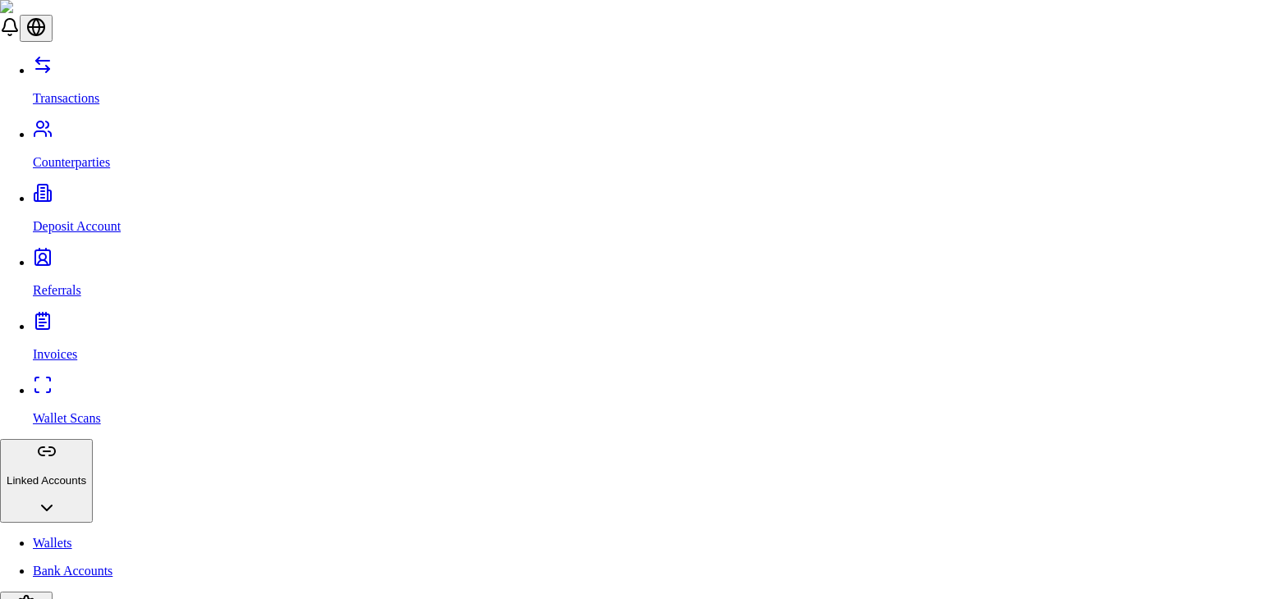
type input "*"
type input "*********"
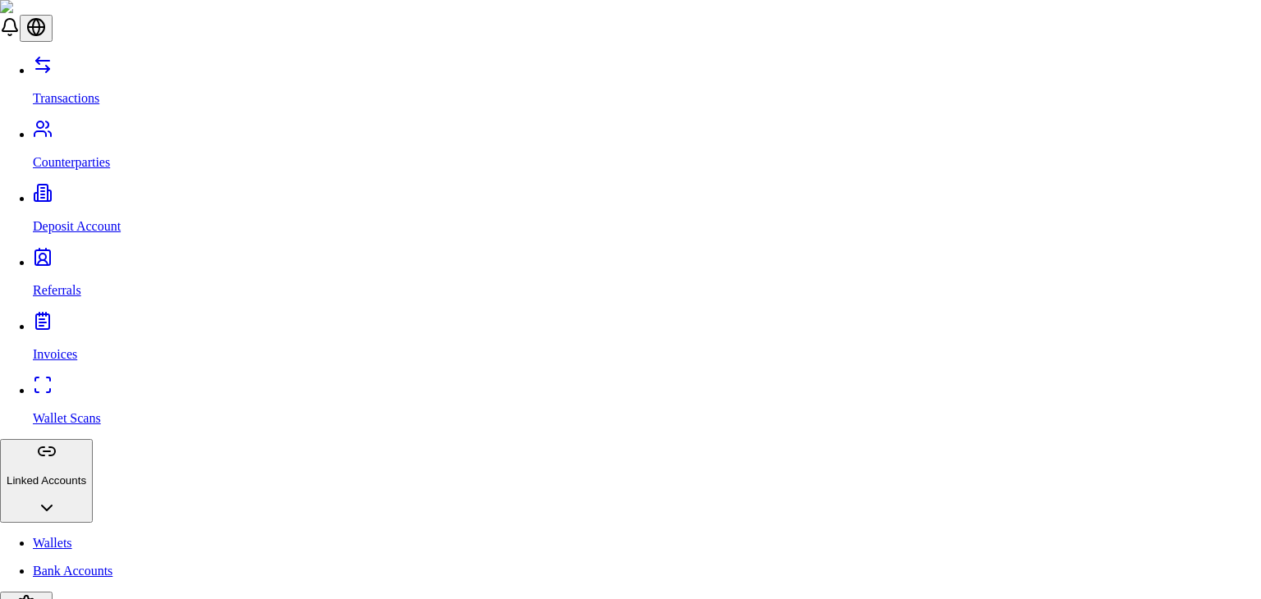
type input "*"
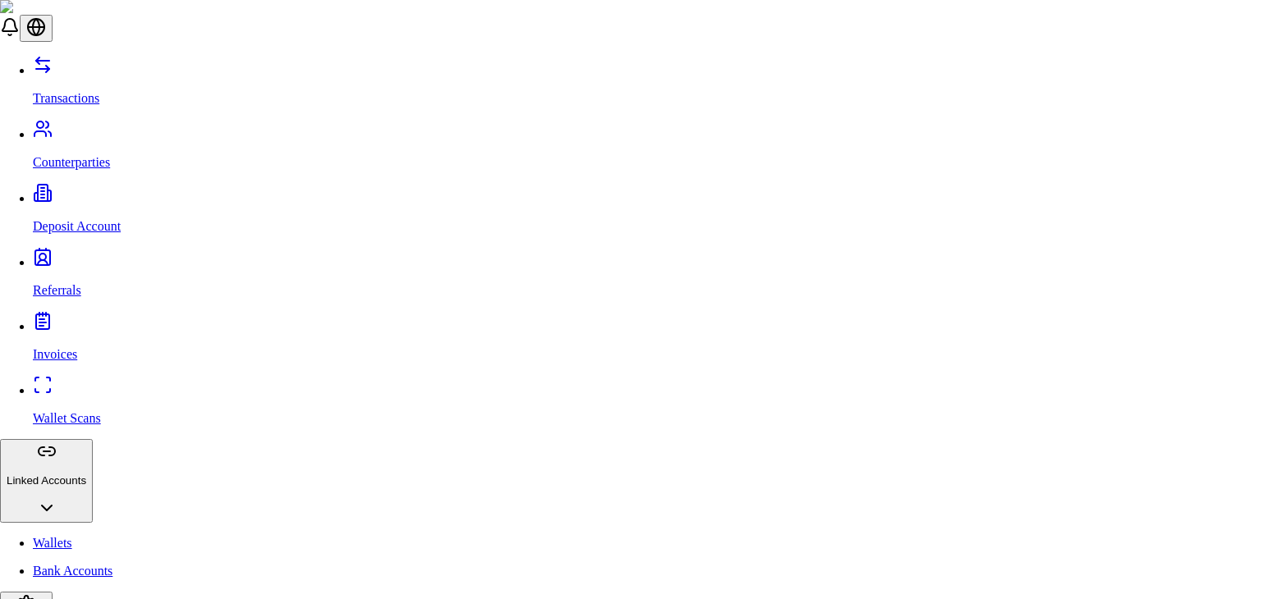
type input "********"
click at [1135, 362] on div "Edit" at bounding box center [1121, 358] width 88 height 23
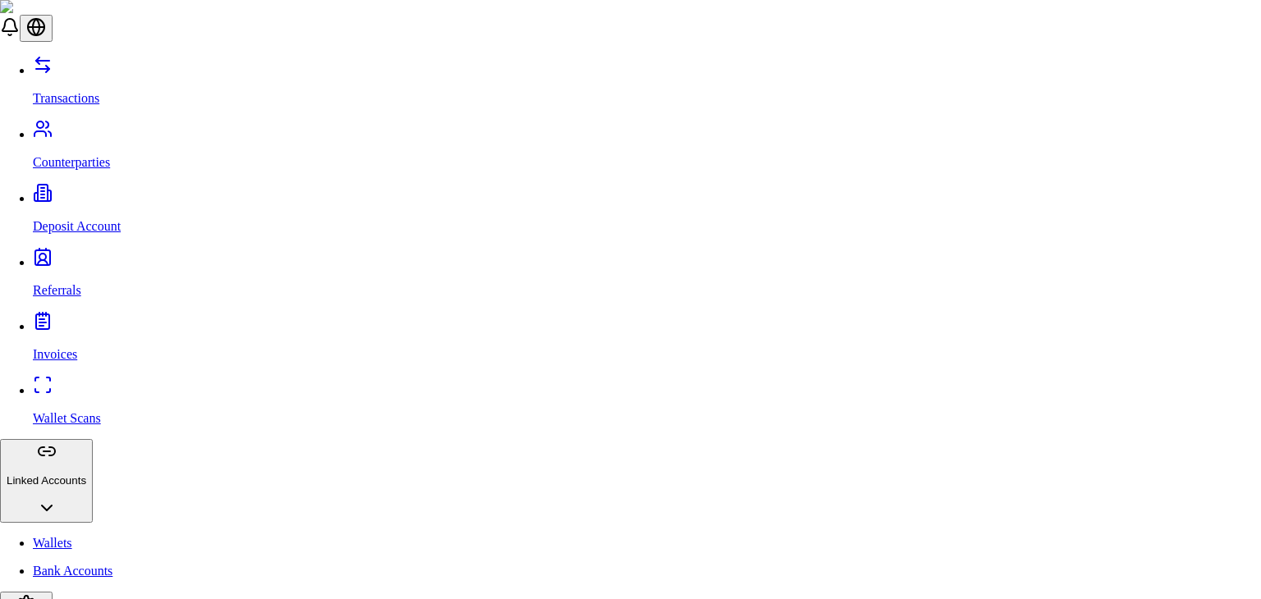
type input "**********"
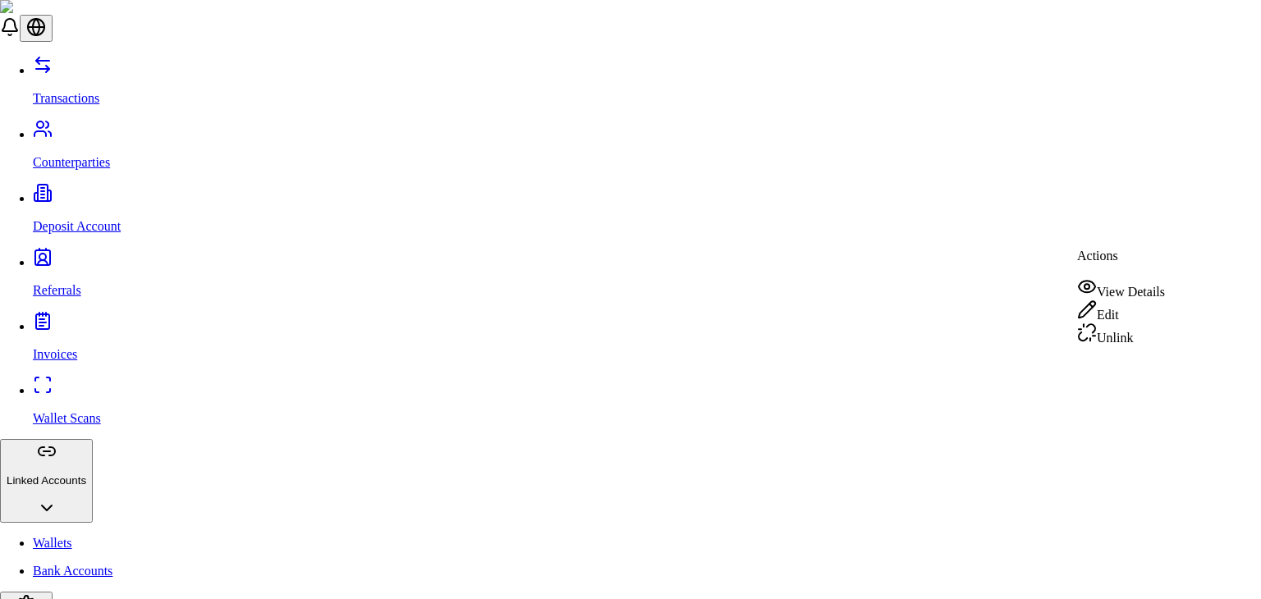
click at [1143, 308] on div "Edit" at bounding box center [1121, 311] width 88 height 23
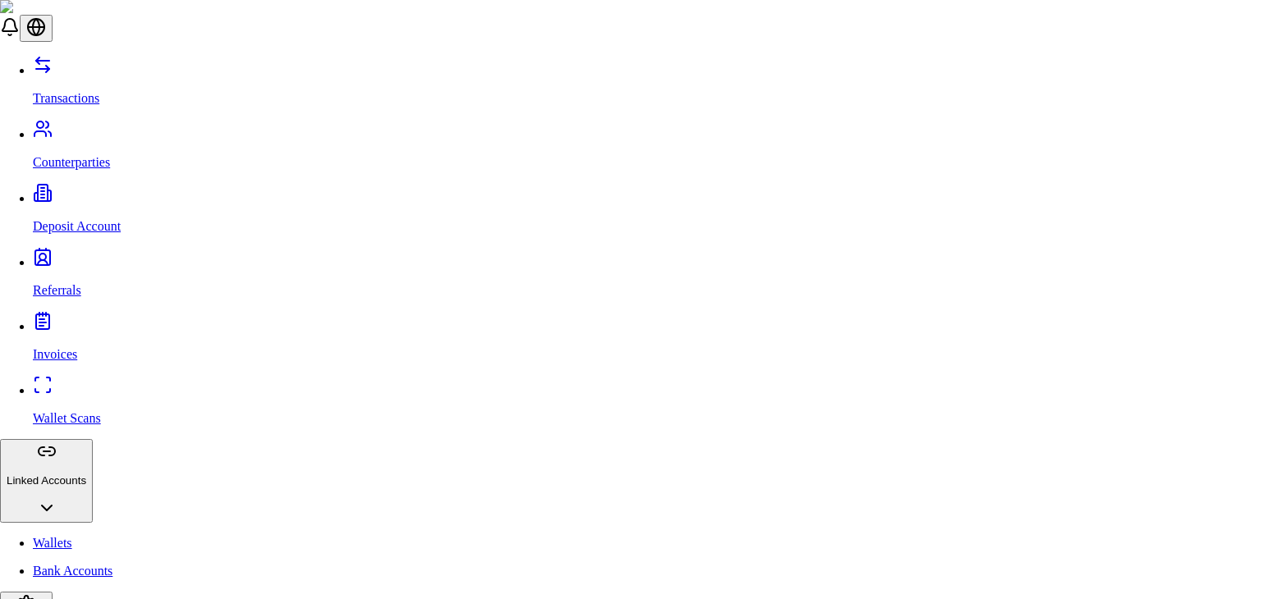
drag, startPoint x: 486, startPoint y: 204, endPoint x: 402, endPoint y: 204, distance: 83.8
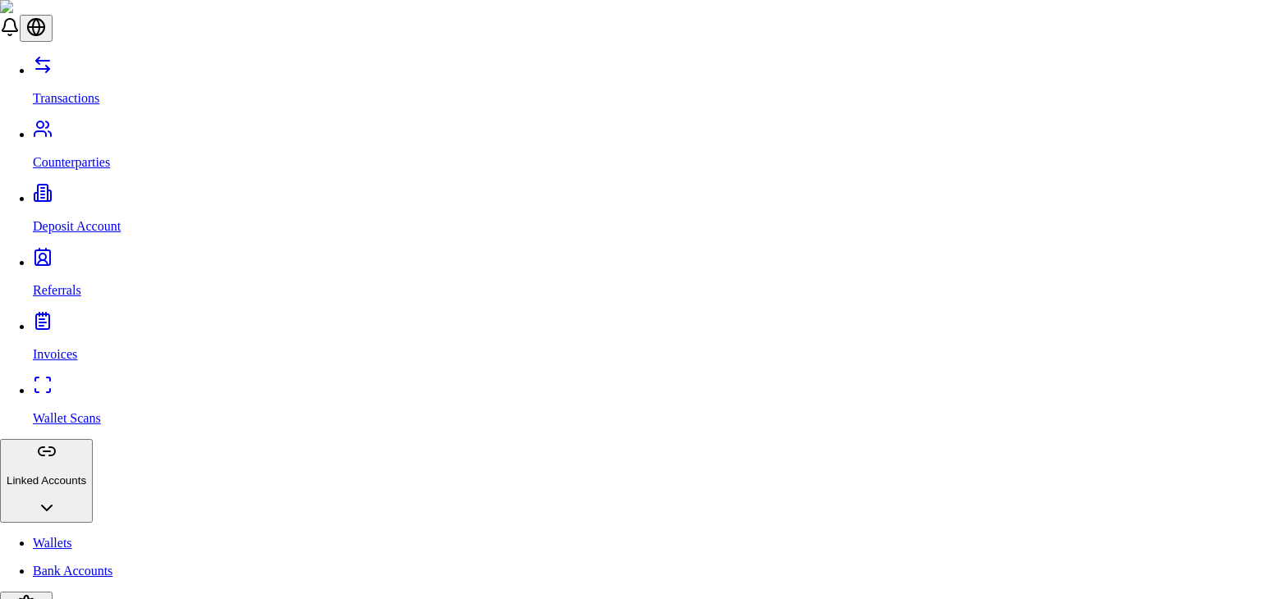
type input "*"
type input "*****"
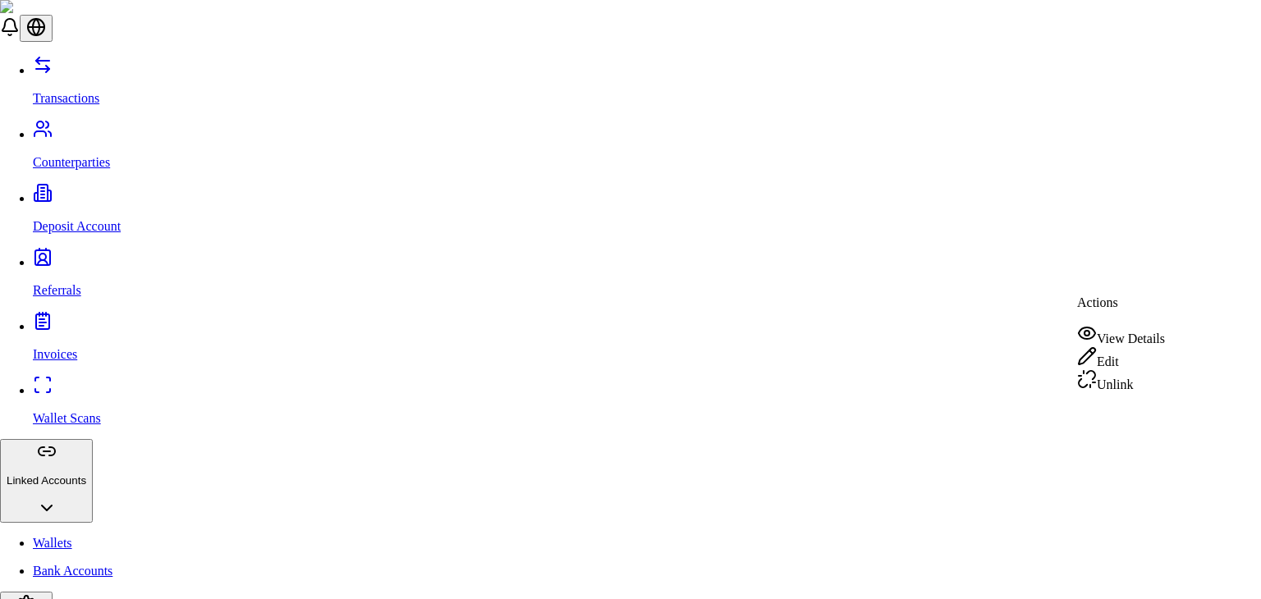
click at [1159, 389] on div "Unlink" at bounding box center [1121, 381] width 88 height 23
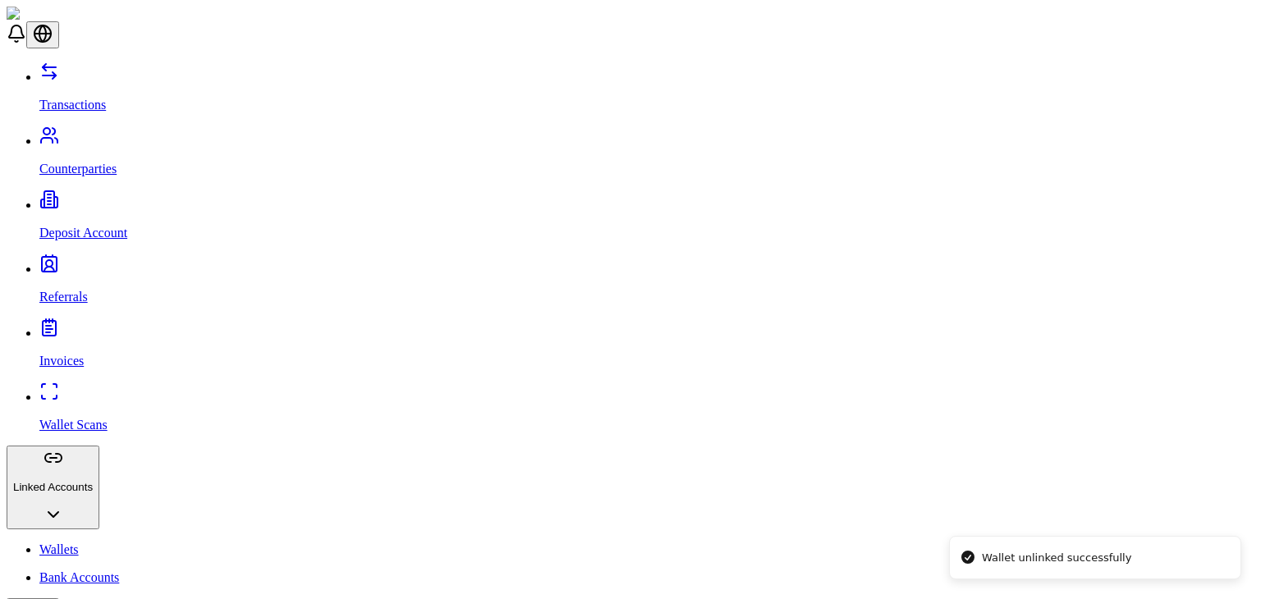
click at [121, 134] on link "Counterparties" at bounding box center [646, 155] width 1215 height 43
click at [123, 74] on link "Transactions" at bounding box center [646, 91] width 1215 height 43
click at [104, 162] on p "Counterparties" at bounding box center [646, 169] width 1215 height 15
click at [117, 543] on link "Wallets" at bounding box center [646, 550] width 1215 height 15
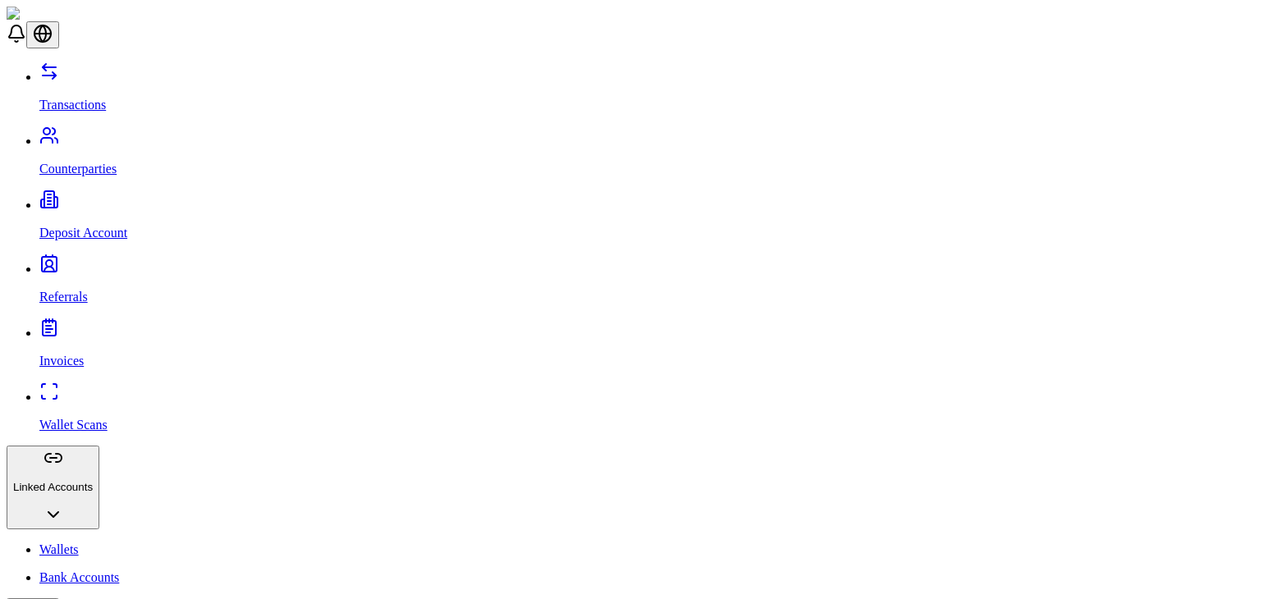
click at [113, 571] on p "Bank Accounts" at bounding box center [646, 578] width 1215 height 15
click at [82, 98] on p "Transactions" at bounding box center [646, 105] width 1215 height 15
click at [89, 162] on p "Counterparties" at bounding box center [646, 169] width 1215 height 15
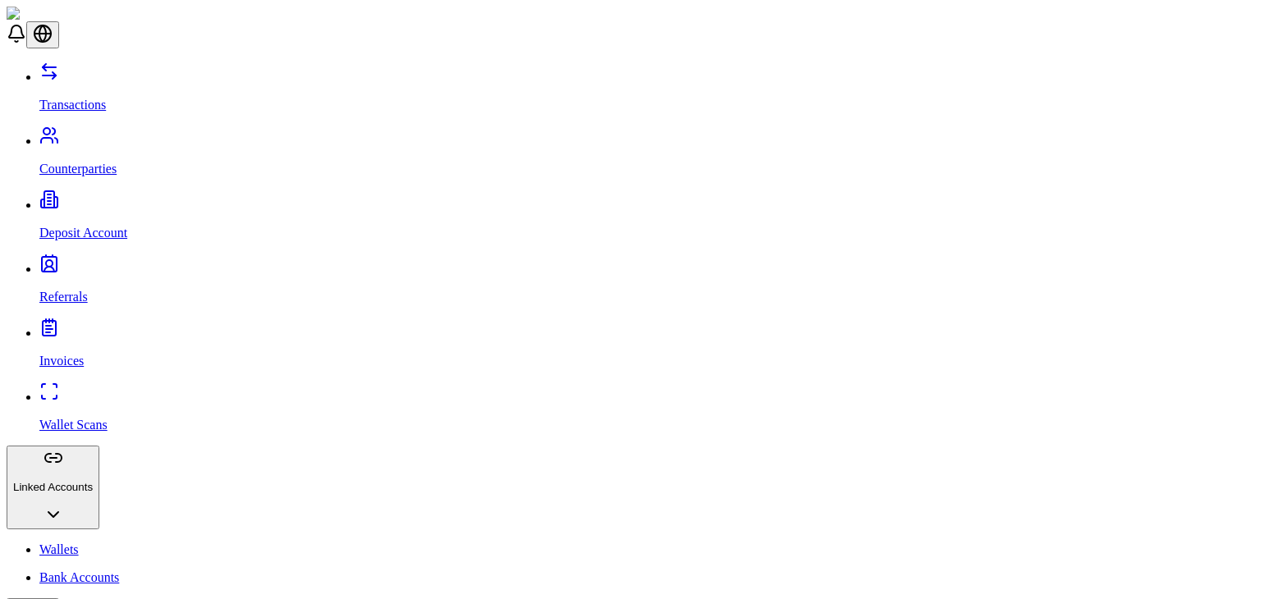
click at [103, 158] on div "Transactions Counterparties Deposit Account Referrals Invoices Wallet Scans Lin…" at bounding box center [631, 432] width 1248 height 740
click at [103, 226] on p "Deposit Account" at bounding box center [646, 233] width 1215 height 15
click at [113, 543] on link "Wallets" at bounding box center [646, 550] width 1215 height 15
click at [87, 162] on p "Counterparties" at bounding box center [646, 169] width 1215 height 15
click at [99, 226] on p "Deposit Account" at bounding box center [646, 233] width 1215 height 15
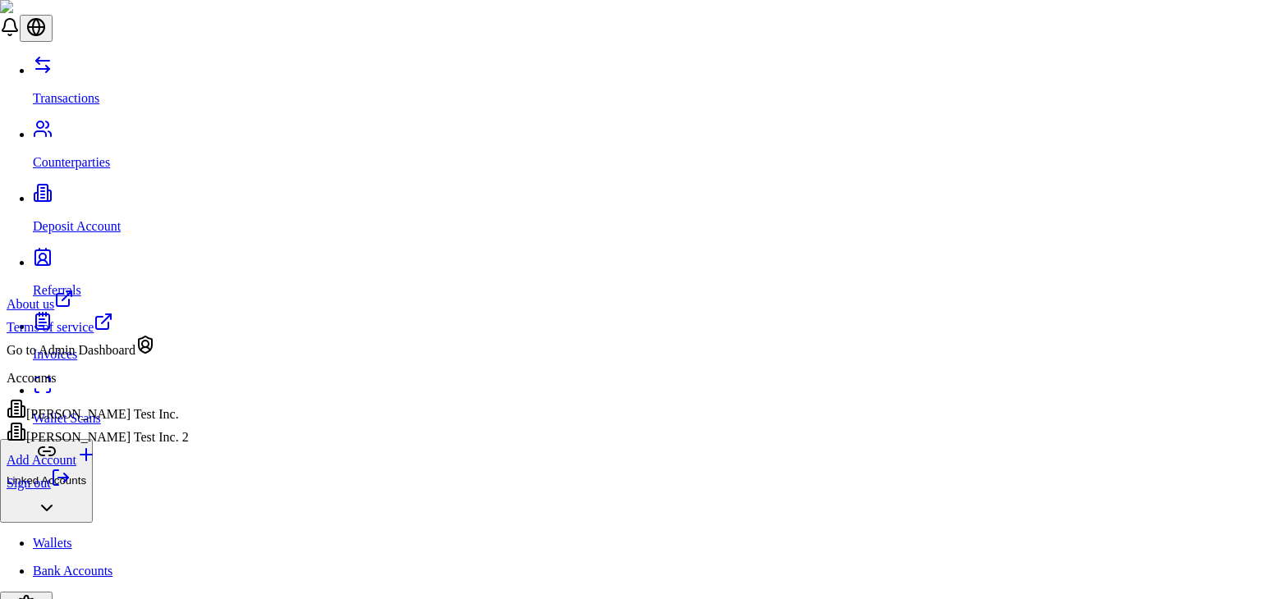
click at [137, 445] on div "Brandon Test Inc. 2" at bounding box center [98, 433] width 182 height 23
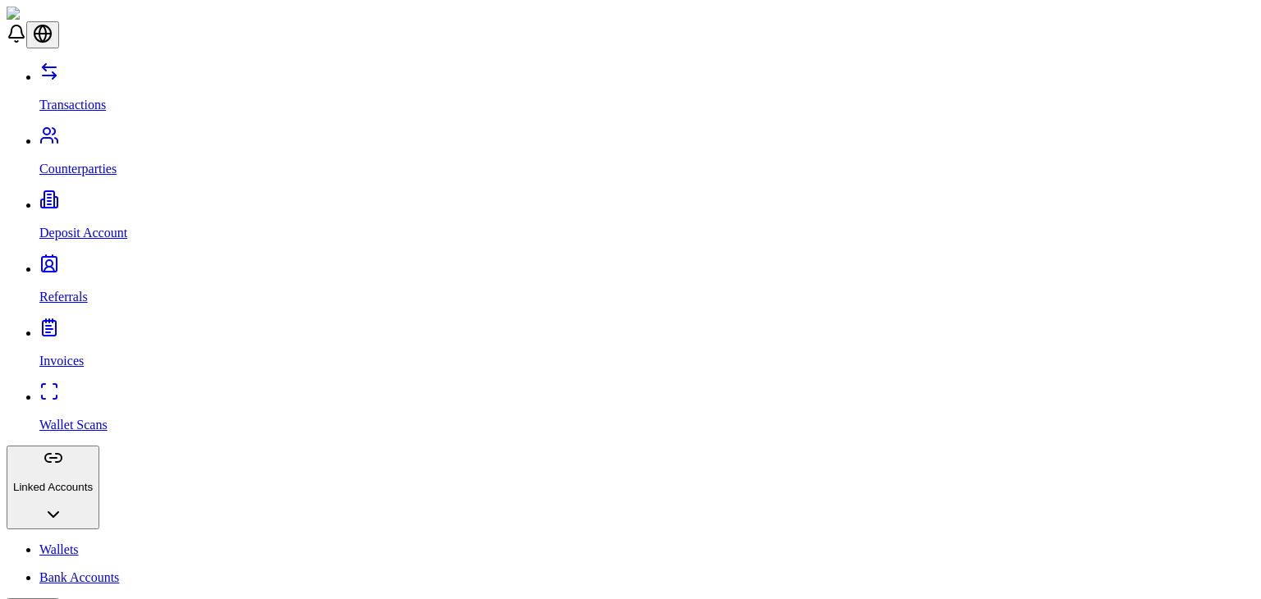
click at [86, 162] on p "Counterparties" at bounding box center [646, 169] width 1215 height 15
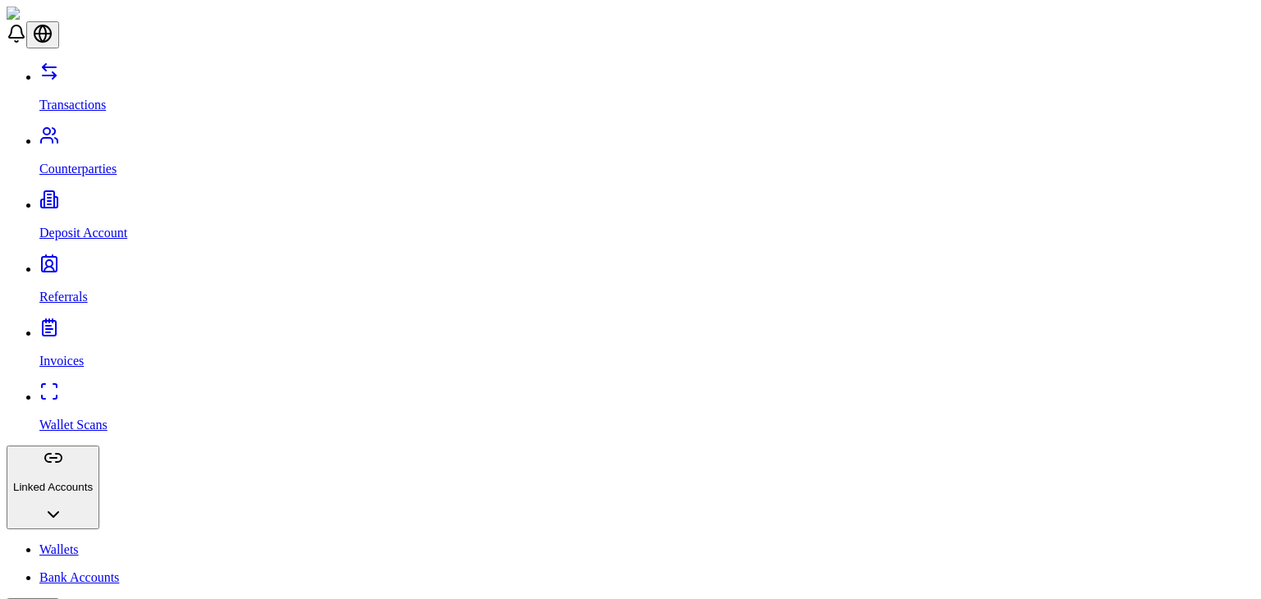
scroll to position [34, 0]
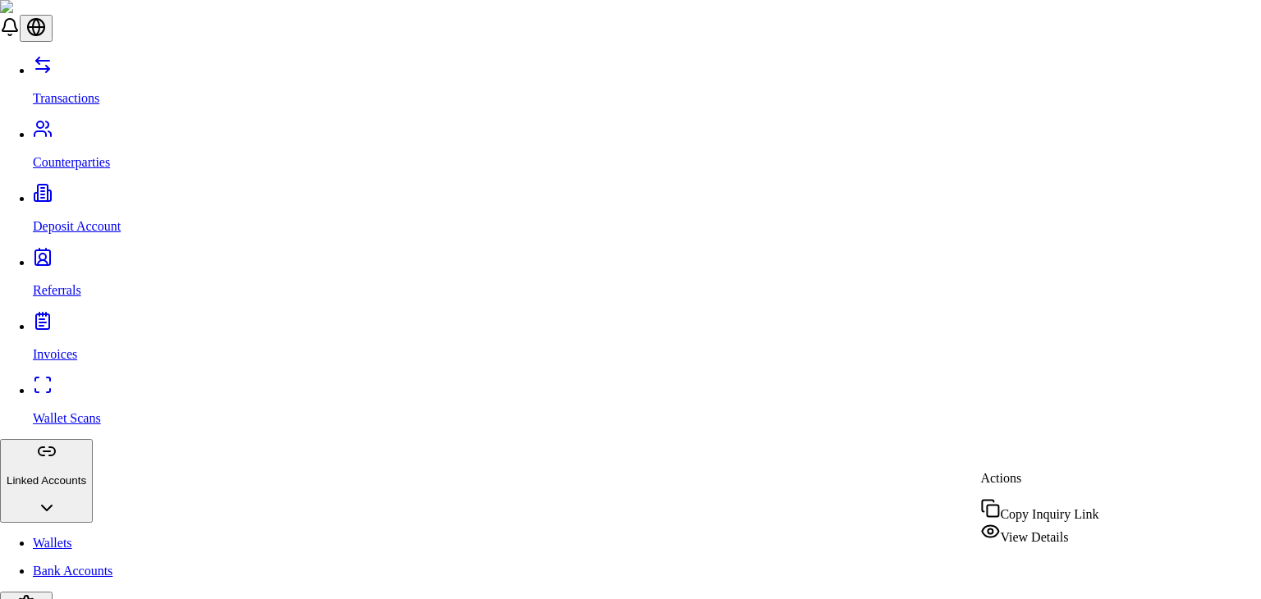
click at [1033, 530] on span "View Details" at bounding box center [1034, 537] width 68 height 14
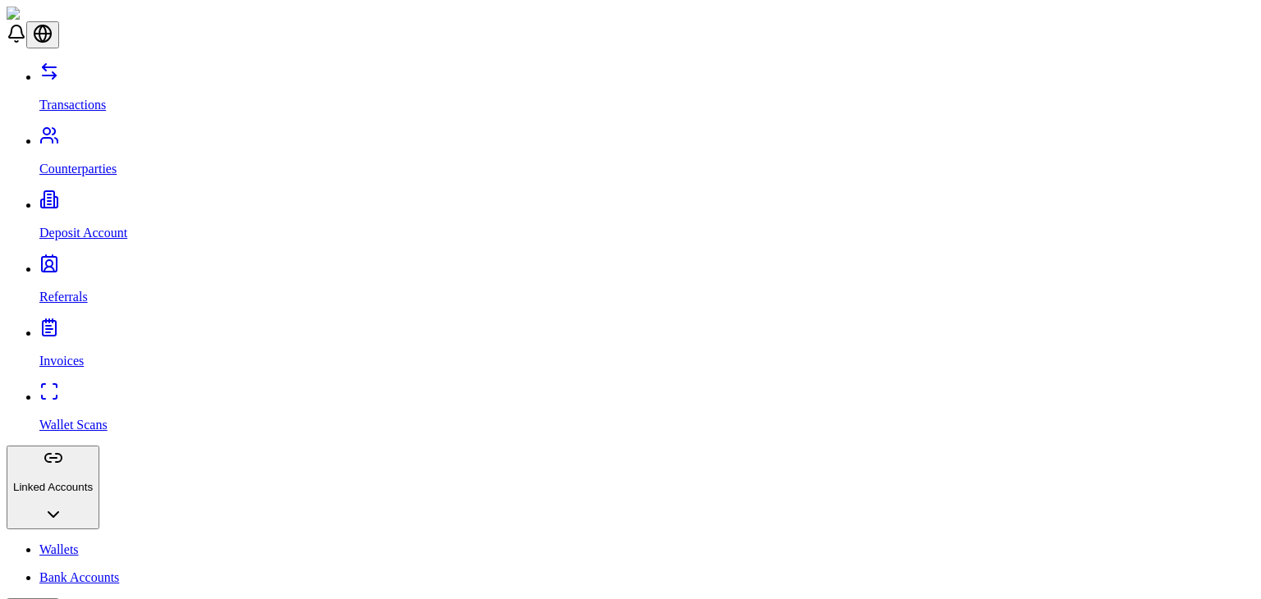
scroll to position [205, 0]
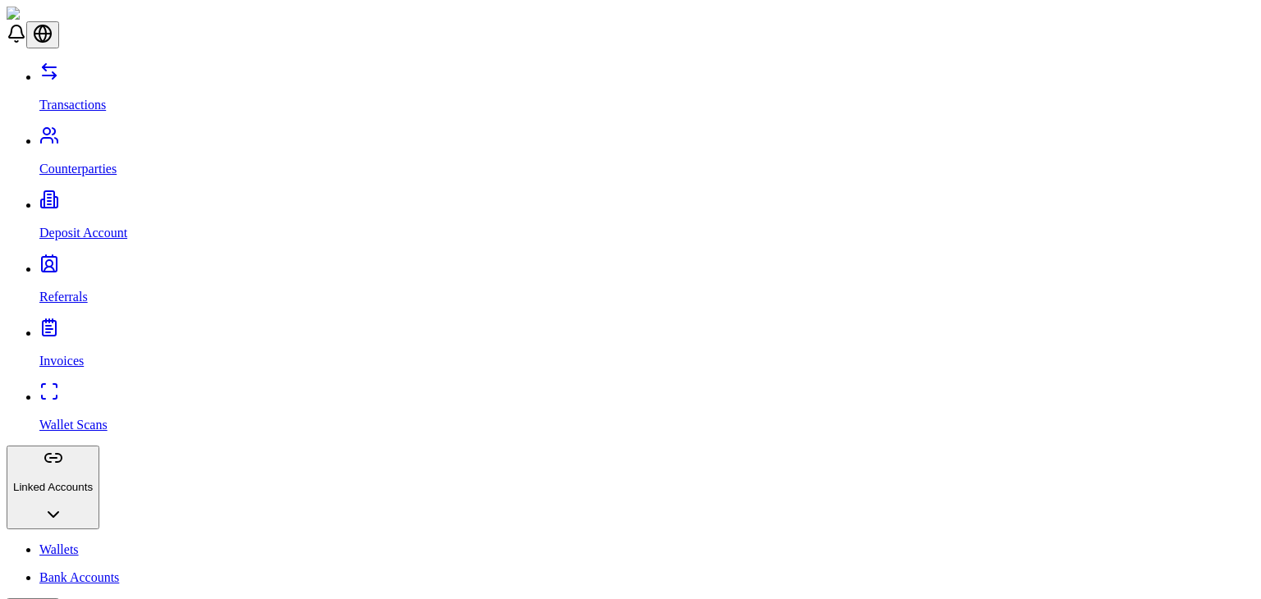
click at [140, 83] on link "Transactions" at bounding box center [646, 91] width 1215 height 43
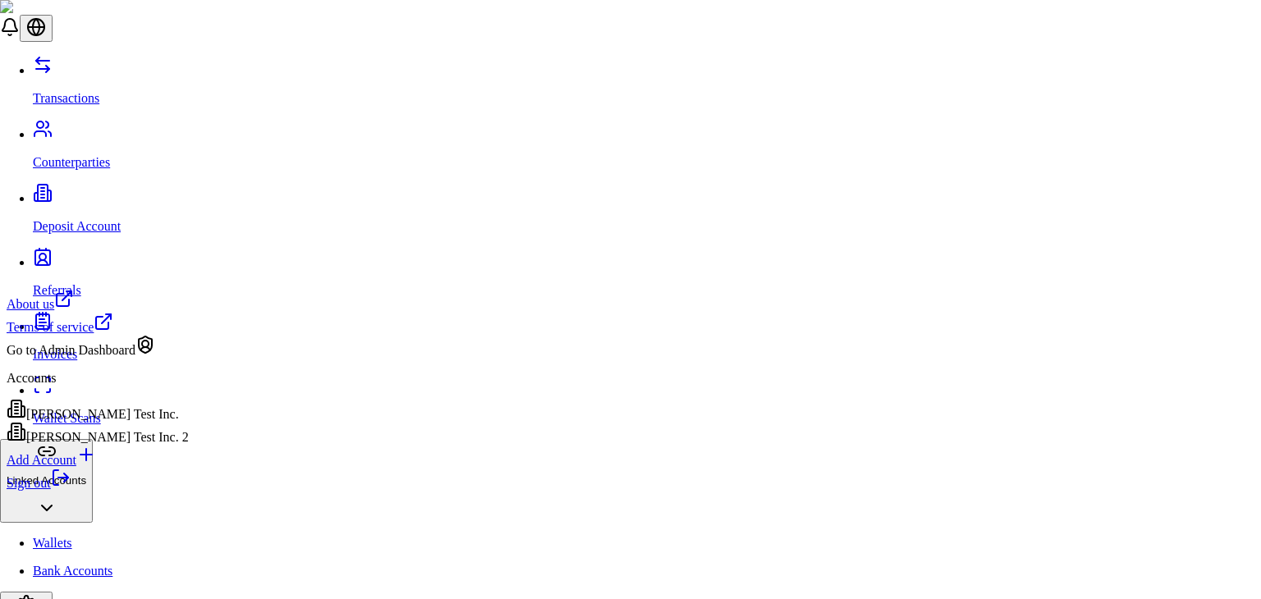
click at [71, 490] on link "Sign out" at bounding box center [39, 483] width 64 height 14
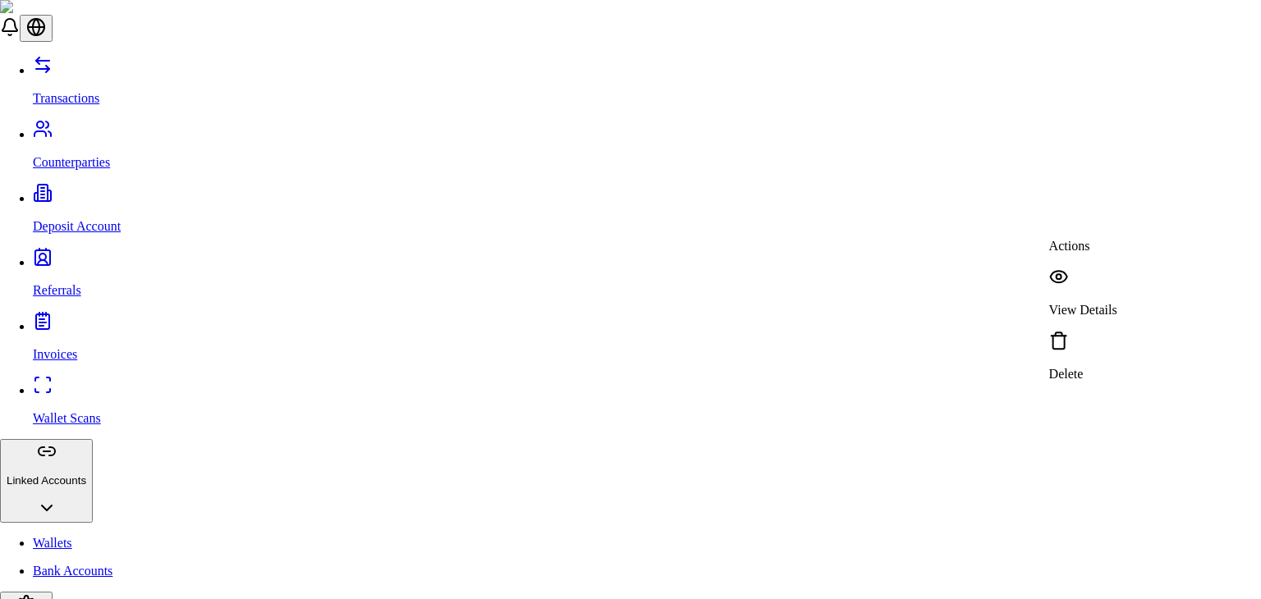
click at [1118, 331] on div "Delete" at bounding box center [1083, 356] width 68 height 51
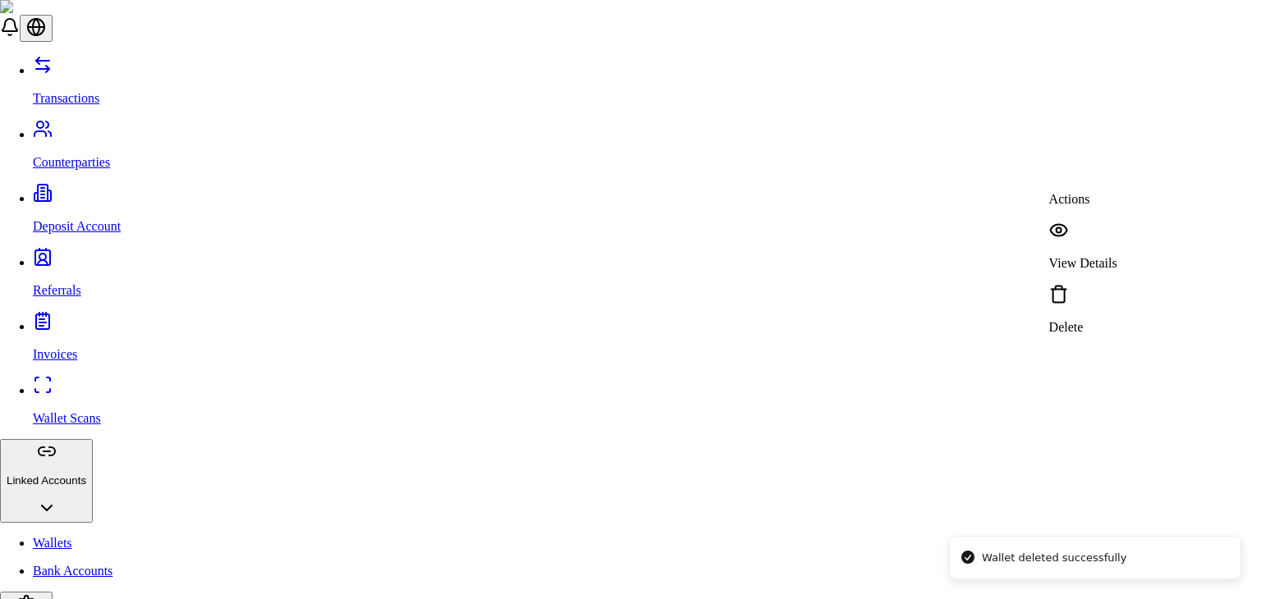
click at [1117, 320] on p "Delete" at bounding box center [1083, 327] width 68 height 15
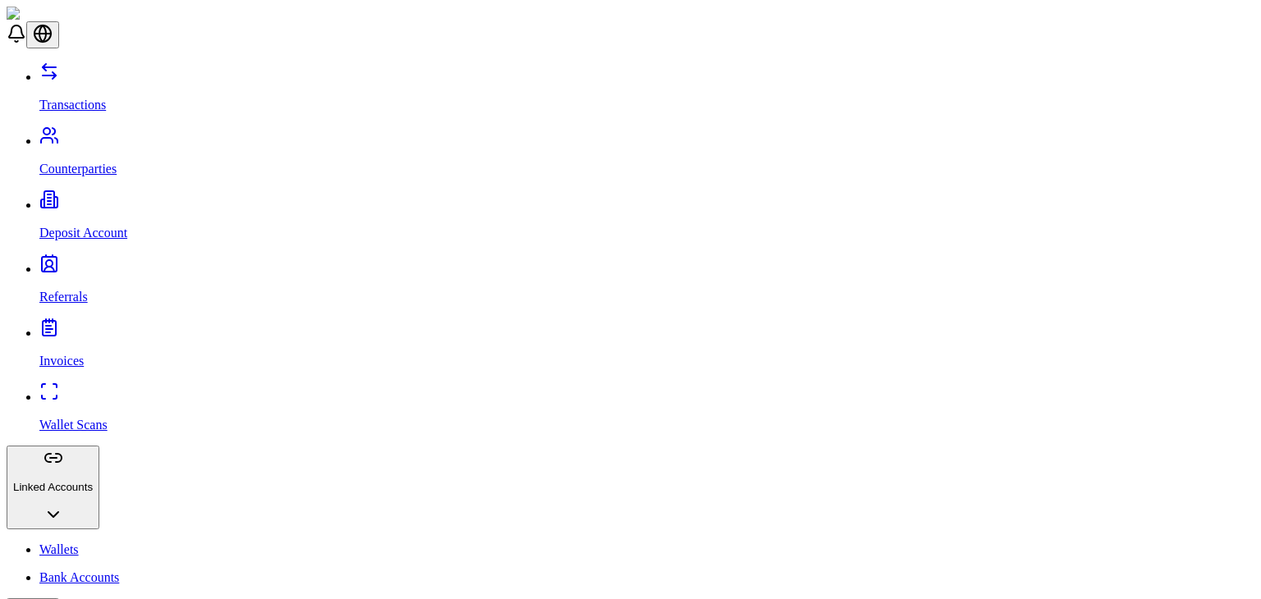
click at [86, 162] on p "Counterparties" at bounding box center [646, 169] width 1215 height 15
click at [75, 198] on link "Deposit Account" at bounding box center [646, 219] width 1215 height 43
drag, startPoint x: 74, startPoint y: 161, endPoint x: 67, endPoint y: 463, distance: 302.3
click at [67, 463] on div "Transactions Counterparties Deposit Account Referrals Invoices Wallet Scans Lin…" at bounding box center [631, 432] width 1248 height 740
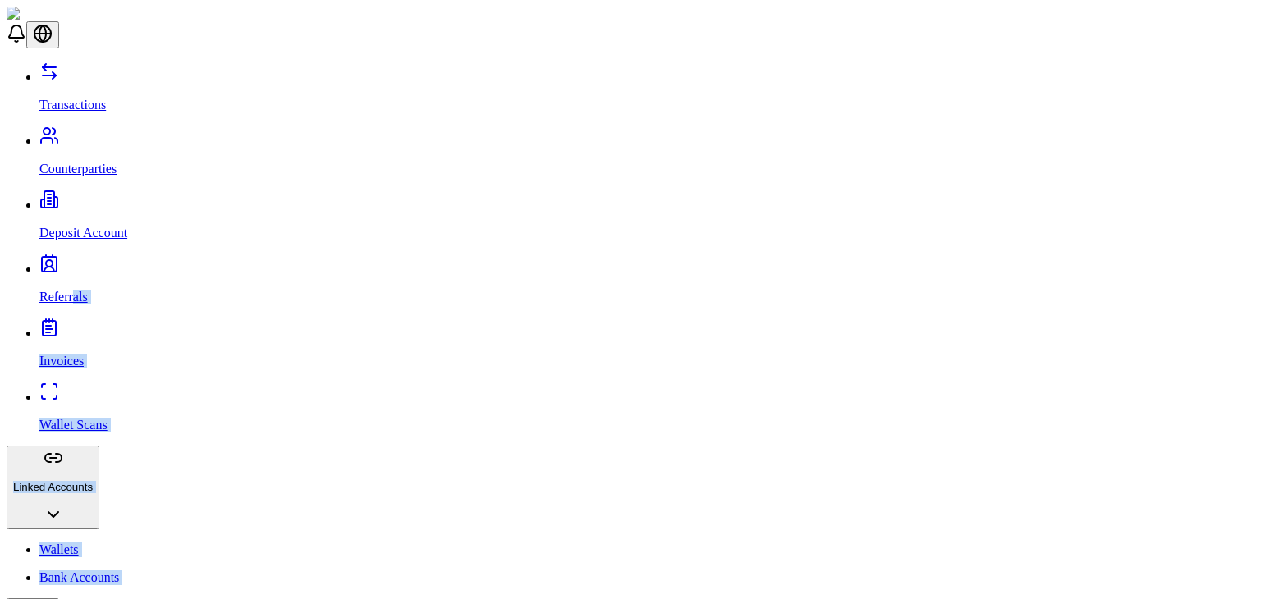
click at [131, 262] on link "Referrals" at bounding box center [646, 283] width 1215 height 43
click at [145, 134] on link "Counterparties" at bounding box center [646, 155] width 1215 height 43
click at [135, 81] on link "Transactions" at bounding box center [646, 91] width 1215 height 43
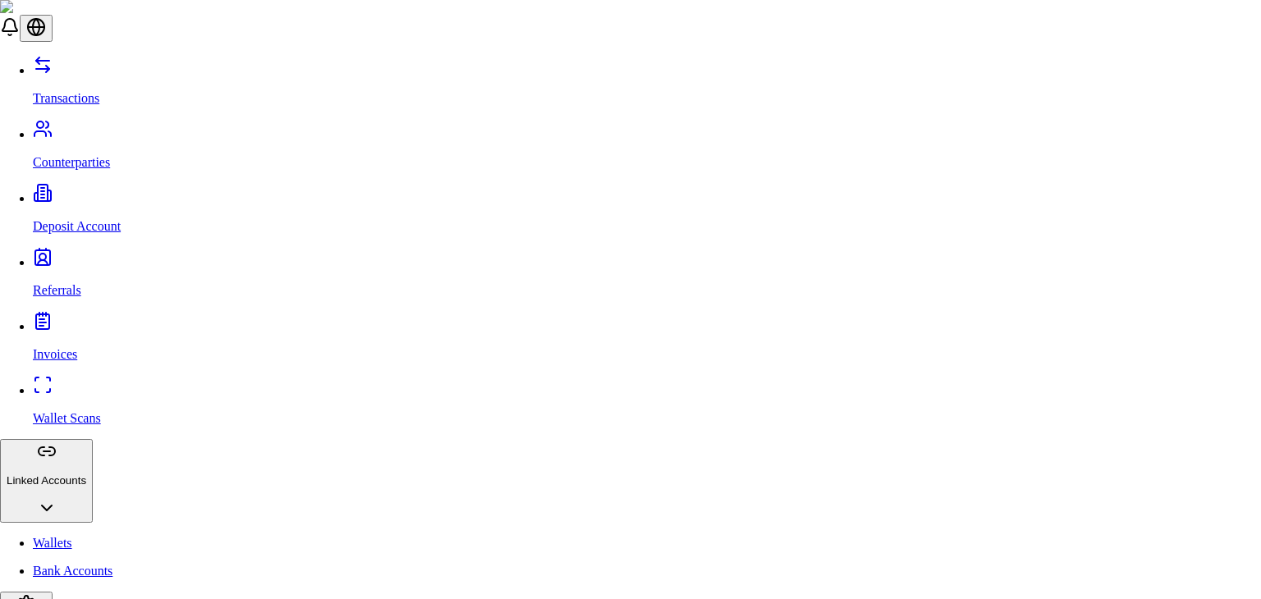
type input "***"
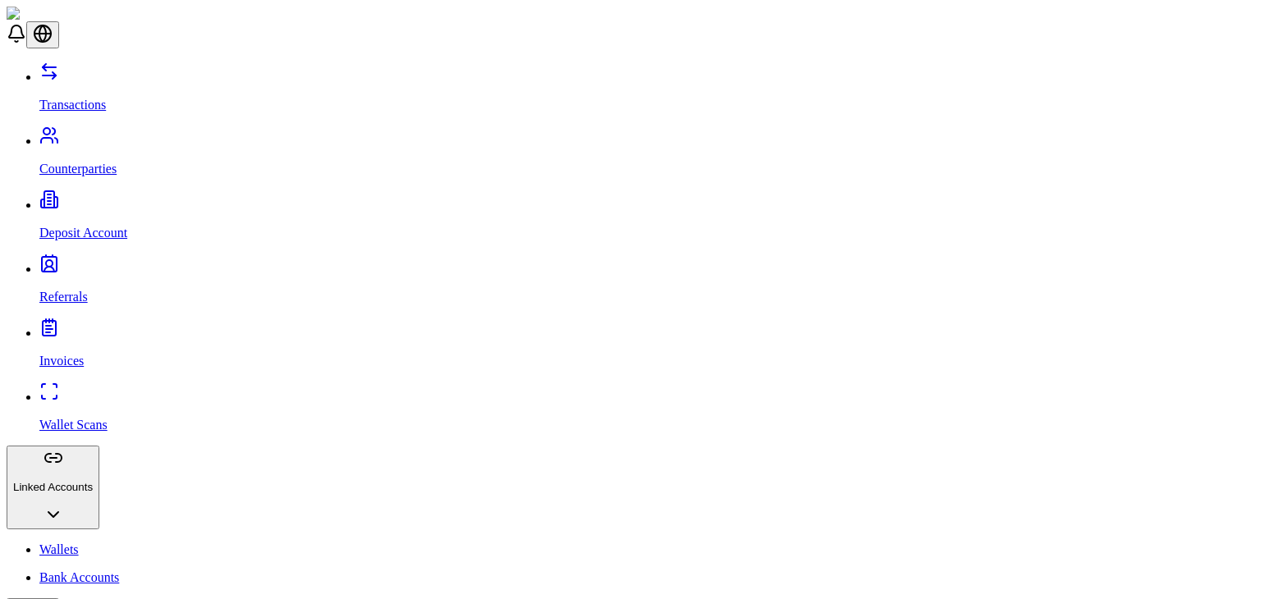
drag, startPoint x: 148, startPoint y: 538, endPoint x: 136, endPoint y: 563, distance: 27.2
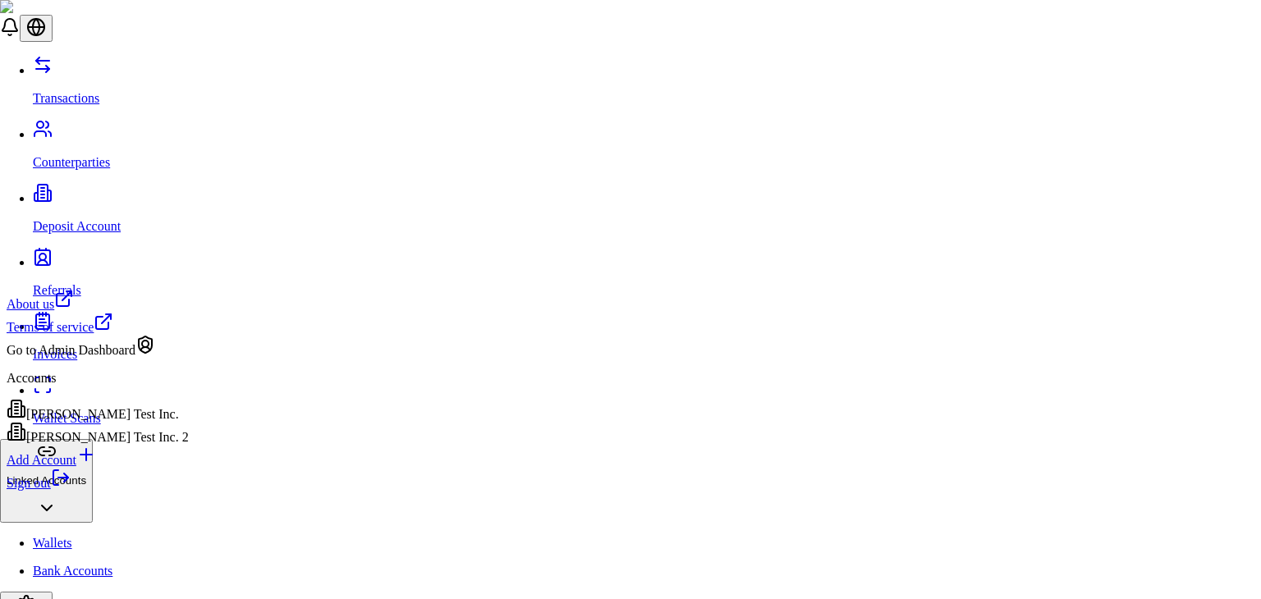
click at [71, 490] on link "Sign out" at bounding box center [39, 483] width 64 height 14
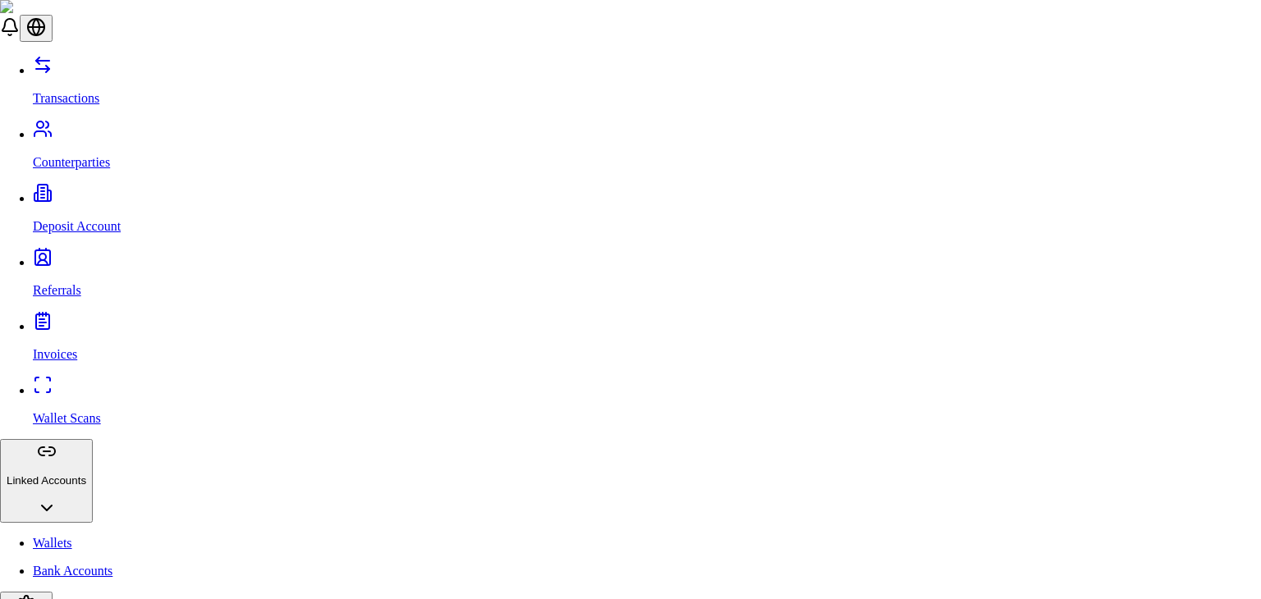
type input "***"
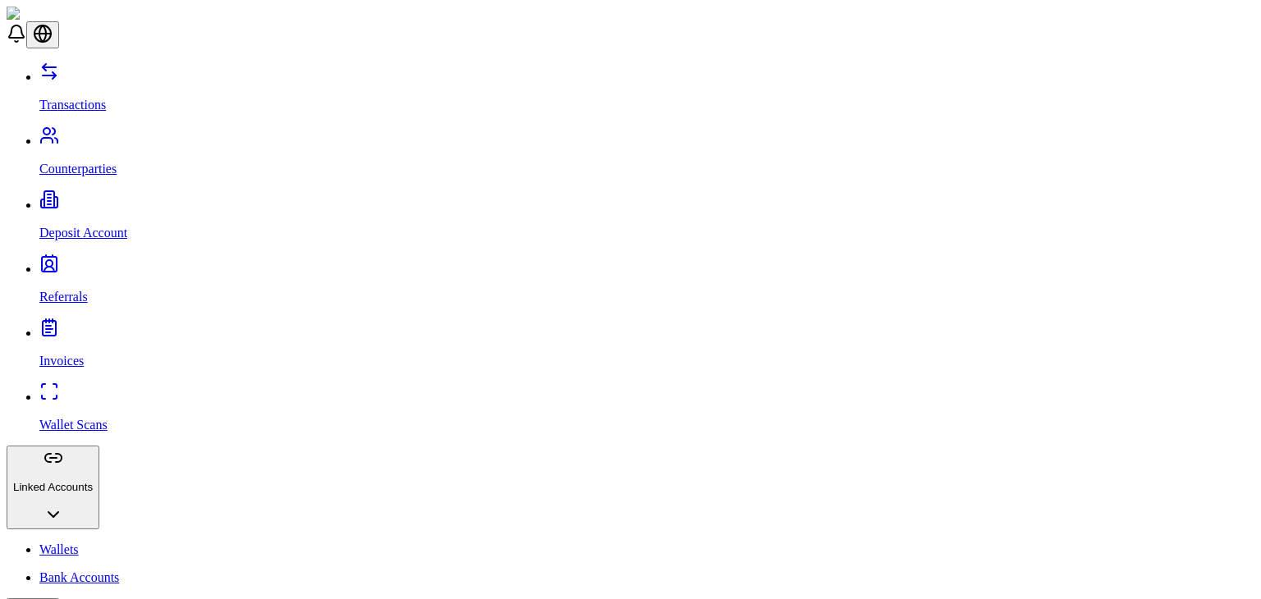
click at [111, 134] on link "Counterparties" at bounding box center [646, 155] width 1215 height 43
click at [99, 262] on link "Referrals" at bounding box center [646, 283] width 1215 height 43
click at [104, 226] on p "Deposit Account" at bounding box center [646, 233] width 1215 height 15
click at [85, 571] on p "Bank Accounts" at bounding box center [646, 578] width 1215 height 15
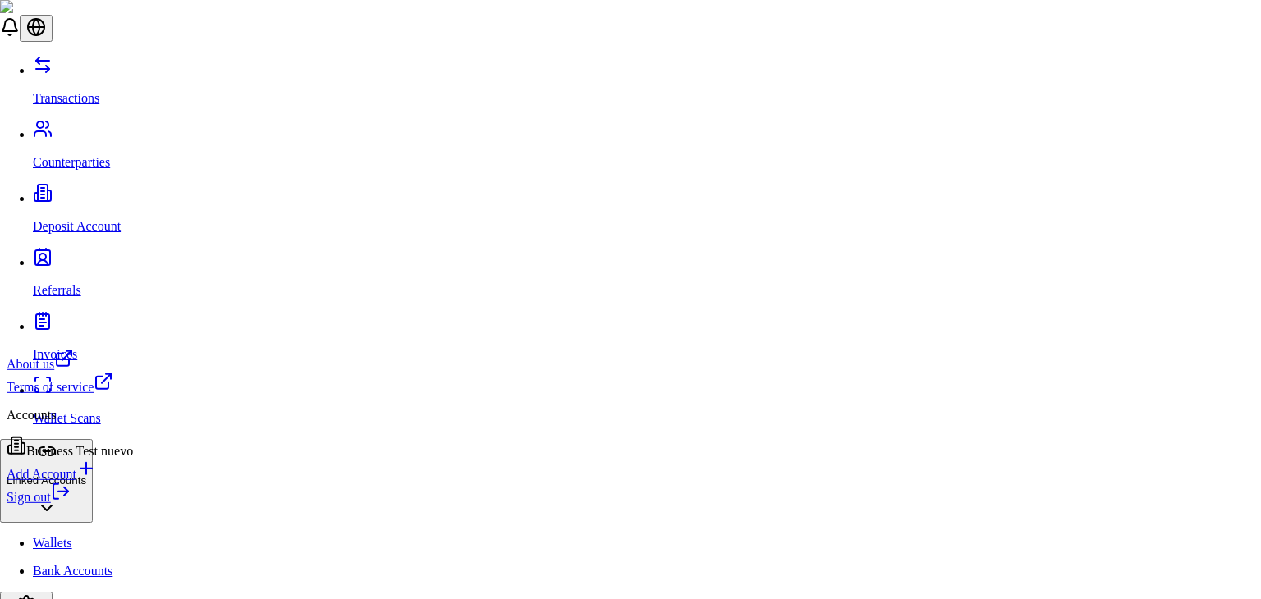
click at [71, 504] on link "Sign out" at bounding box center [39, 497] width 64 height 14
